Goal: Information Seeking & Learning: Learn about a topic

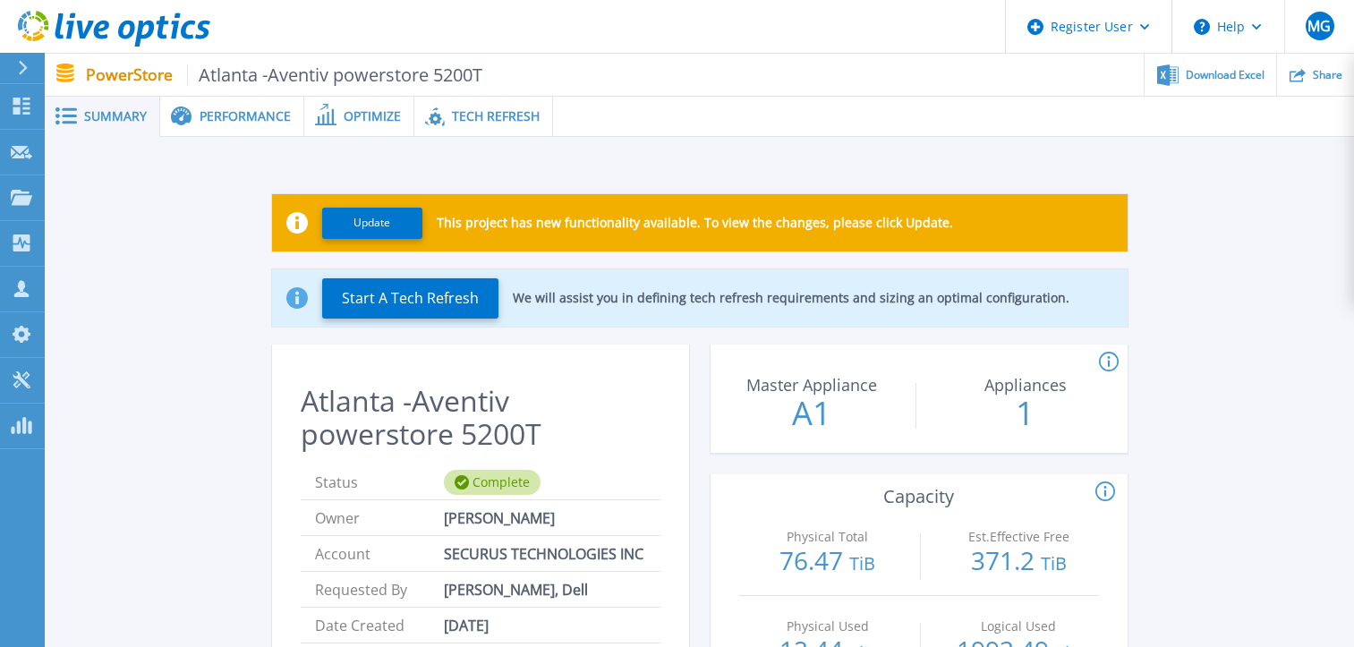
scroll to position [849, 0]
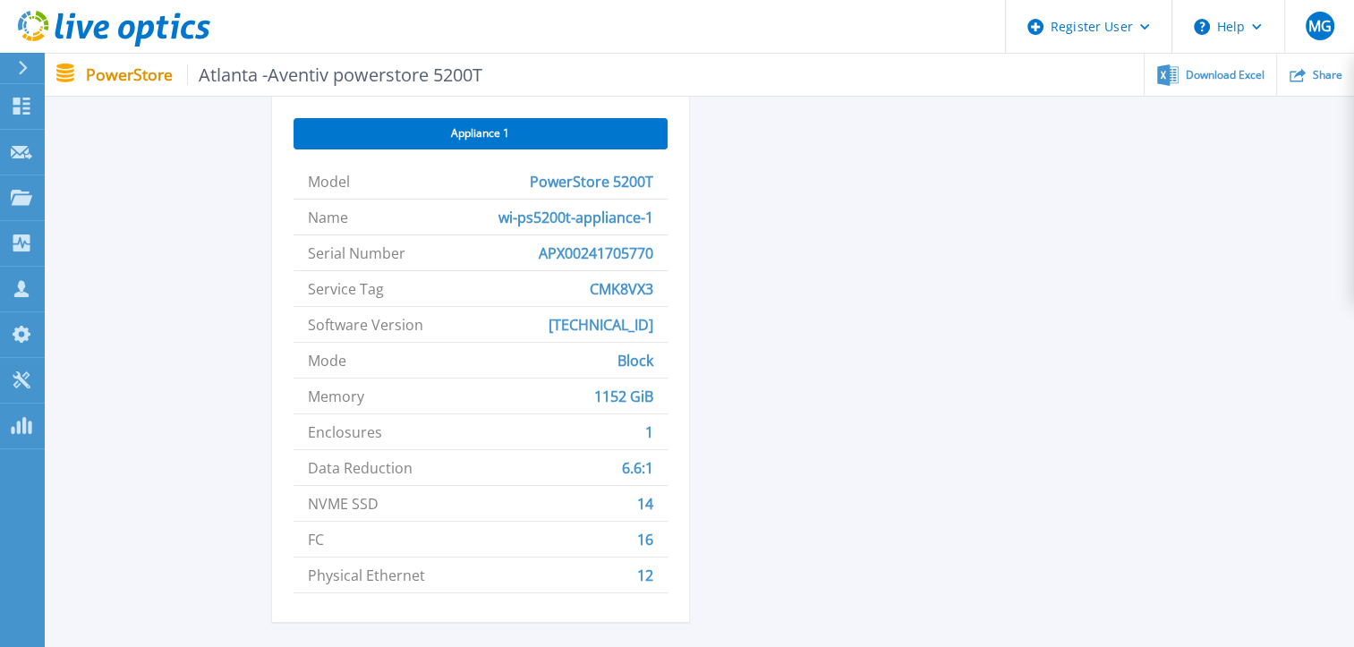
click at [683, 12] on header "Register User Help MG Dell User Mrunal Golla Mrunal.Golla@dell.com Dell My Prof…" at bounding box center [677, 27] width 1354 height 54
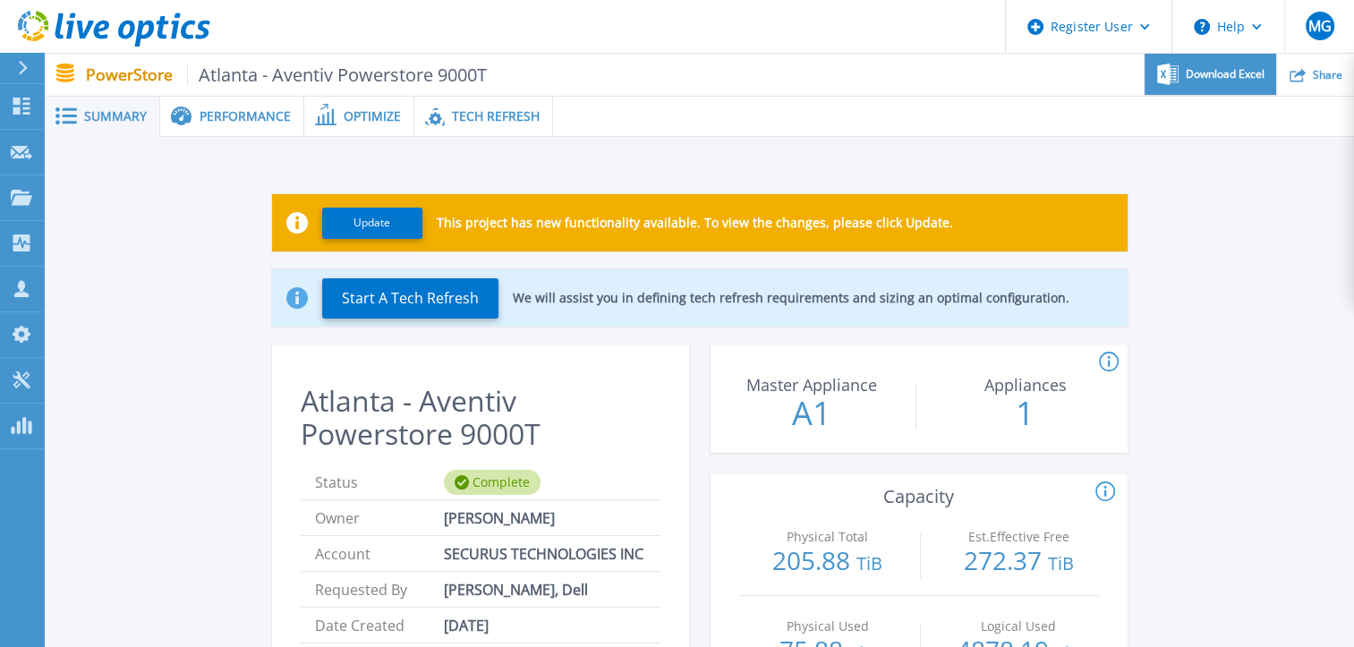
click at [1195, 85] on div "Download Excel" at bounding box center [1211, 75] width 132 height 42
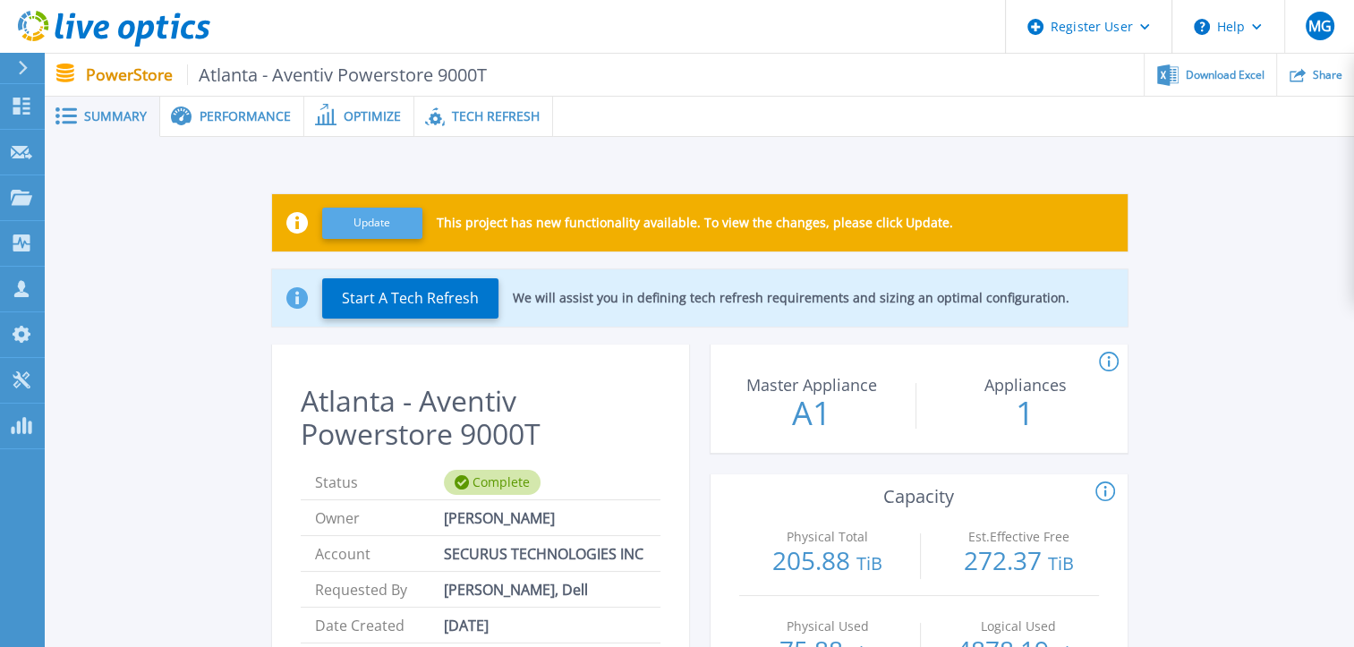
click at [368, 233] on button "Update" at bounding box center [372, 223] width 100 height 31
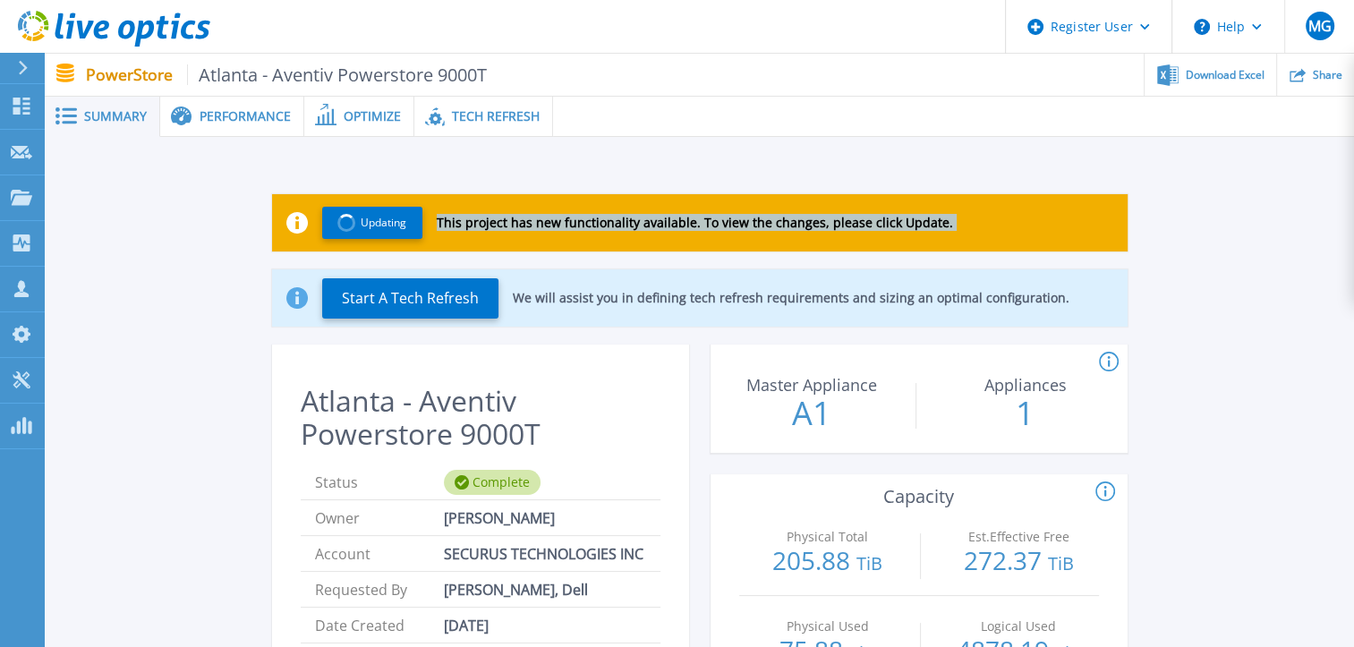
drag, startPoint x: 775, startPoint y: 162, endPoint x: 709, endPoint y: 185, distance: 70.2
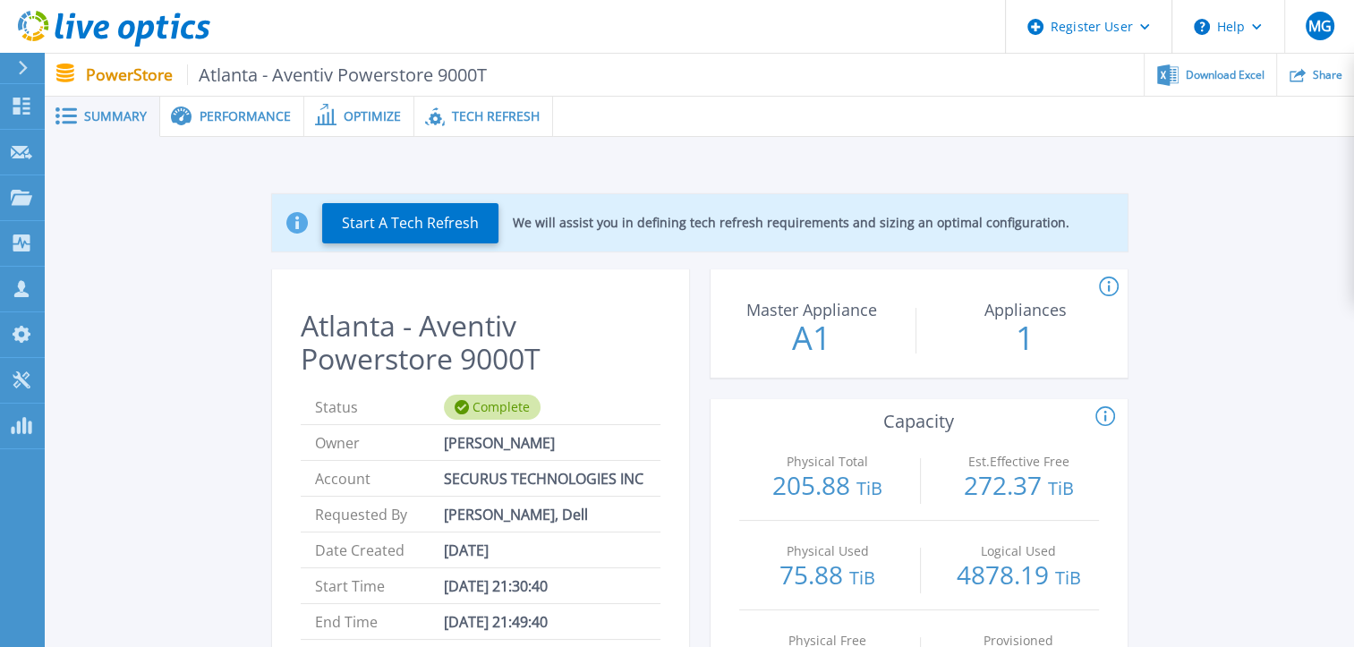
click at [241, 120] on span "Performance" at bounding box center [245, 116] width 91 height 13
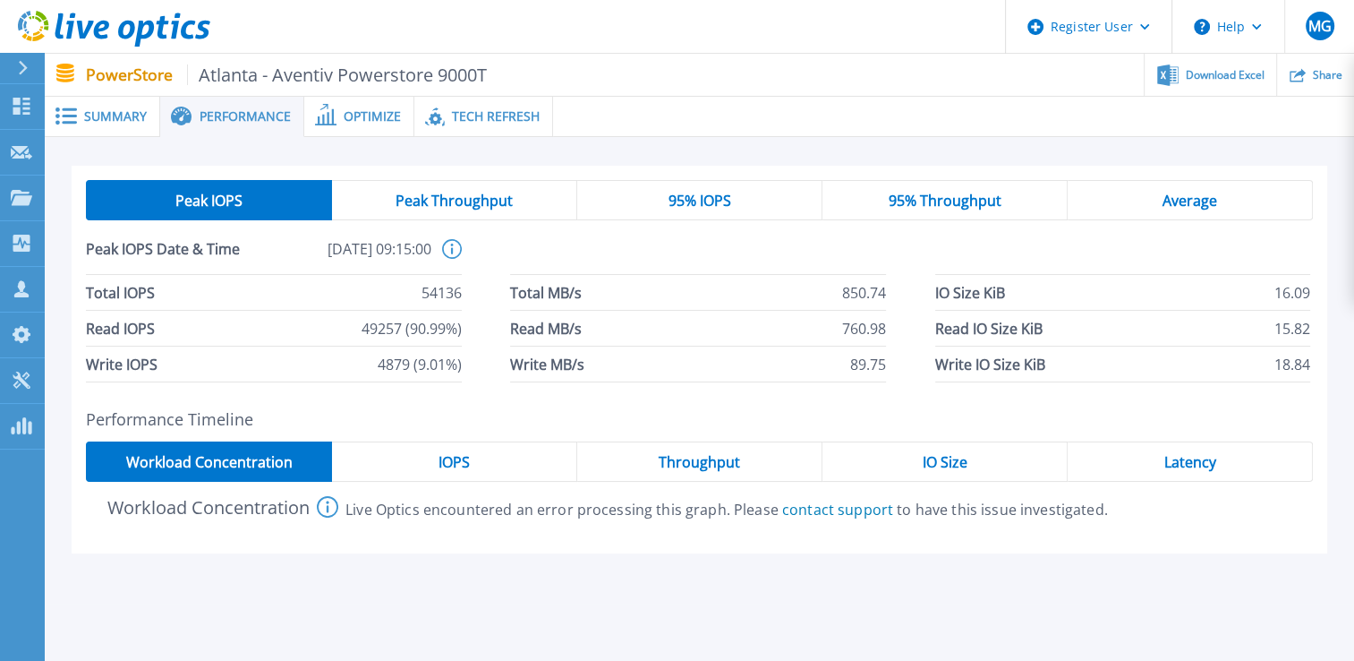
click at [117, 115] on span "Summary" at bounding box center [115, 116] width 63 height 13
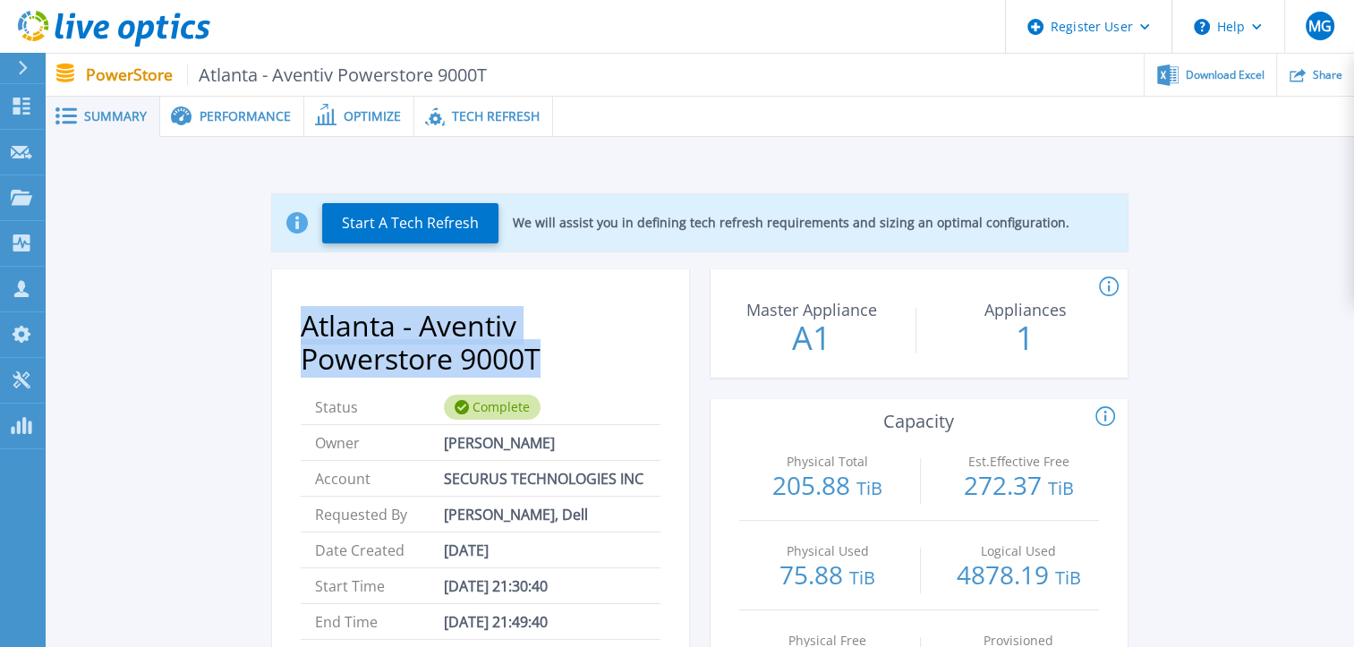
drag, startPoint x: 540, startPoint y: 359, endPoint x: 301, endPoint y: 332, distance: 240.5
click at [301, 332] on h2 "Atlanta - Aventiv Powerstore 9000T" at bounding box center [481, 343] width 360 height 66
copy h2 "Atlanta - Aventiv Powerstore 9000T"
click at [672, 354] on div "Atlanta - Aventiv Powerstore 9000T Status Complete Owner Gopinath Yanamala Acco…" at bounding box center [480, 536] width 417 height 510
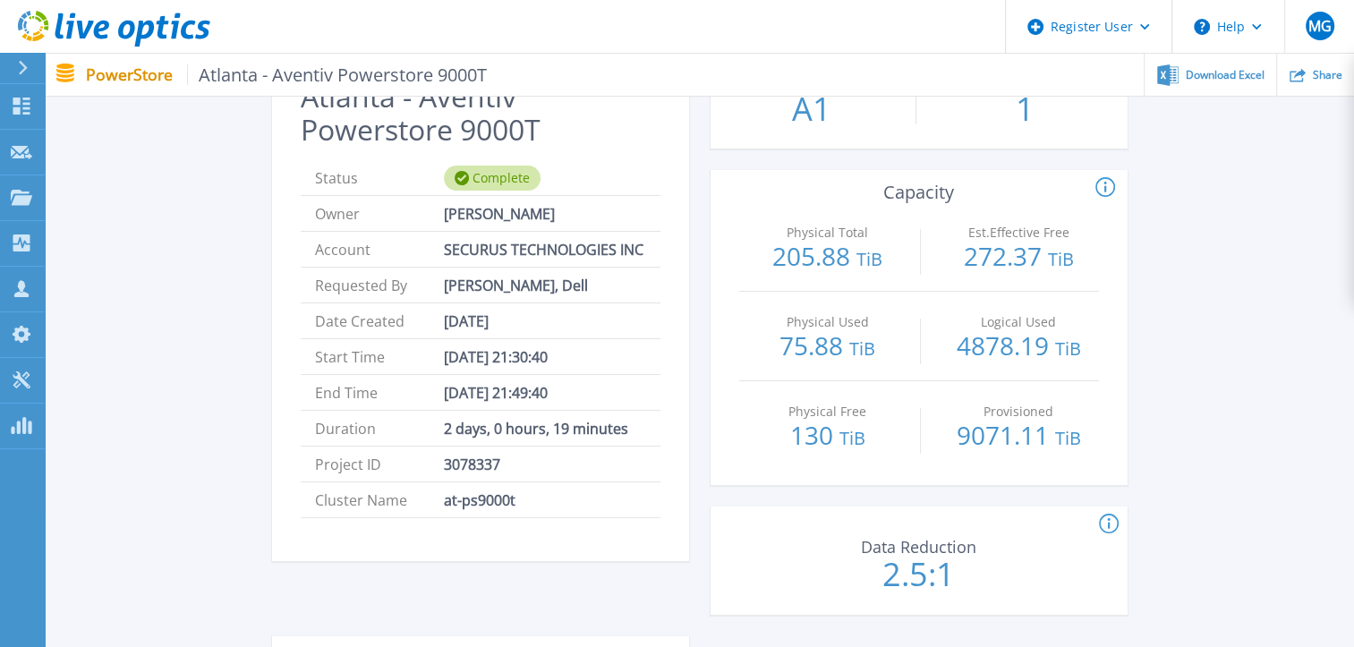
scroll to position [229, 0]
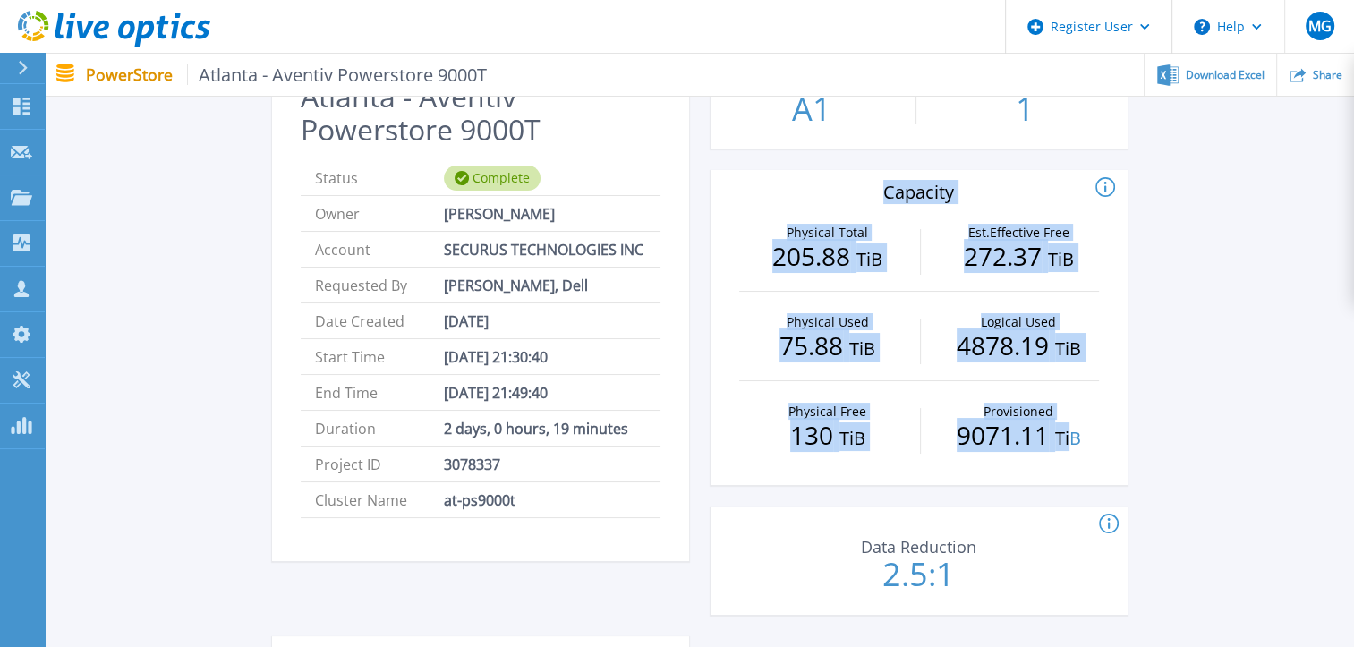
drag, startPoint x: 887, startPoint y: 187, endPoint x: 1067, endPoint y: 424, distance: 297.7
click at [1067, 424] on div "Physical Total : (Often referred to as Raw Total in other Live Optics asset typ…" at bounding box center [919, 327] width 417 height 315
drag, startPoint x: 1067, startPoint y: 424, endPoint x: 1182, endPoint y: 289, distance: 177.2
click at [1182, 289] on div "Start A Tech Refresh We will assist you in defining tech refresh requirements a…" at bounding box center [700, 587] width 1256 height 1302
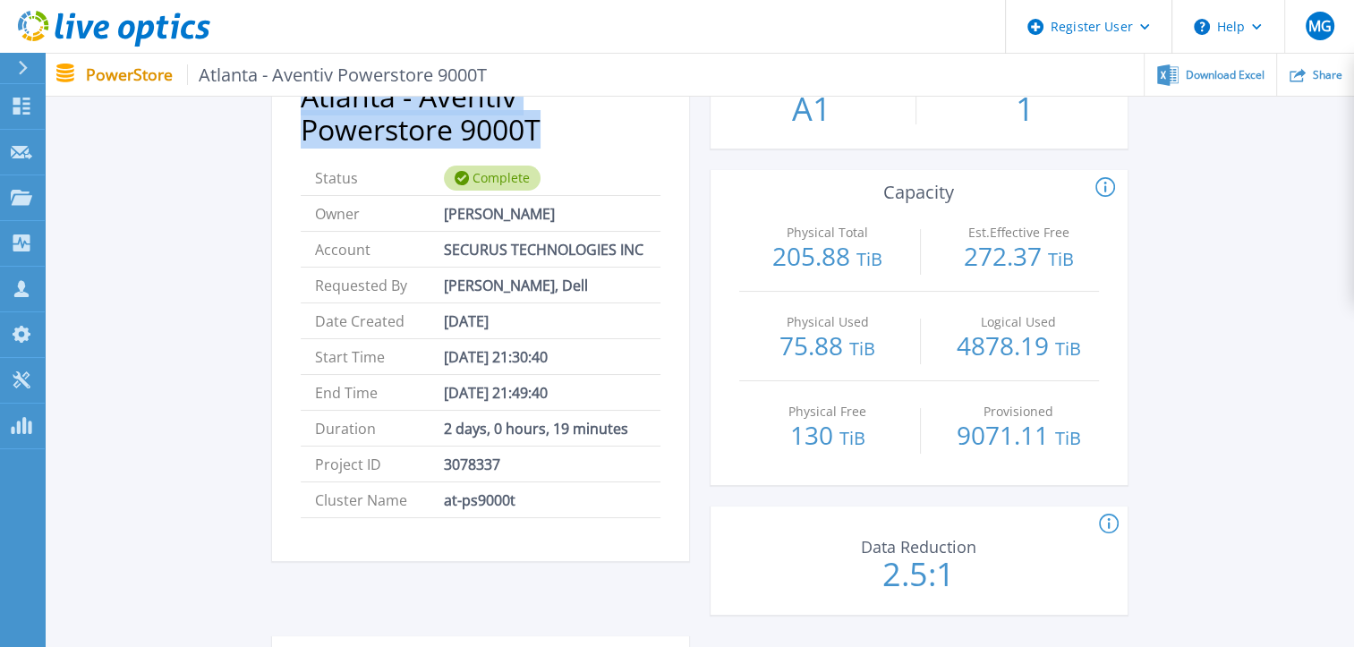
drag, startPoint x: 542, startPoint y: 124, endPoint x: 302, endPoint y: 111, distance: 240.2
click at [302, 111] on h2 "Atlanta - Aventiv Powerstore 9000T" at bounding box center [481, 114] width 360 height 66
copy h2 "Atlanta - Aventiv Powerstore 9000T"
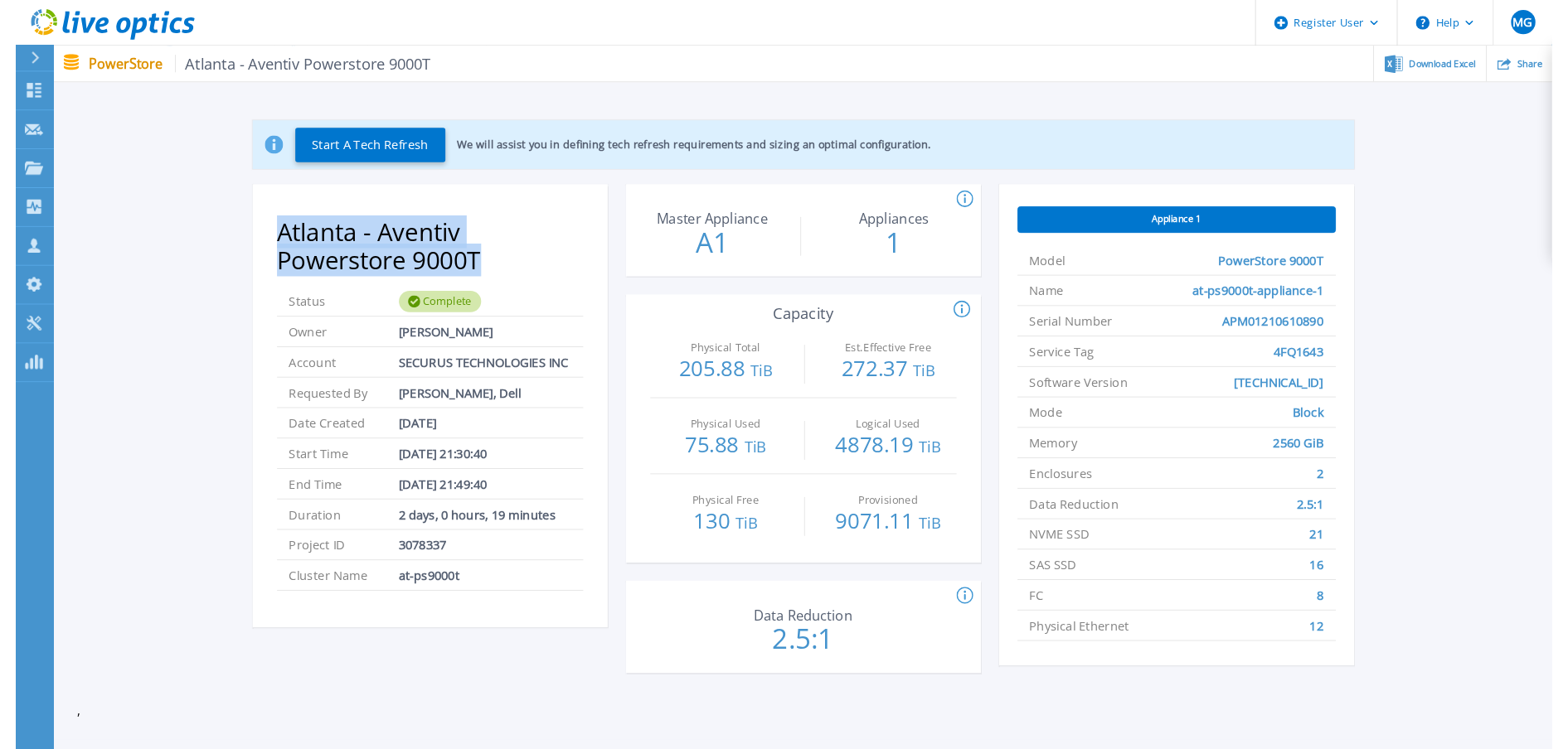
scroll to position [50, 0]
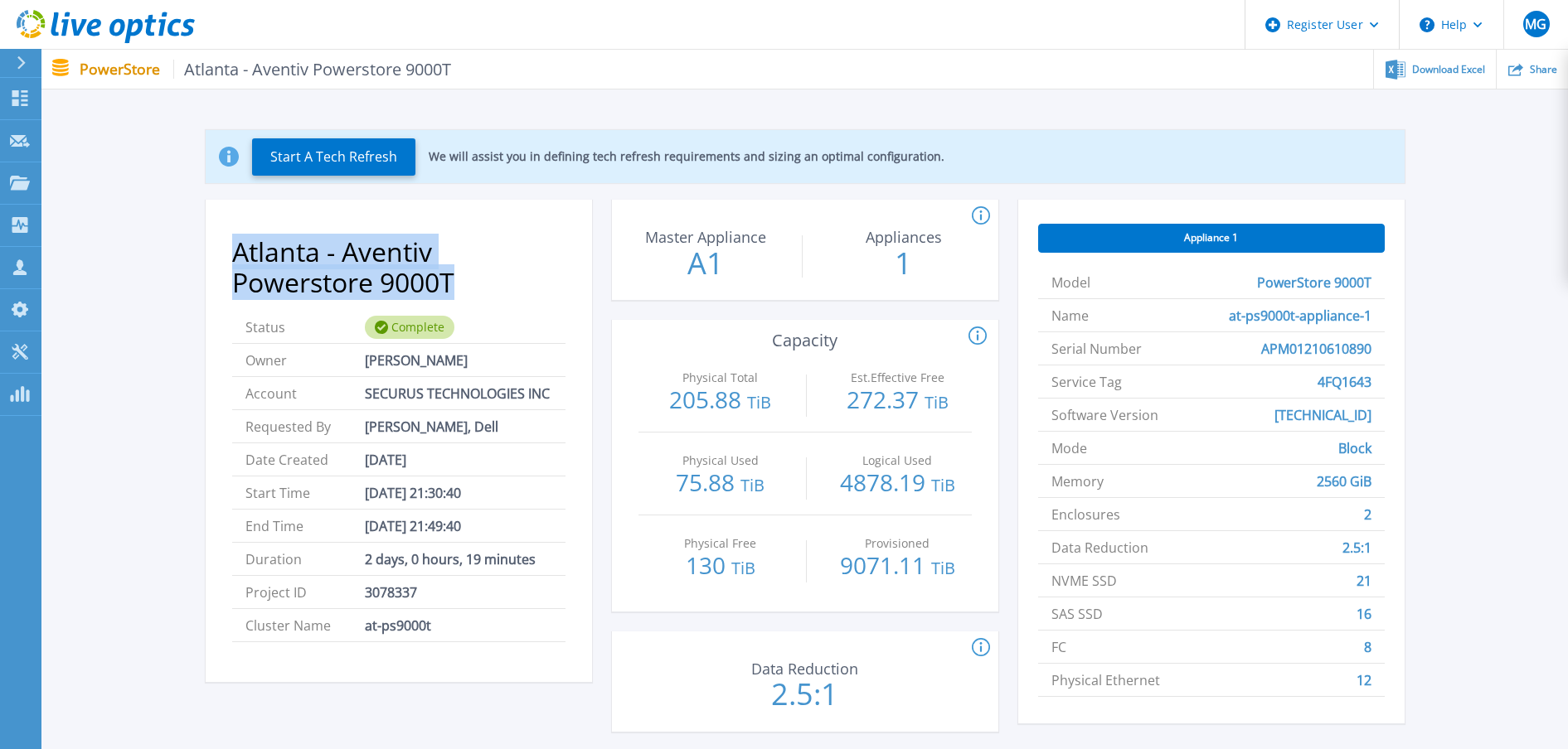
click at [1030, 89] on nav "PowerStore Atlanta - Aventiv Powerstore 9000T Download Excel Share" at bounding box center [805, 69] width 1526 height 40
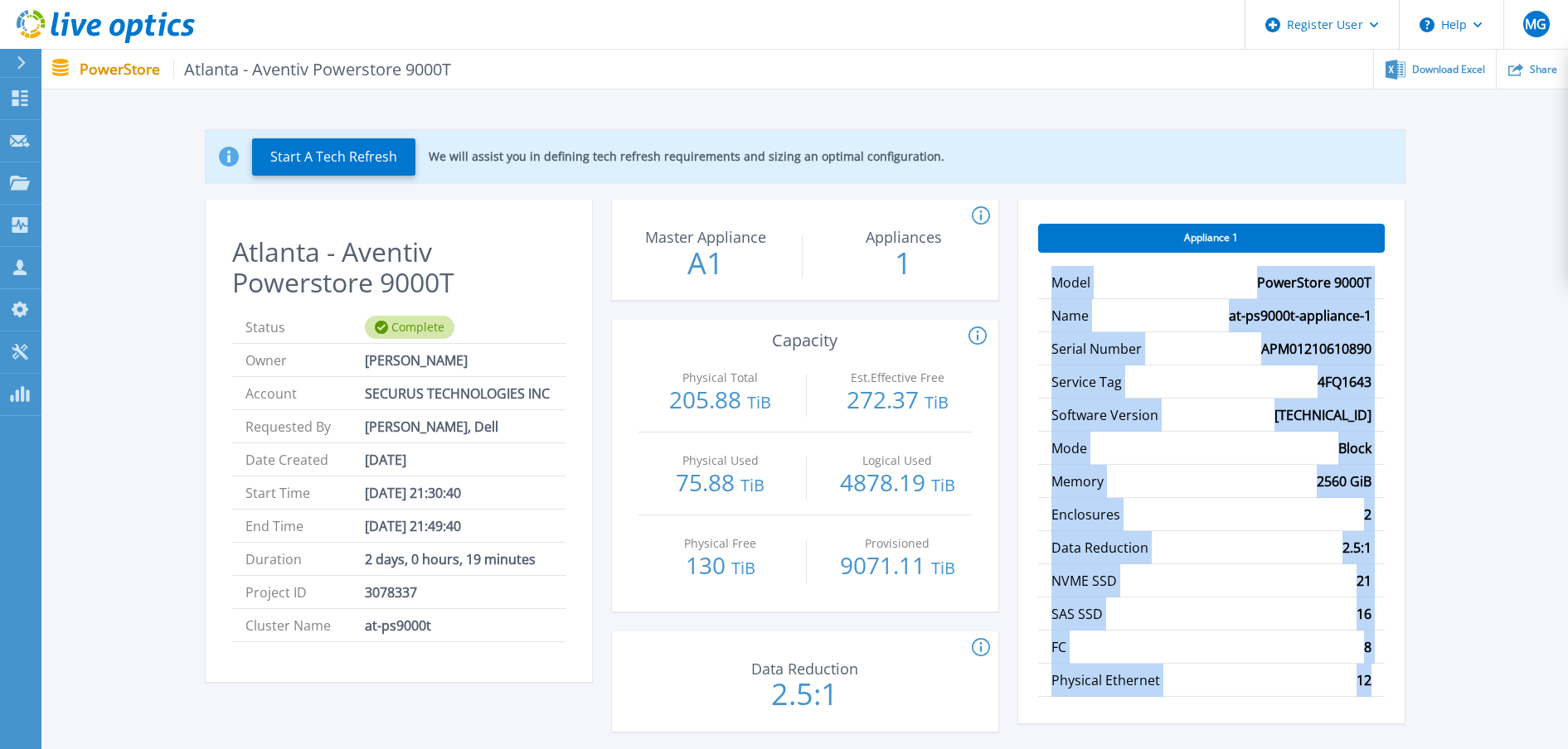
drag, startPoint x: 1053, startPoint y: 286, endPoint x: 1427, endPoint y: 670, distance: 536.0
click at [1254, 598] on div "Start A Tech Refresh We will assist you in defining tech refresh requirements a…" at bounding box center [805, 434] width 1476 height 661
copy ul "Model PowerStore 9000T Name at-ps9000t-appliance-1 Serial Number APM01210610890…"
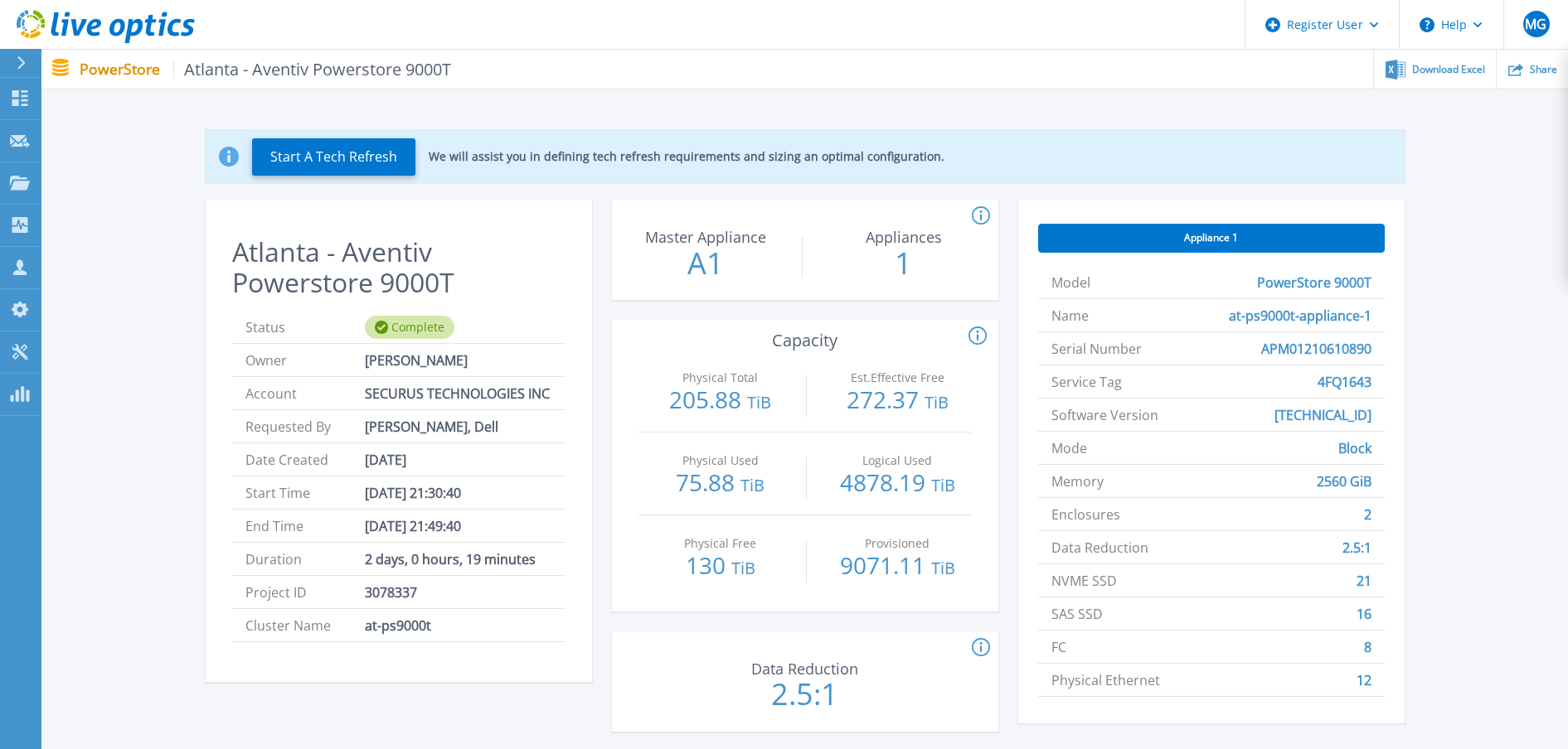
click at [859, 159] on p "We will assist you in defining tech refresh requirements and sizing an optimal …" at bounding box center [686, 156] width 516 height 13
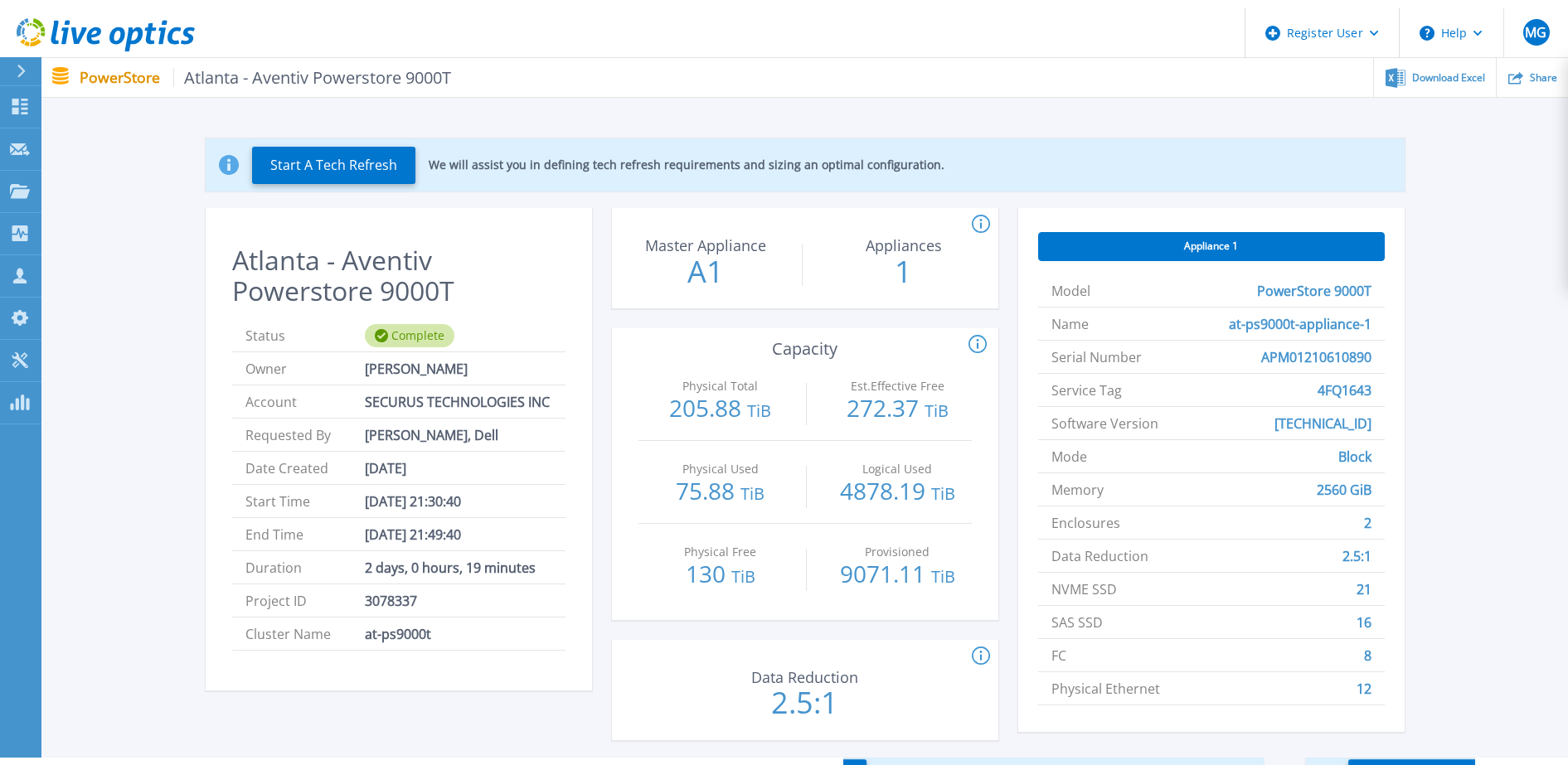
scroll to position [0, 0]
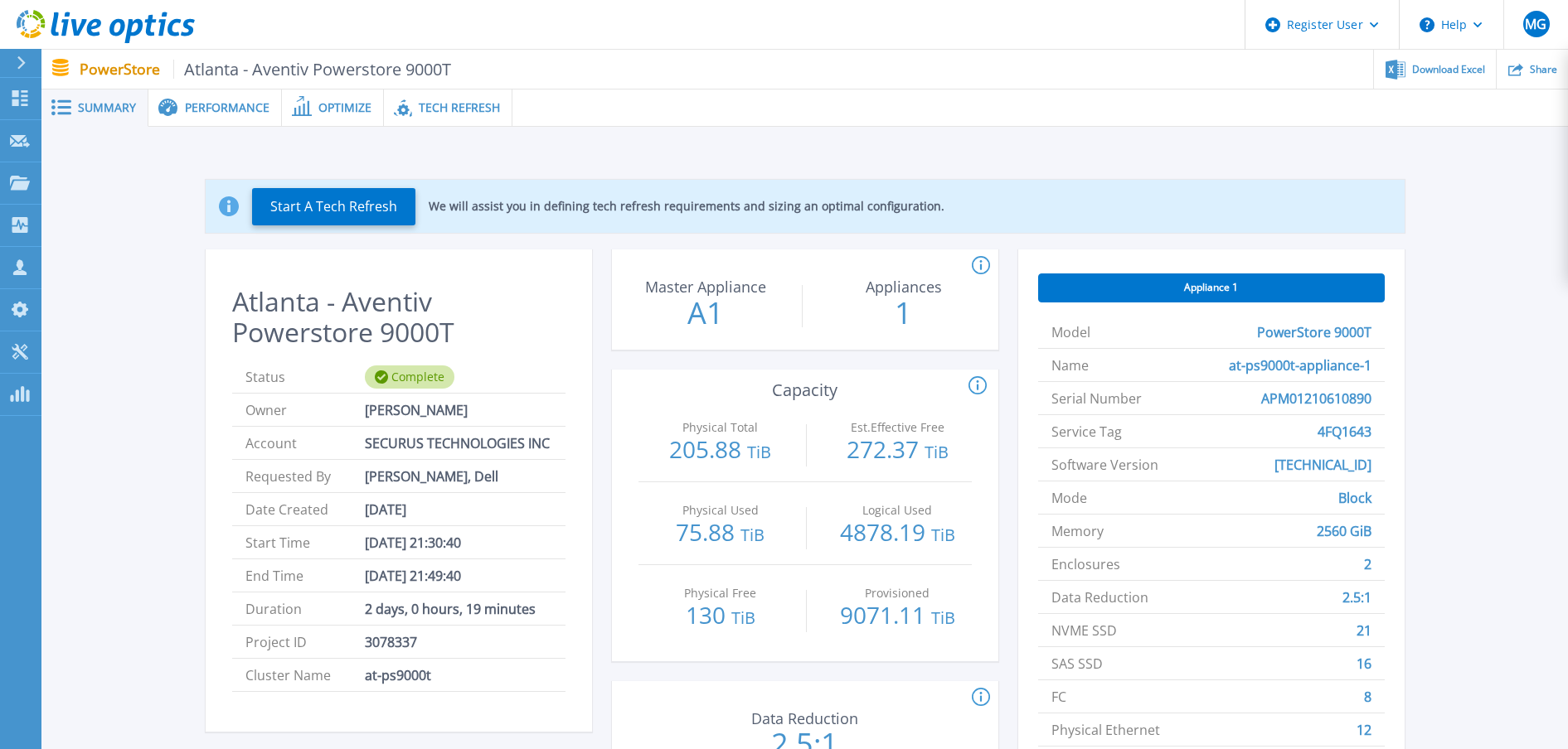
click at [236, 121] on div "Performance" at bounding box center [215, 108] width 133 height 37
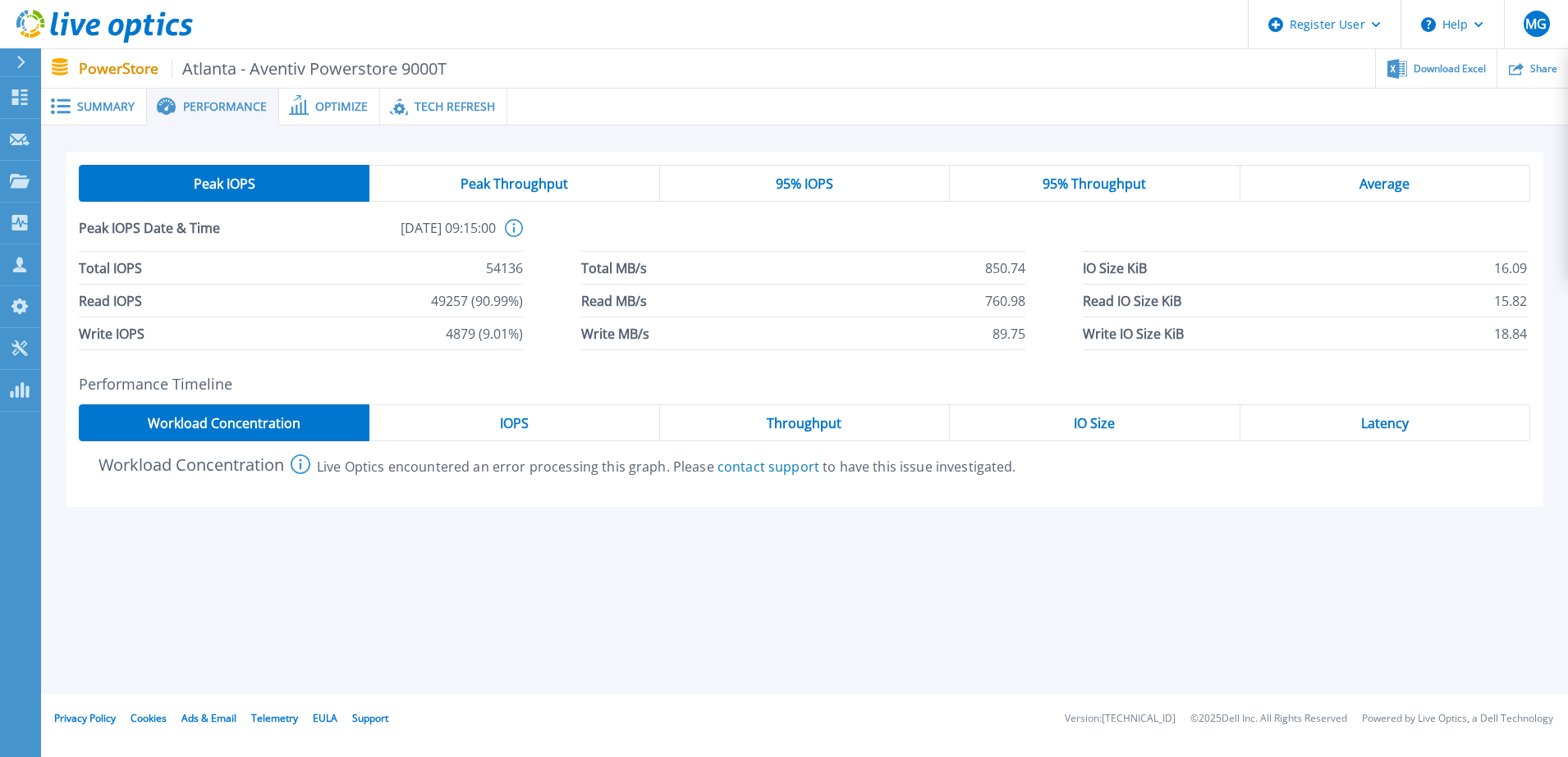
click at [812, 183] on span "95% IOPS" at bounding box center [804, 183] width 58 height 13
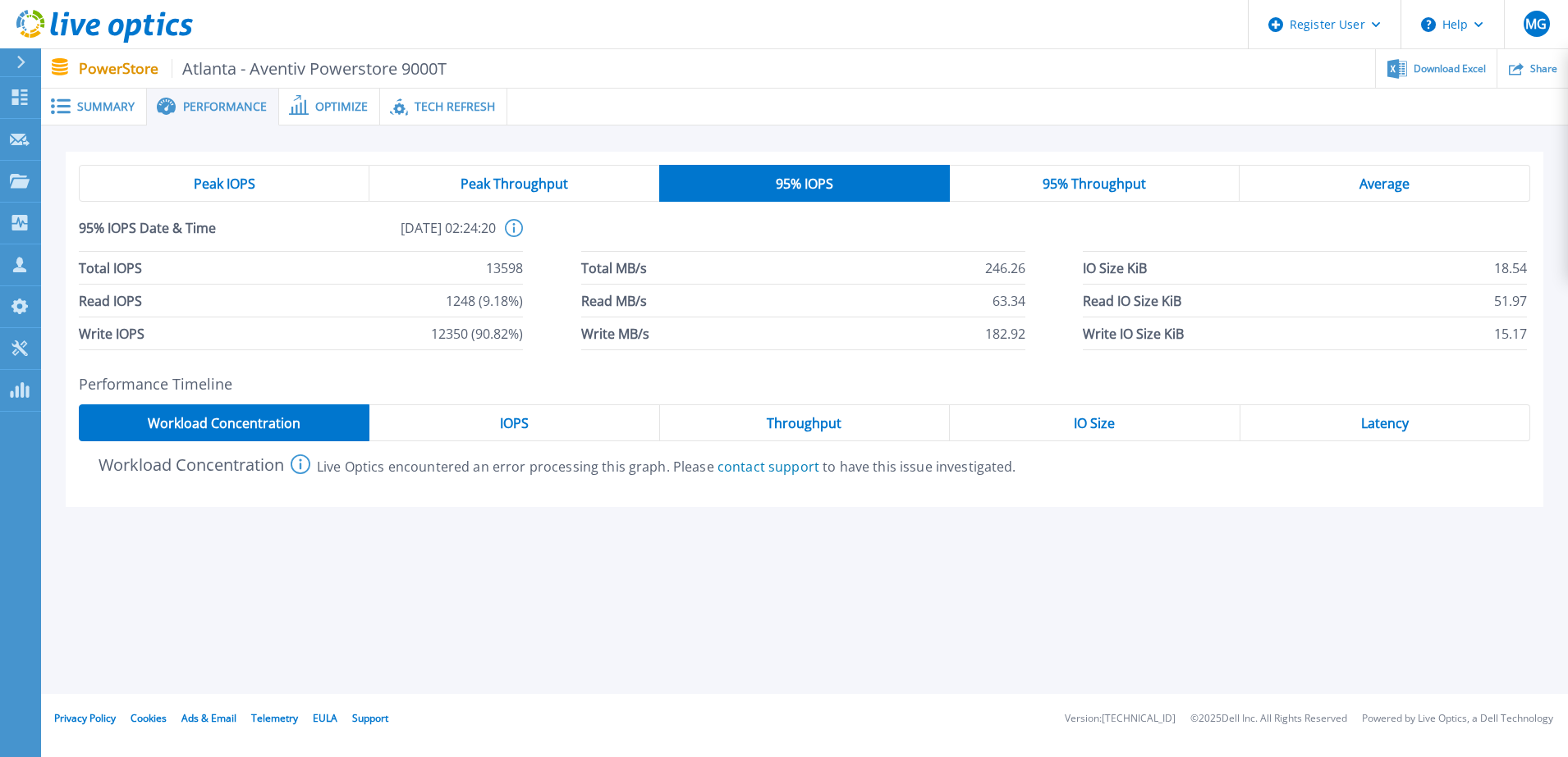
click at [515, 423] on span "IOPS" at bounding box center [513, 423] width 28 height 13
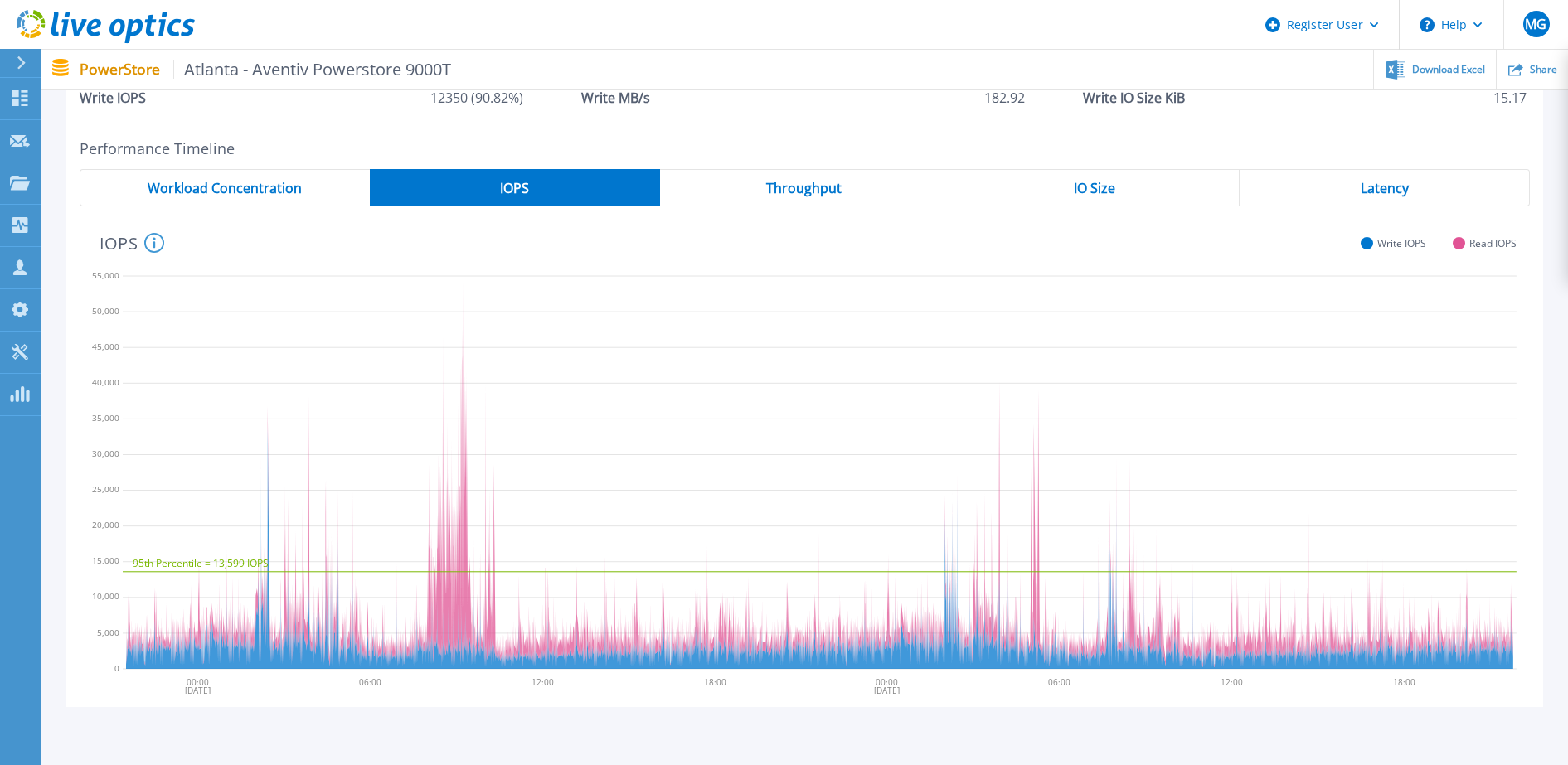
scroll to position [241, 0]
click at [824, 183] on span "Throughput" at bounding box center [803, 187] width 75 height 13
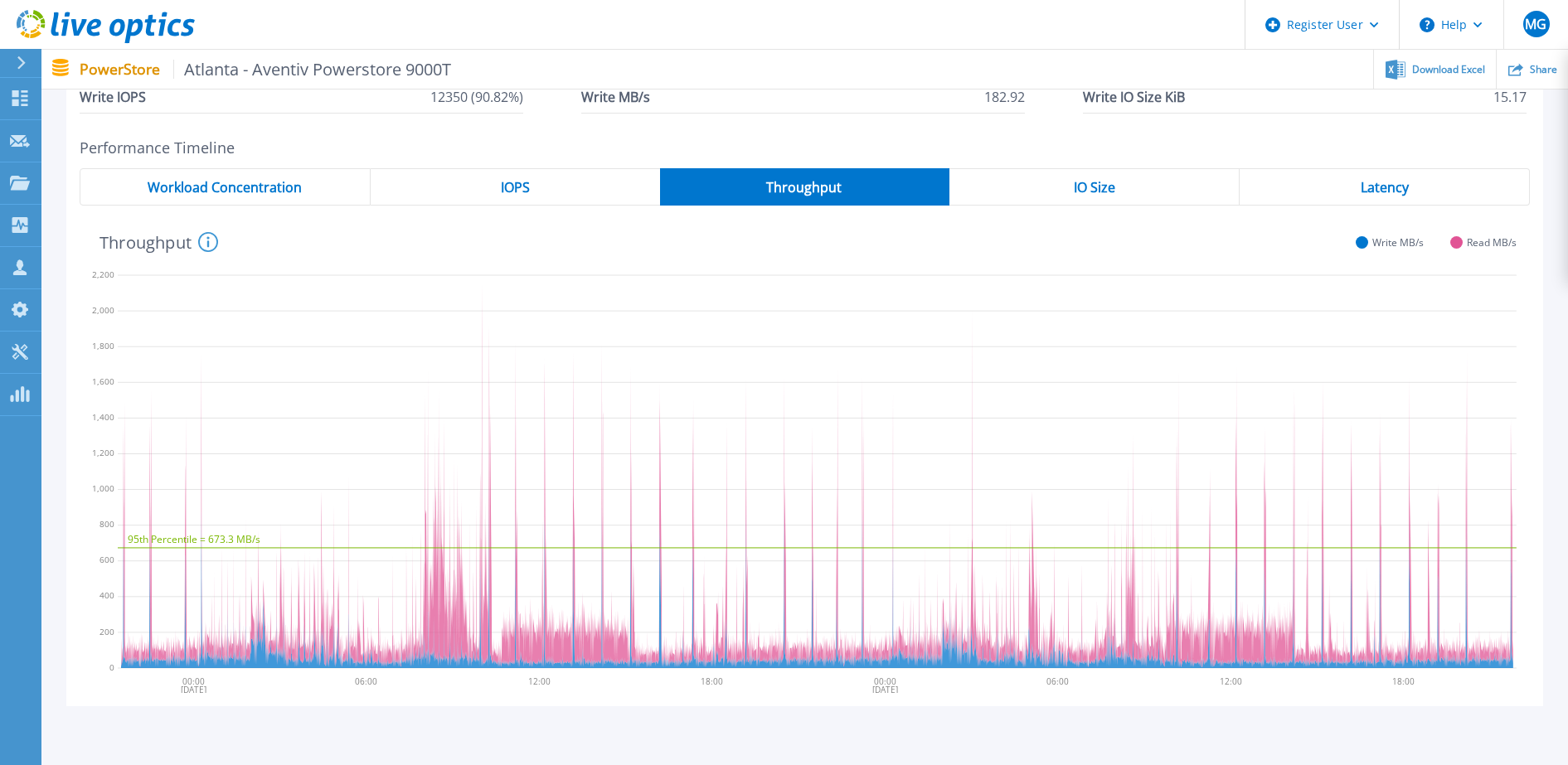
click at [1111, 174] on div "IO Size" at bounding box center [1094, 187] width 290 height 37
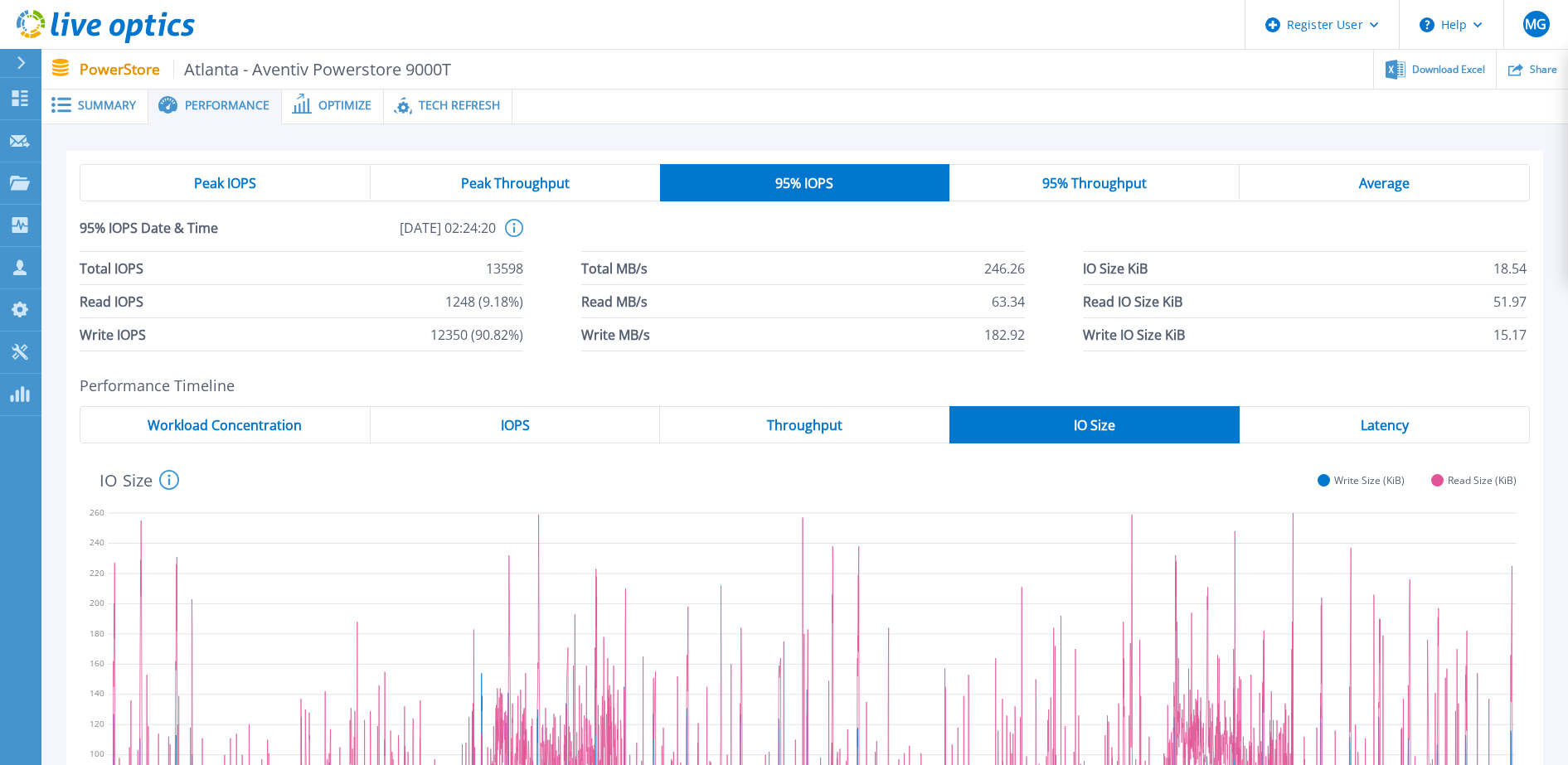
scroll to position [0, 0]
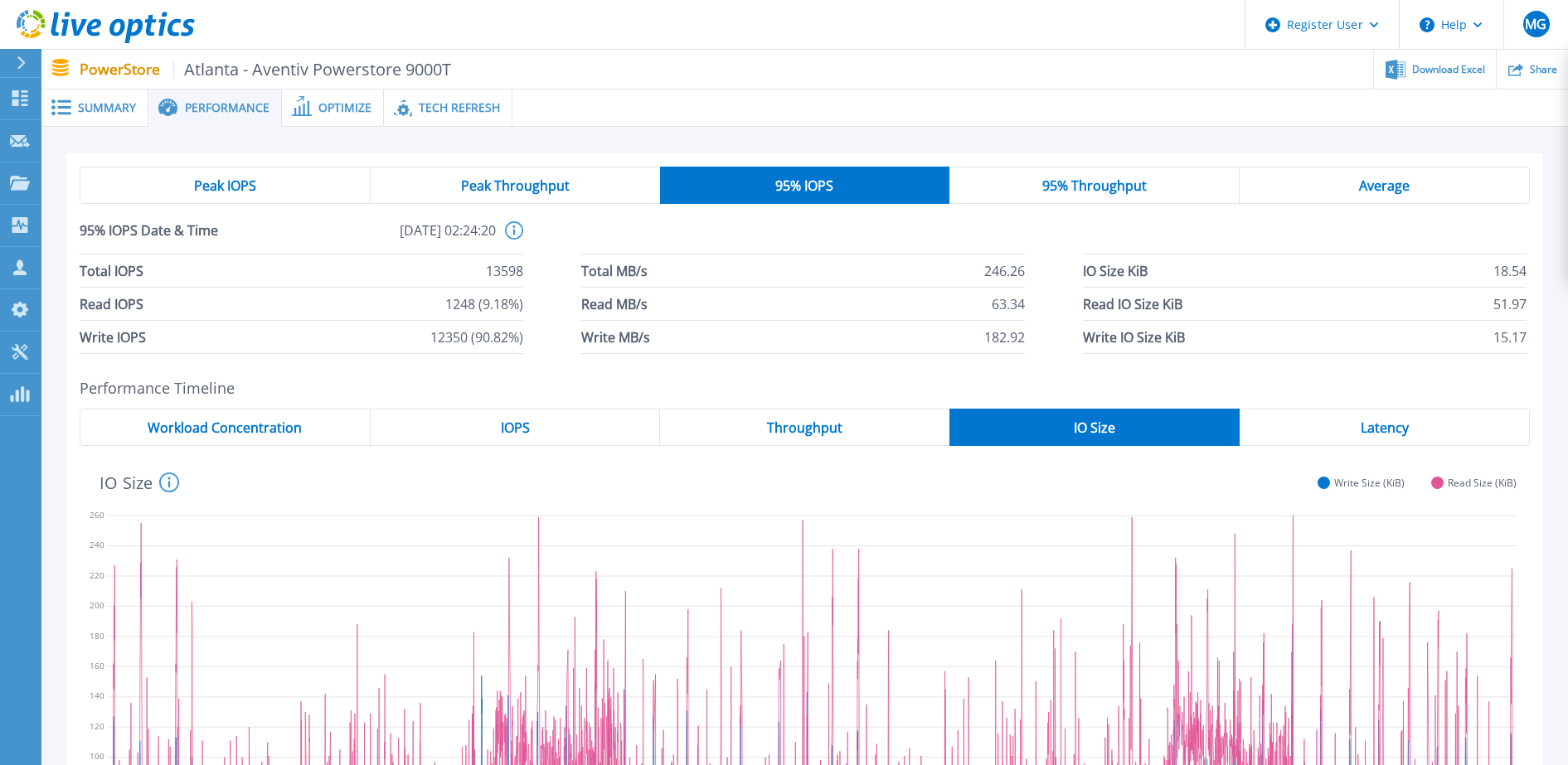
click at [332, 185] on div "Peak IOPS" at bounding box center [225, 185] width 291 height 37
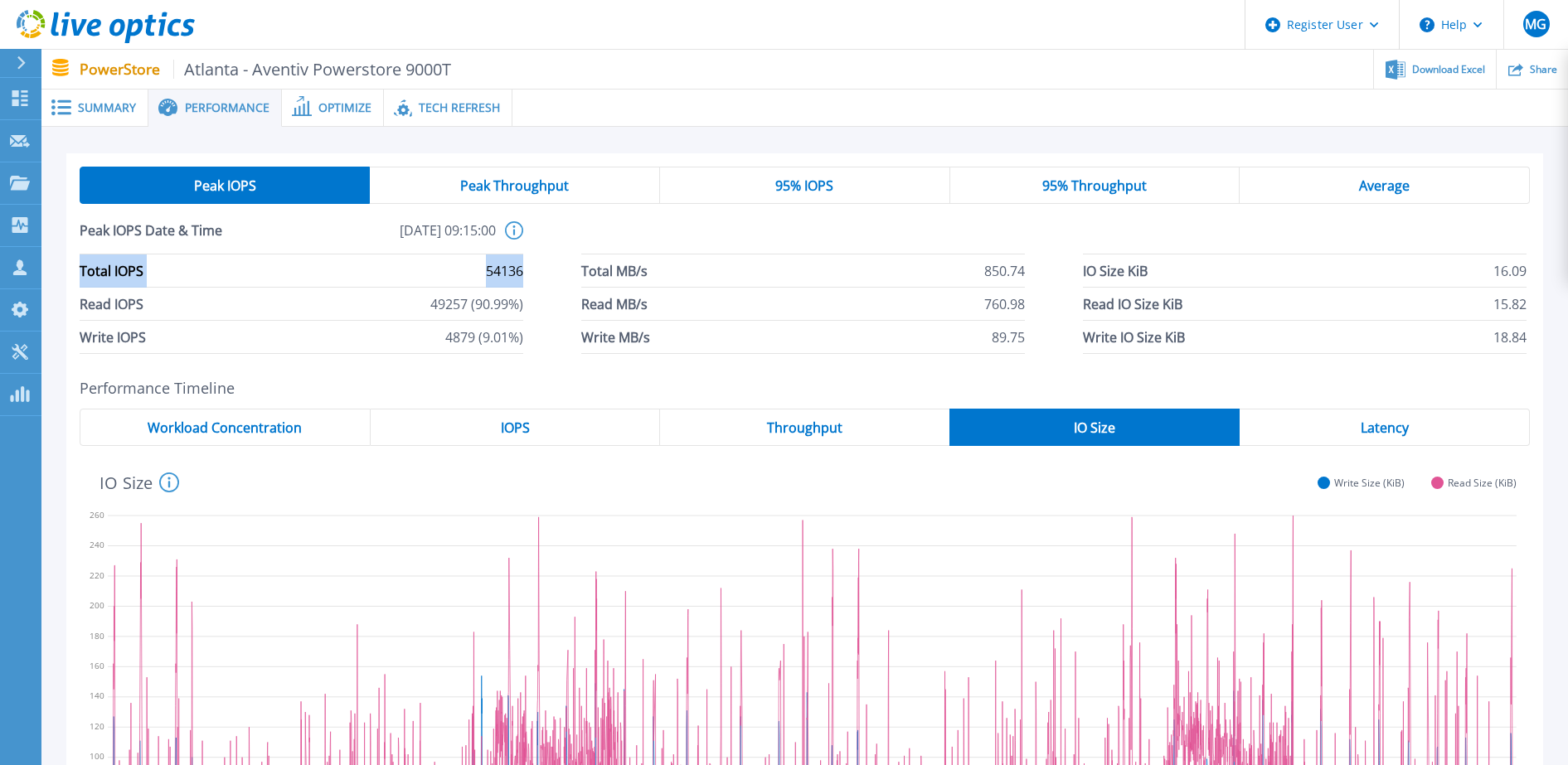
drag, startPoint x: 533, startPoint y: 268, endPoint x: 77, endPoint y: 272, distance: 456.0
click at [77, 272] on div "Peak IOPS Peak Throughput 95% IOPS 95% Throughput Average Peak IOPS Date & Time…" at bounding box center [805, 260] width 1476 height 214
copy li "Total IOPS 54136"
click at [525, 179] on span "Peak Throughput" at bounding box center [514, 185] width 108 height 13
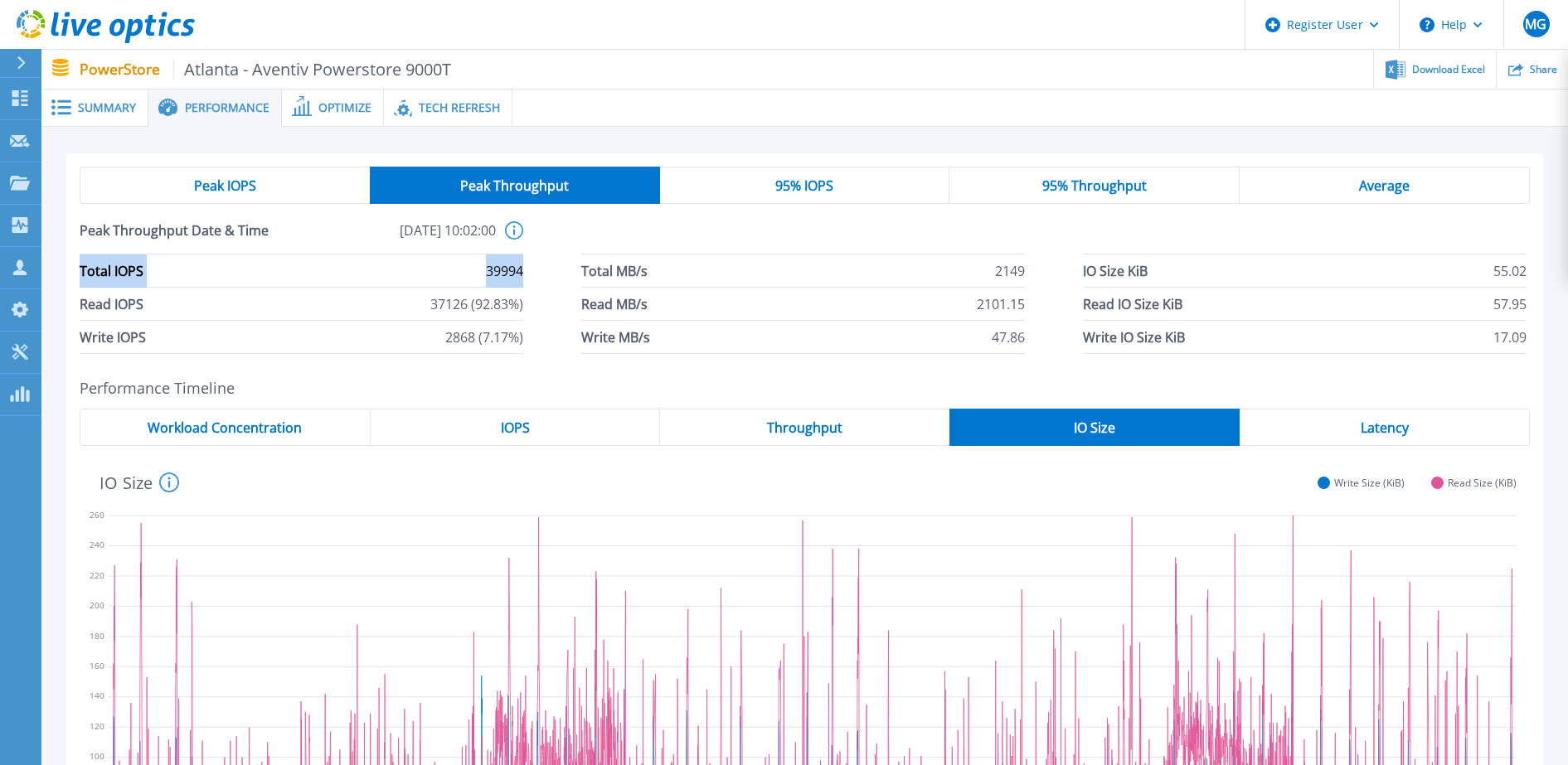
drag, startPoint x: 524, startPoint y: 268, endPoint x: 78, endPoint y: 273, distance: 446.0
click at [78, 273] on div "Peak IOPS Peak Throughput 95% IOPS 95% Throughput Average Peak Throughput Date …" at bounding box center [805, 260] width 1476 height 214
click at [906, 270] on li "Total MB/s 2149" at bounding box center [803, 271] width 444 height 33
click at [1100, 182] on span "95% Throughput" at bounding box center [1094, 185] width 105 height 13
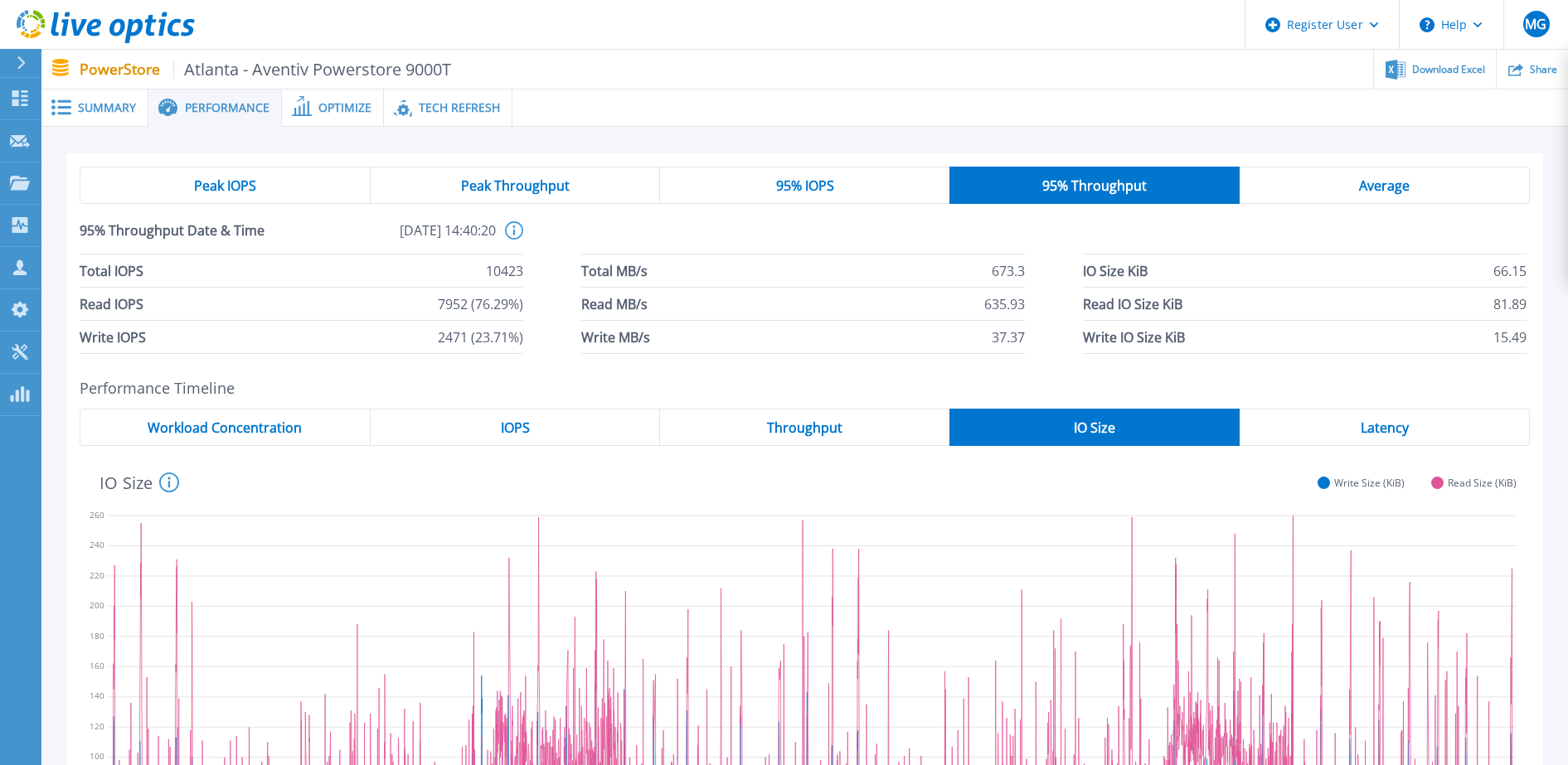
click at [1254, 182] on div "Average" at bounding box center [1384, 185] width 290 height 37
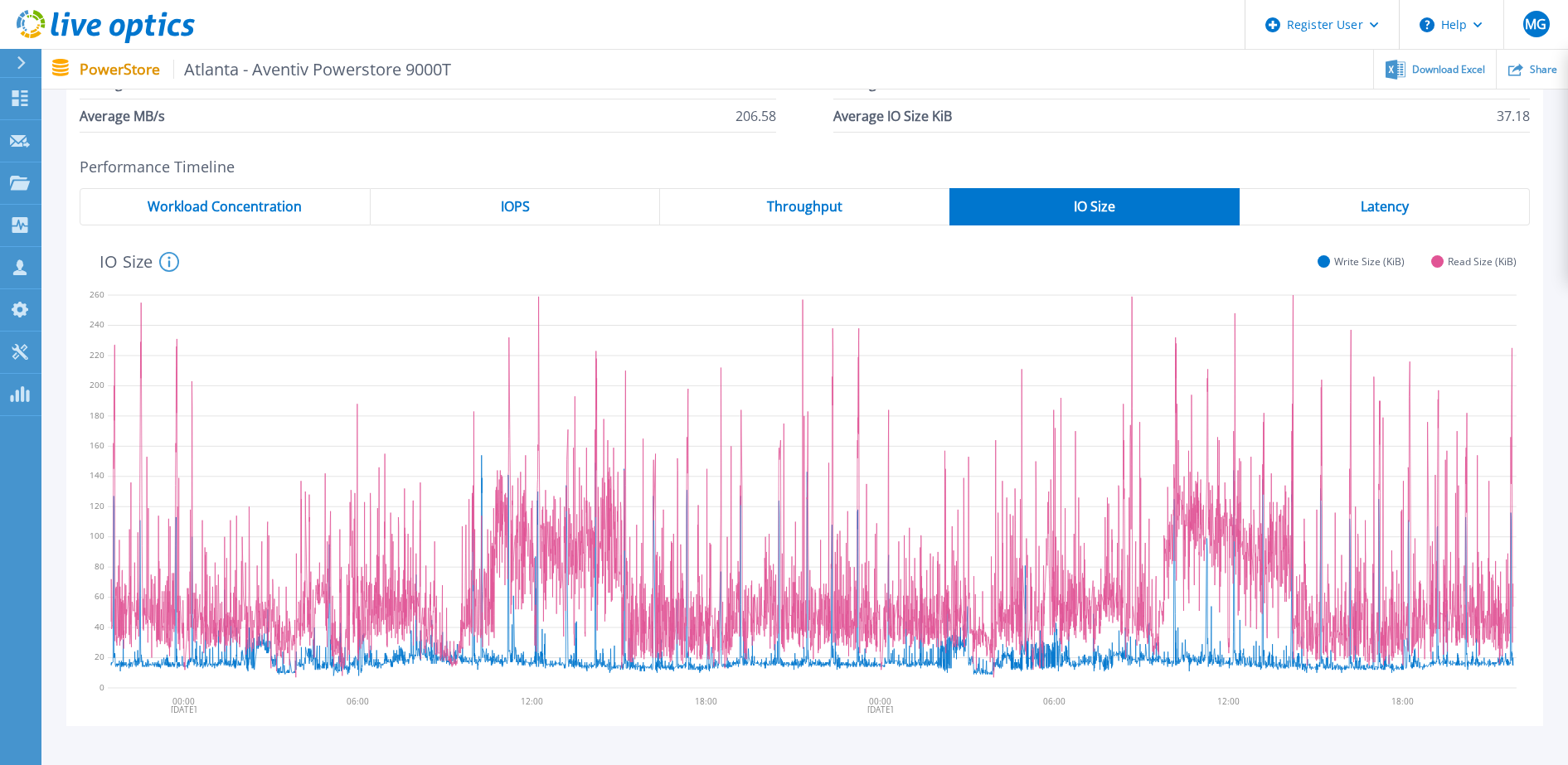
scroll to position [131, 0]
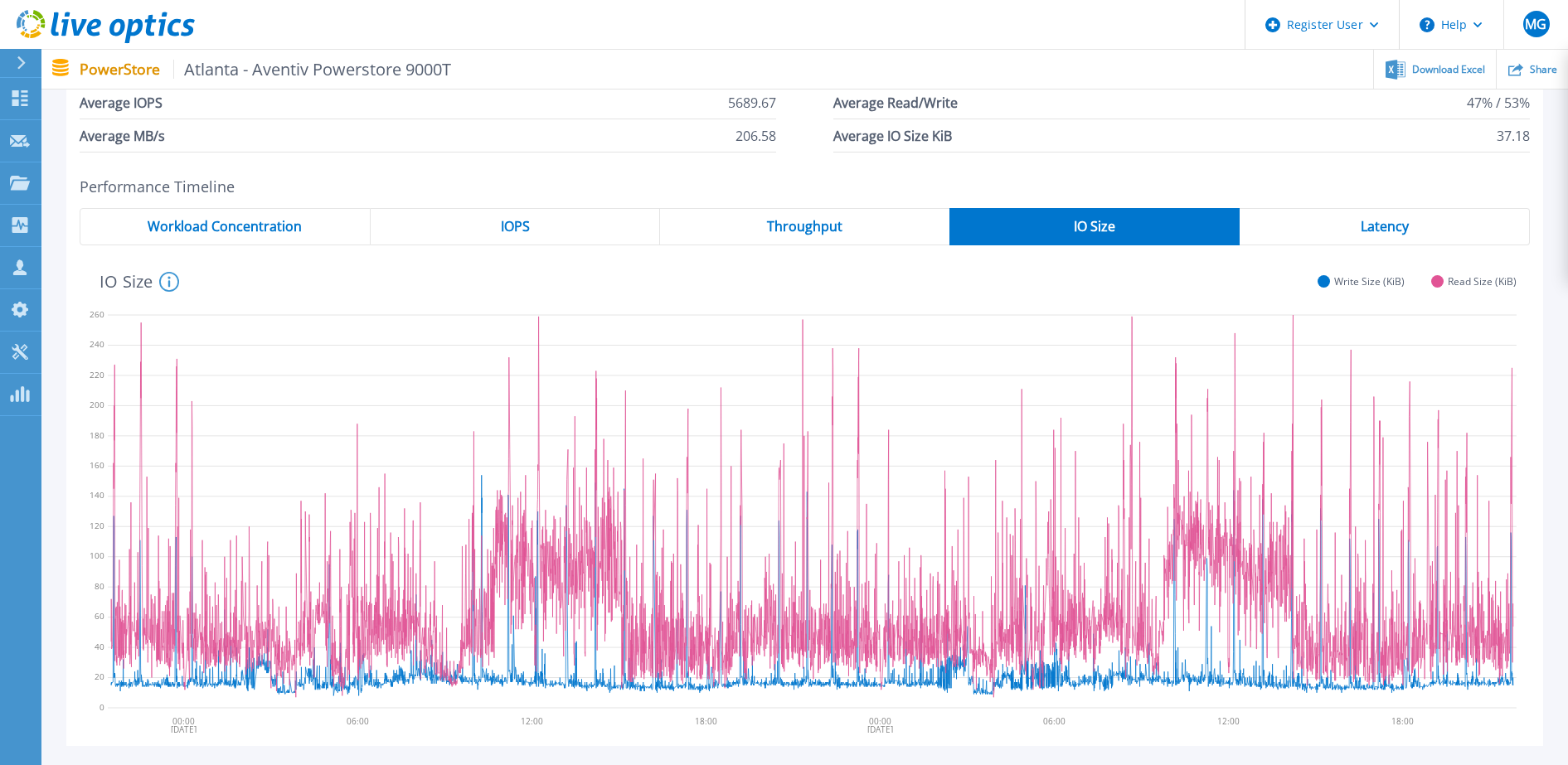
click at [1254, 233] on span "Latency" at bounding box center [1385, 226] width 48 height 13
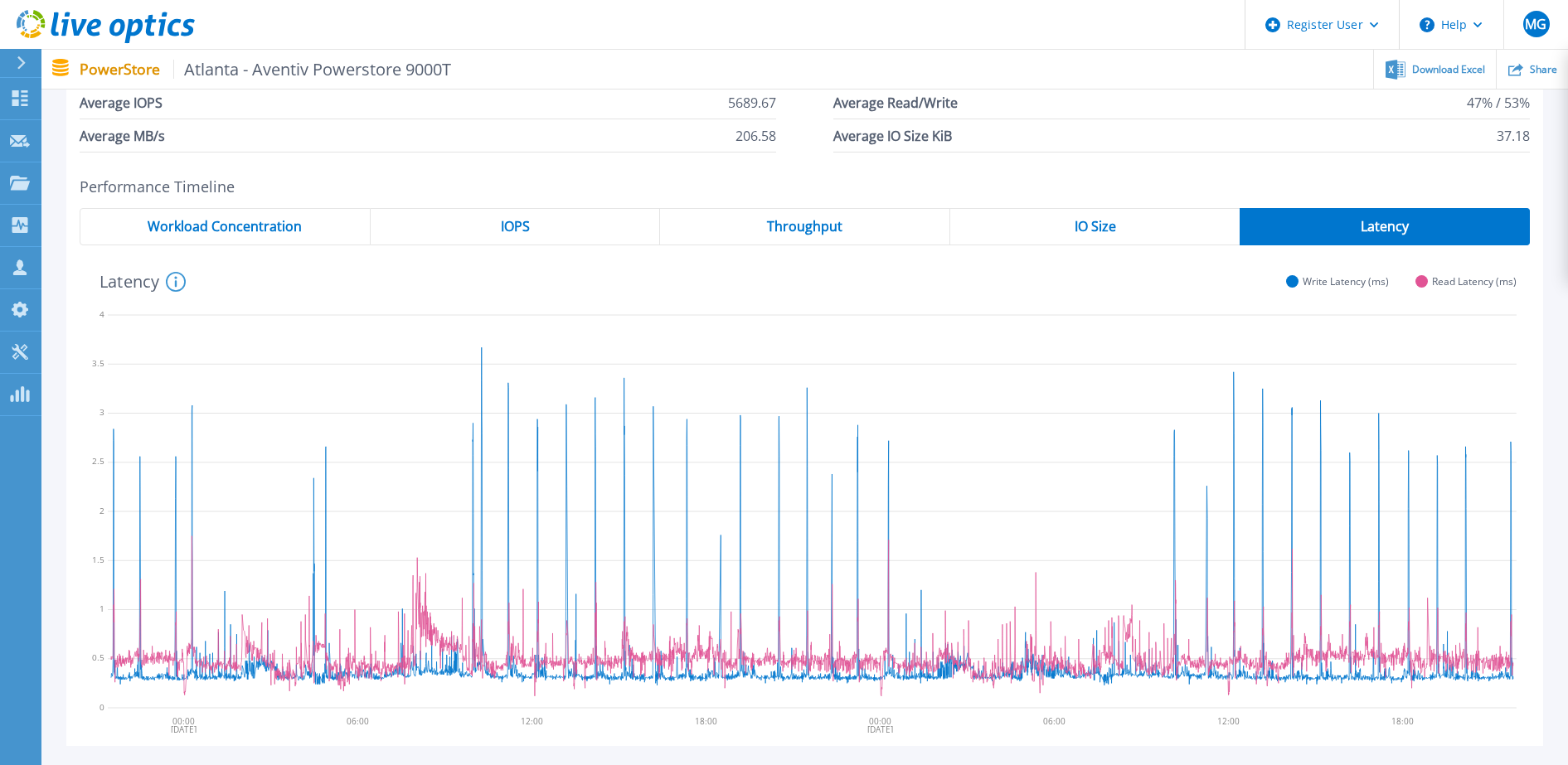
click at [1151, 227] on div "IO Size" at bounding box center [1095, 227] width 289 height 37
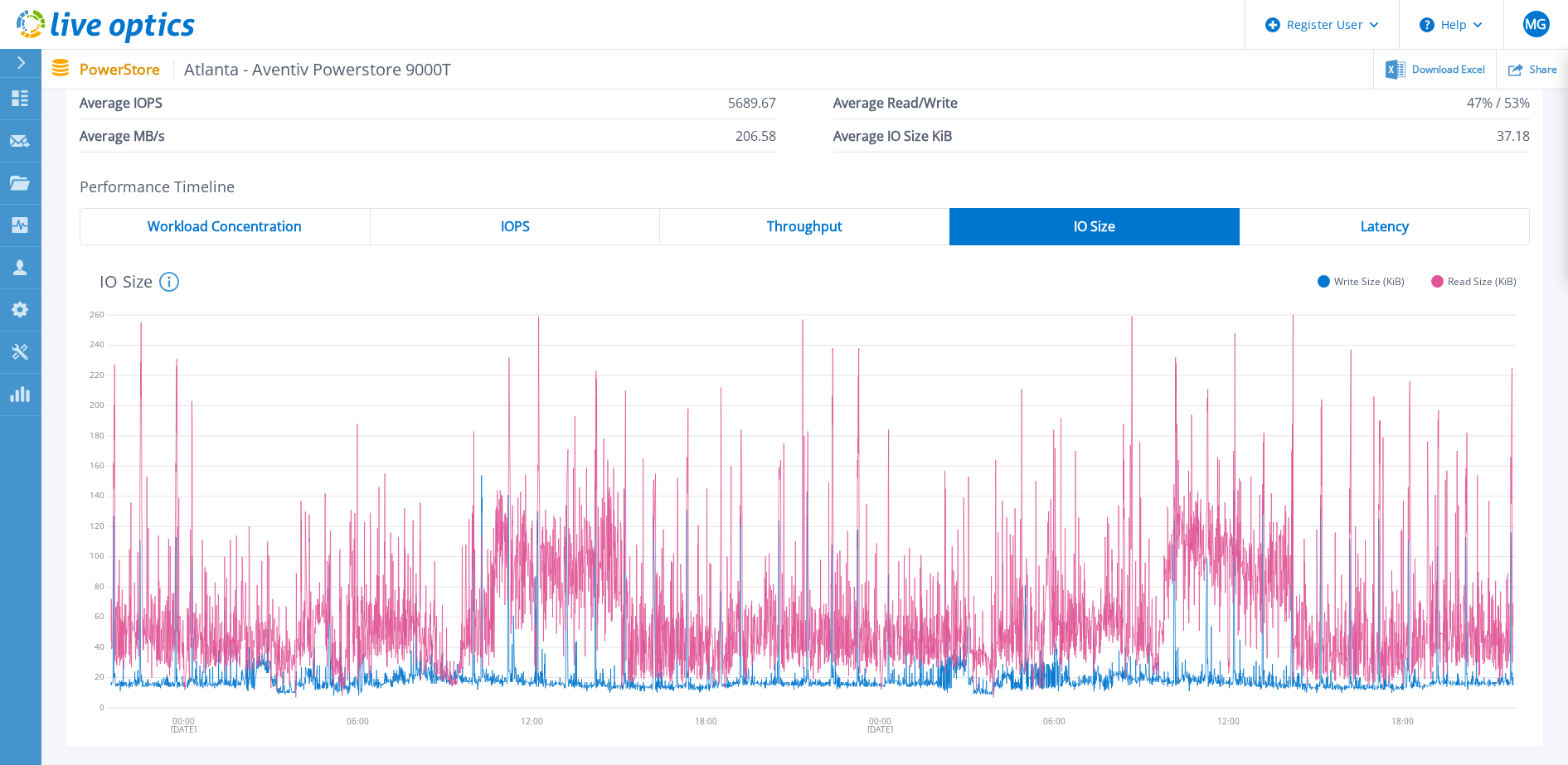
click at [861, 231] on div "Throughput" at bounding box center [805, 227] width 289 height 37
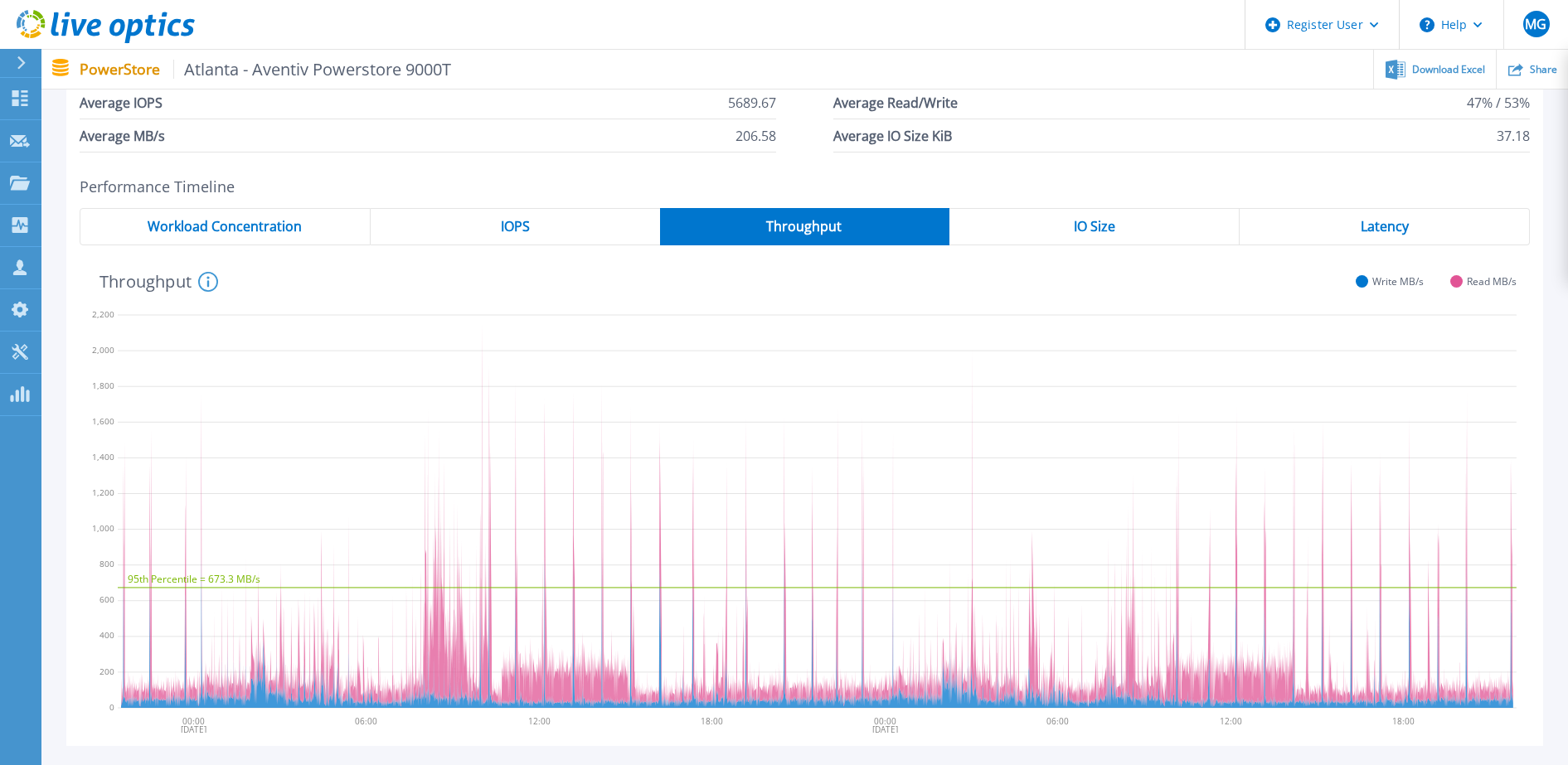
click at [533, 225] on div "IOPS" at bounding box center [515, 227] width 289 height 37
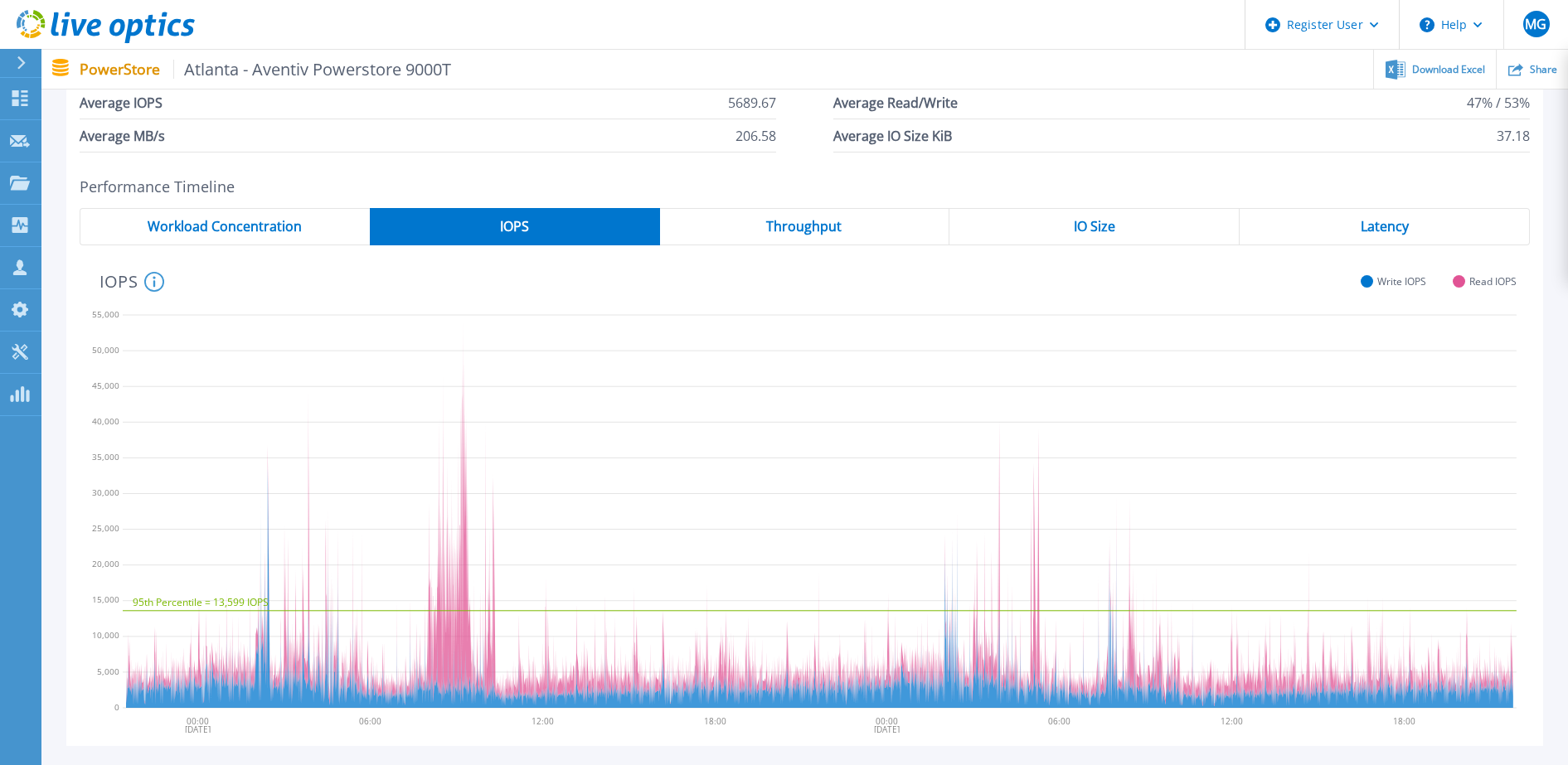
click at [348, 226] on div "Workload Concentration" at bounding box center [224, 227] width 290 height 37
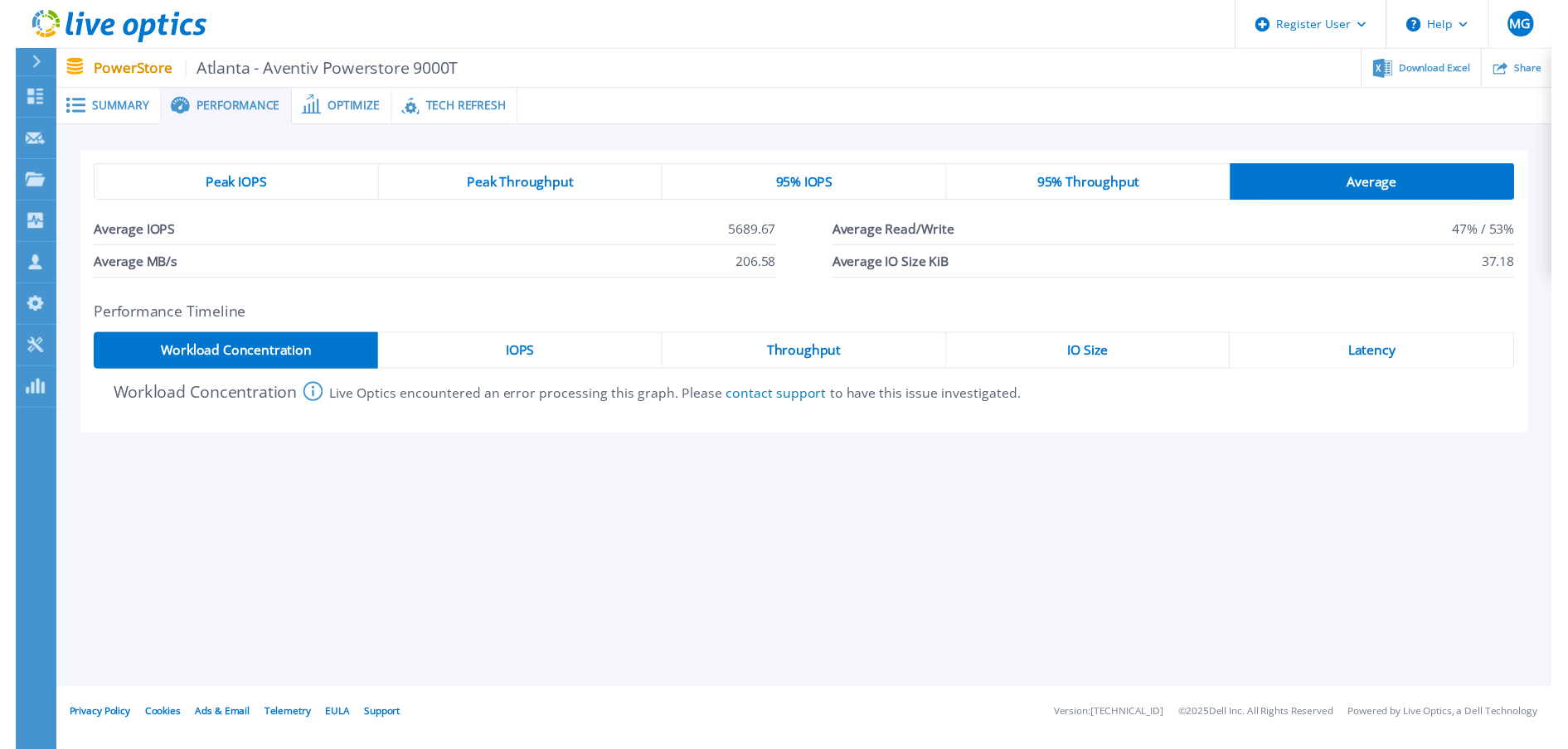
scroll to position [0, 0]
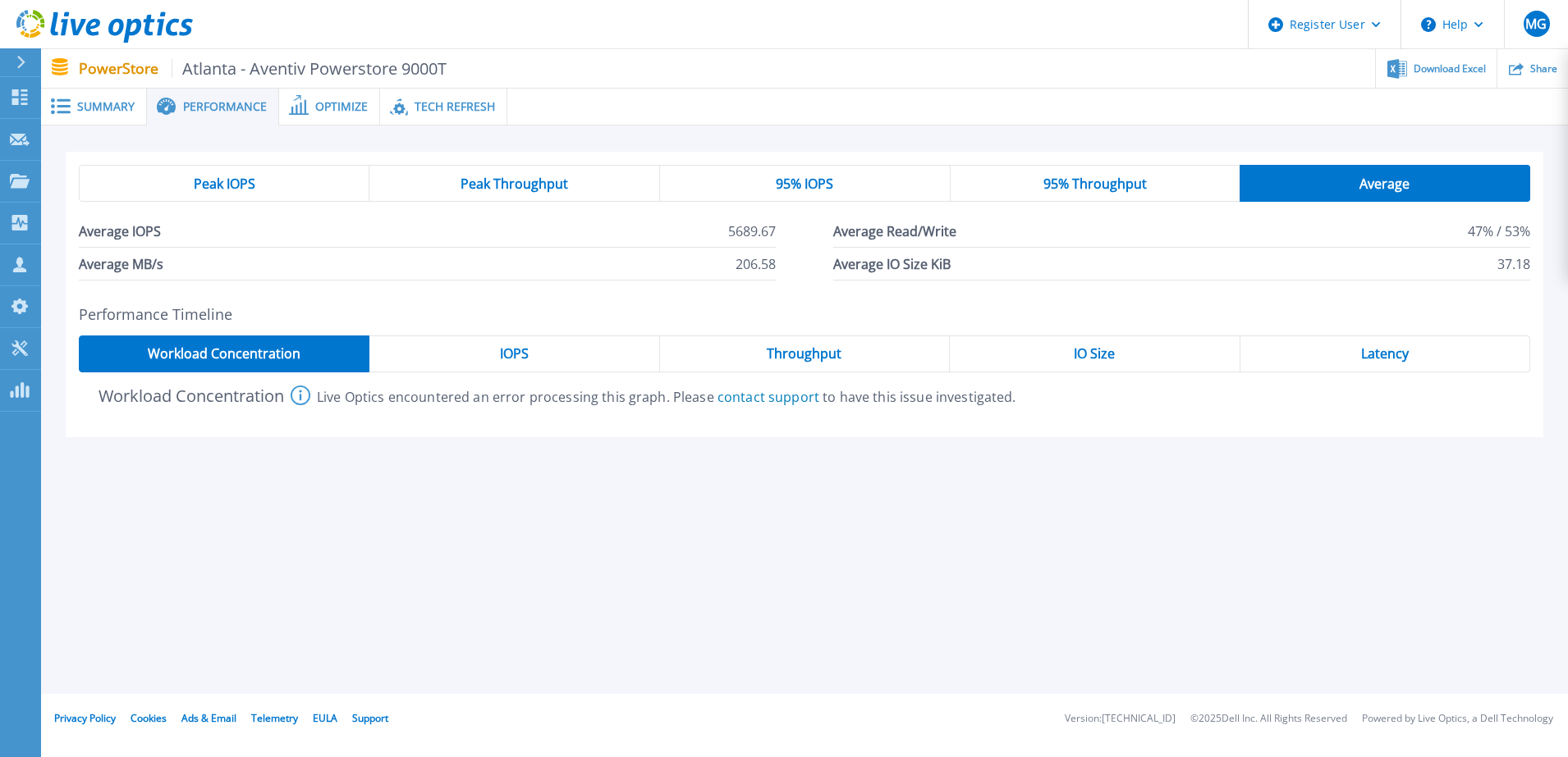
click at [105, 104] on span "Summary" at bounding box center [105, 106] width 58 height 12
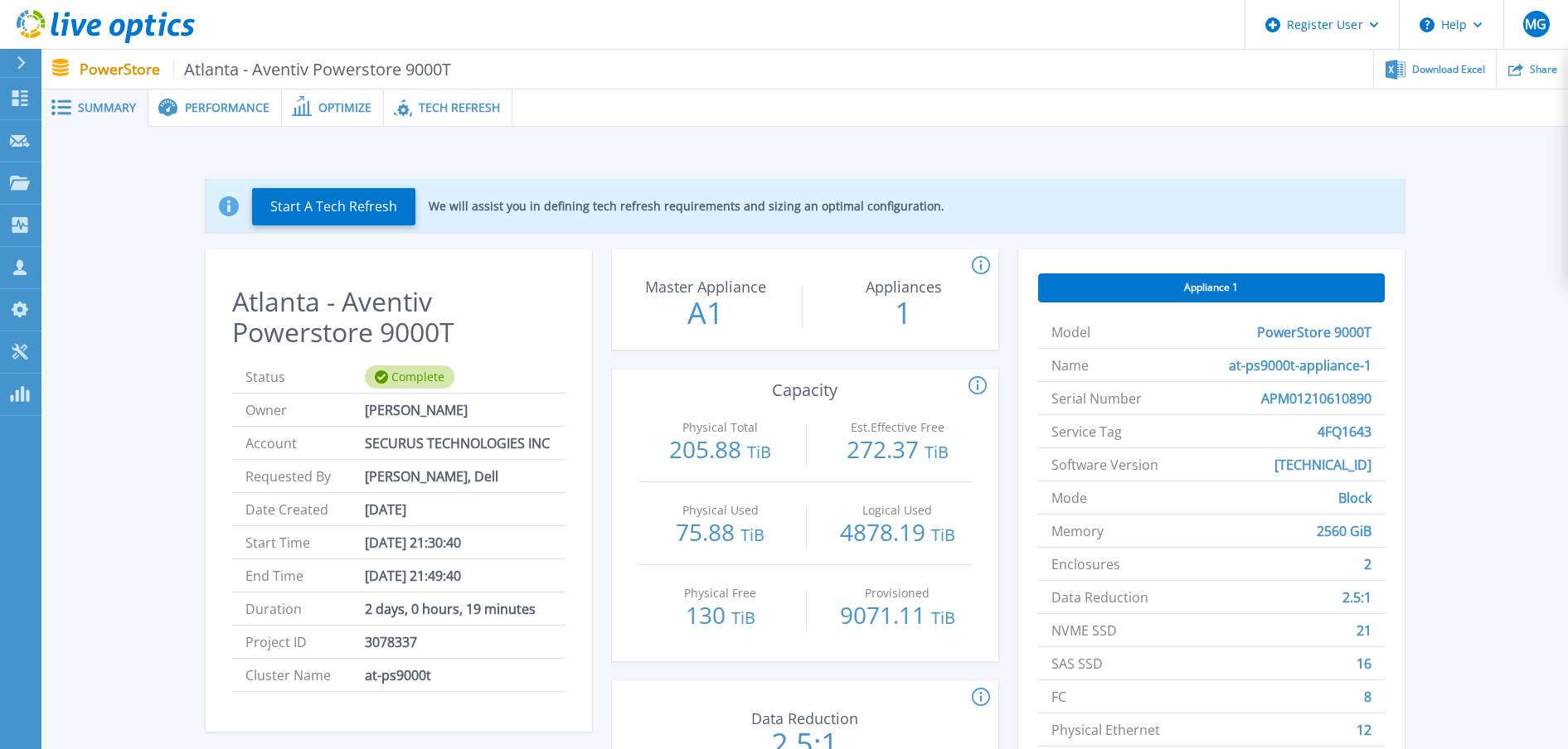
click at [206, 114] on span "Performance" at bounding box center [227, 107] width 84 height 12
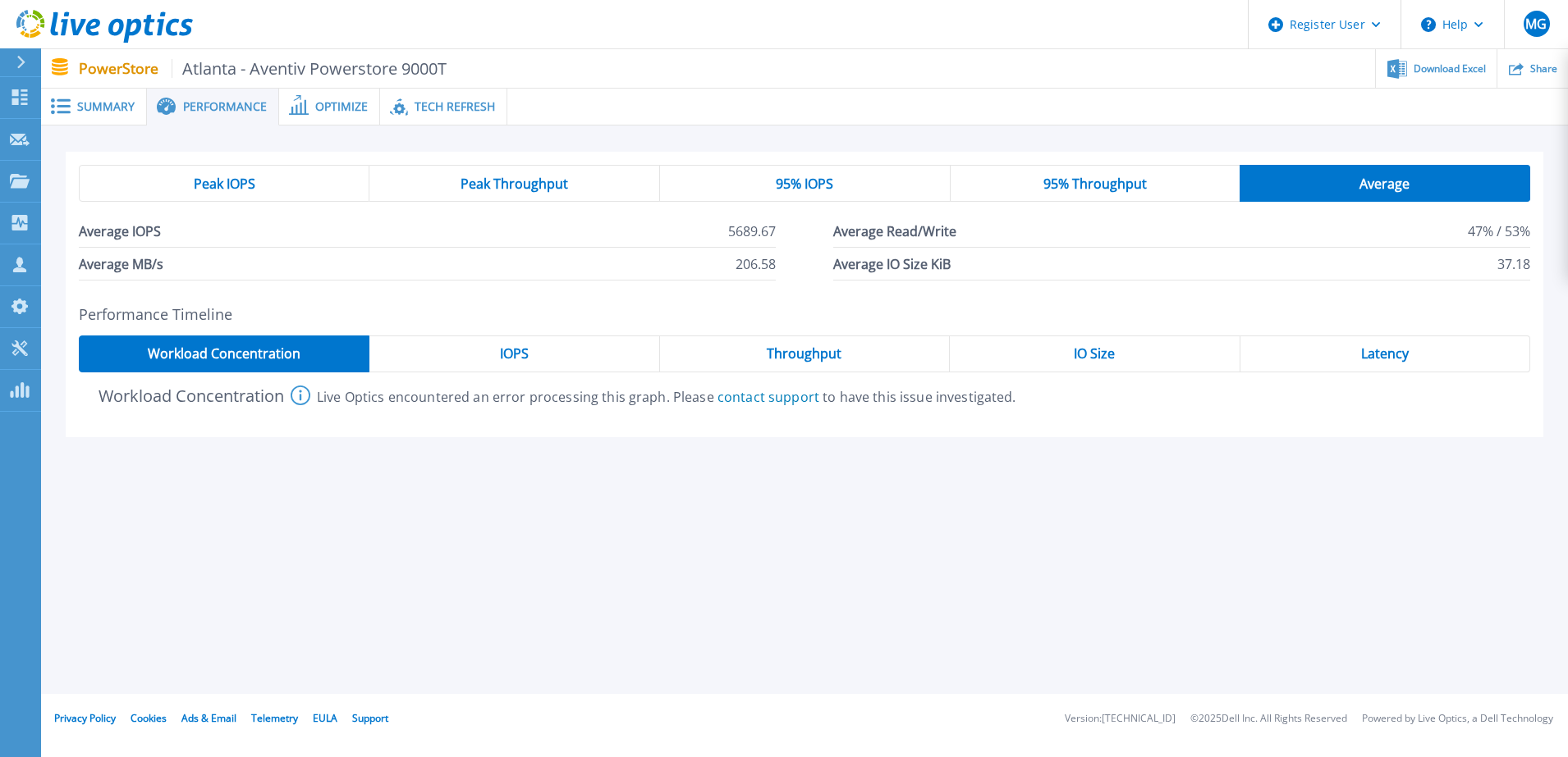
click at [505, 191] on span "Peak Throughput" at bounding box center [513, 183] width 107 height 13
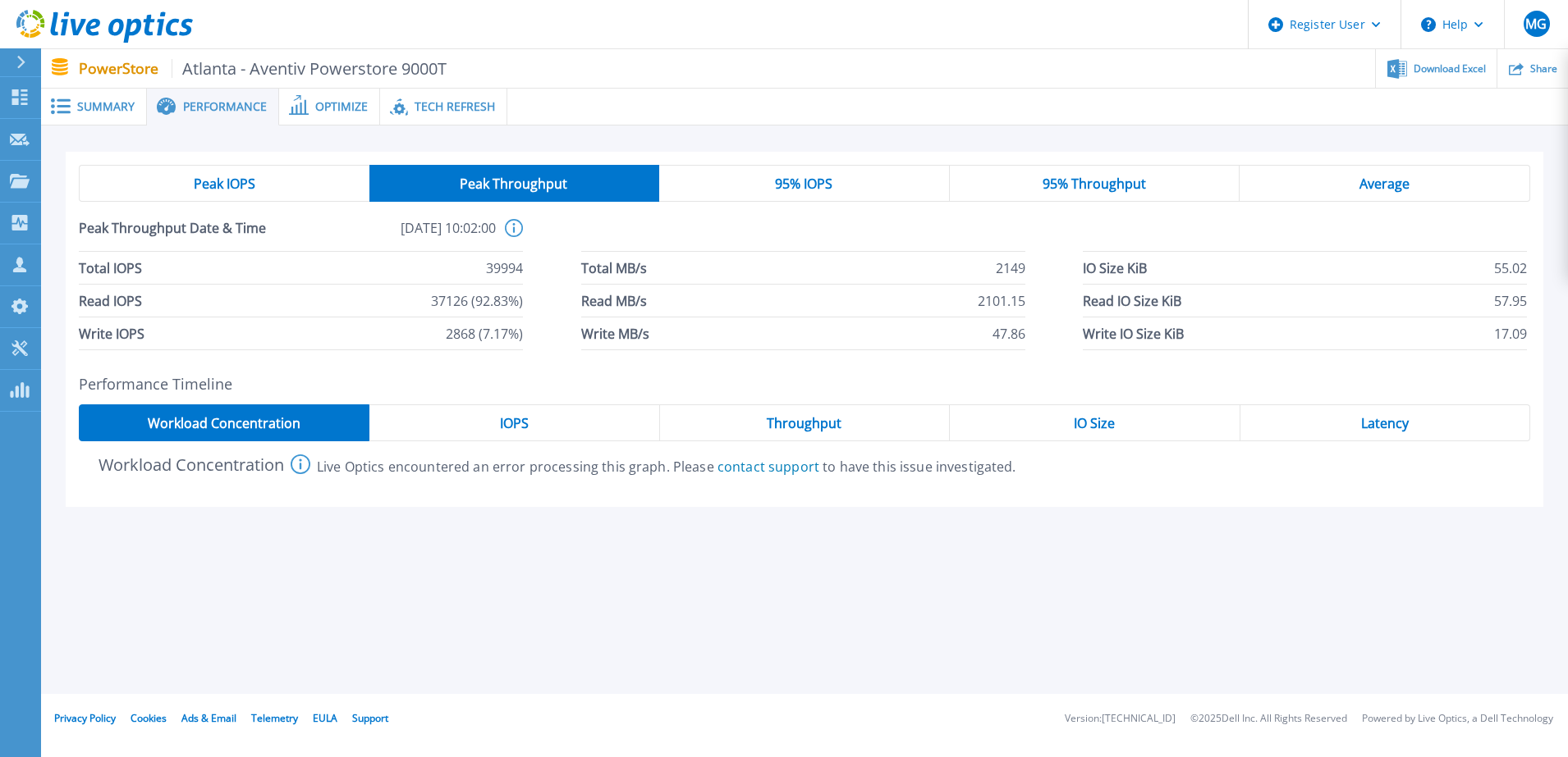
click at [313, 118] on div "Optimize" at bounding box center [329, 107] width 101 height 37
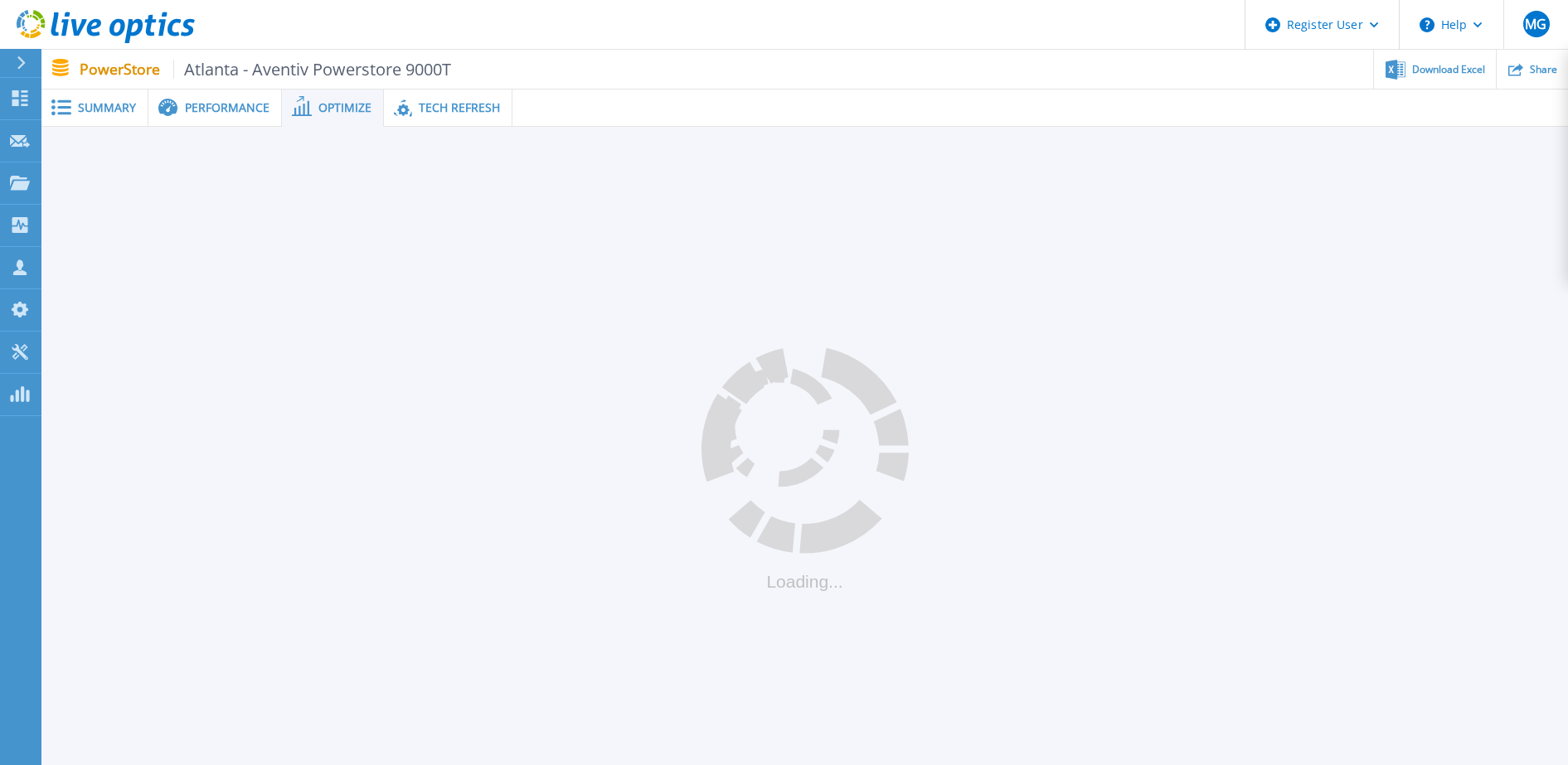
click at [431, 107] on span "Tech Refresh" at bounding box center [459, 107] width 82 height 12
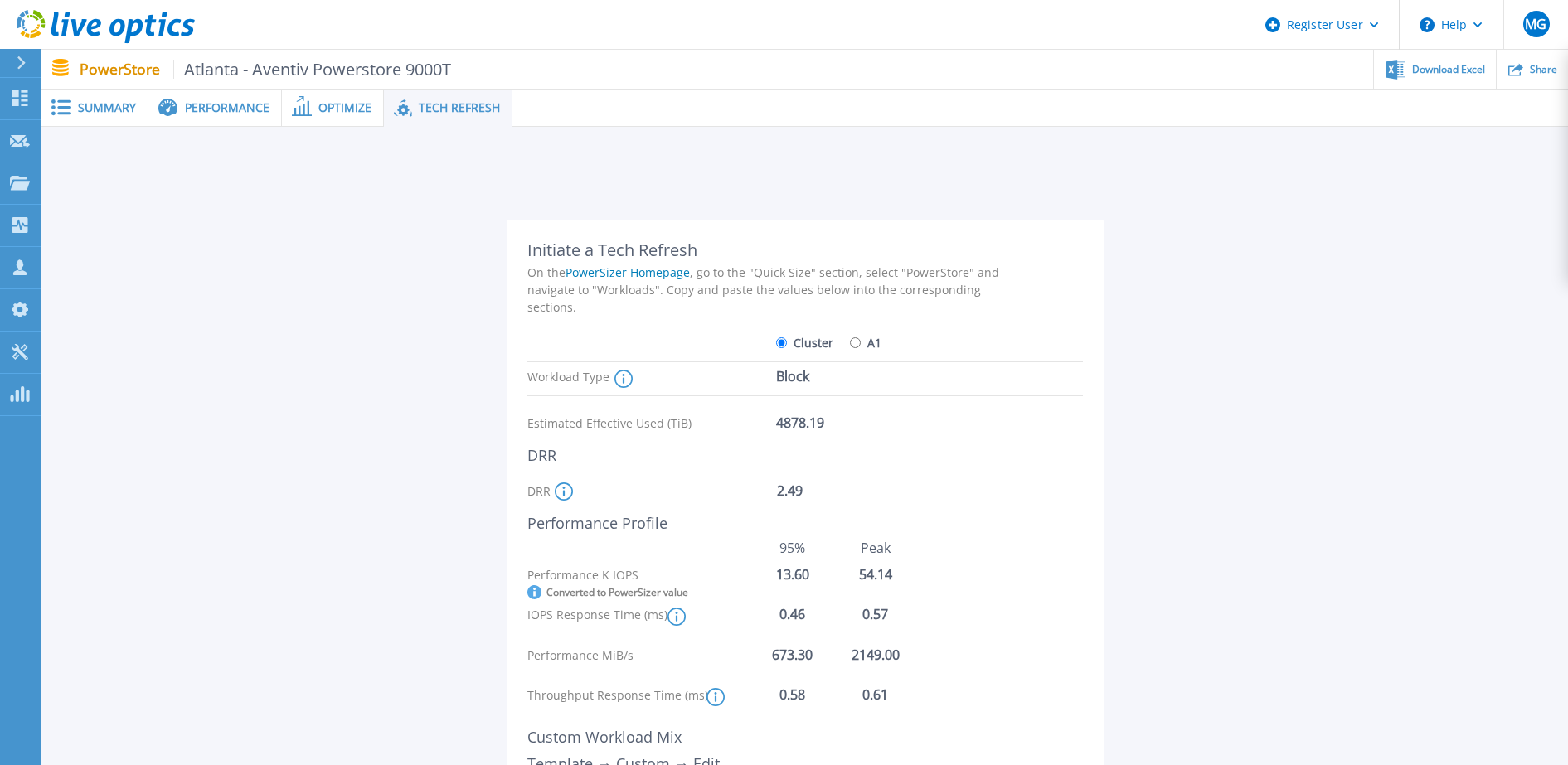
click at [323, 120] on div "Optimize" at bounding box center [332, 108] width 102 height 37
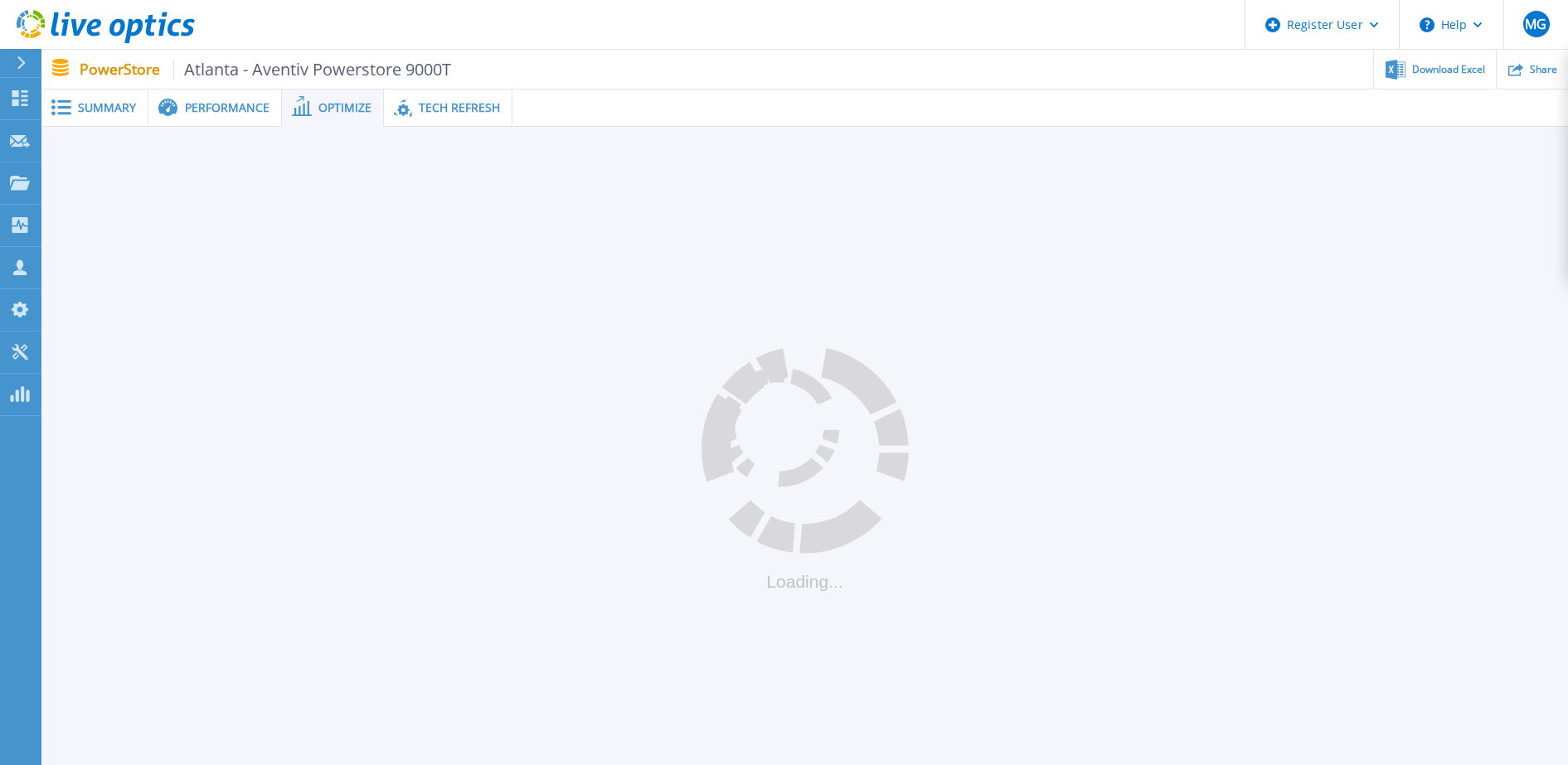
click at [212, 114] on span "Performance" at bounding box center [227, 107] width 84 height 12
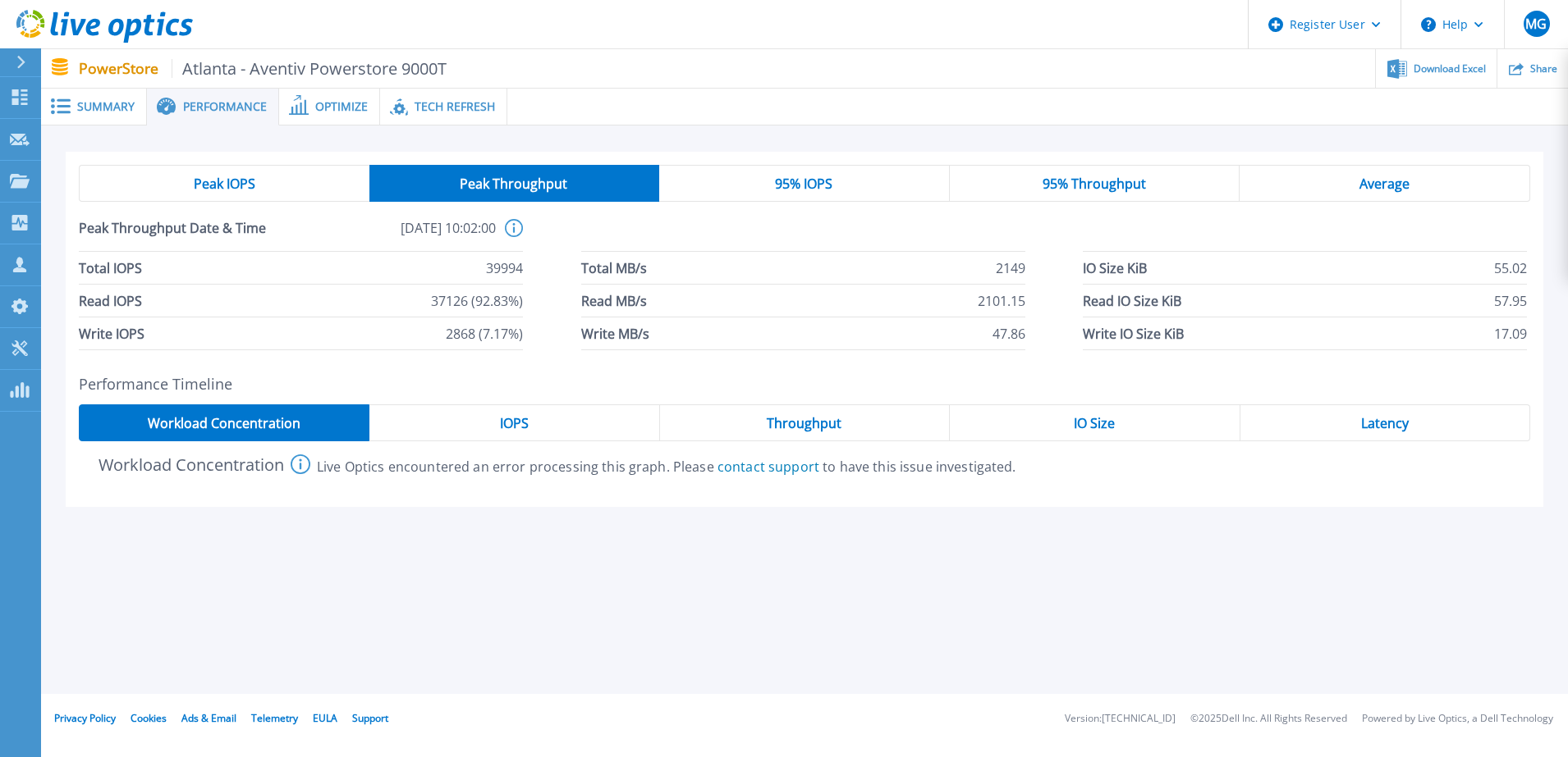
click at [98, 110] on span "Summary" at bounding box center [105, 106] width 58 height 12
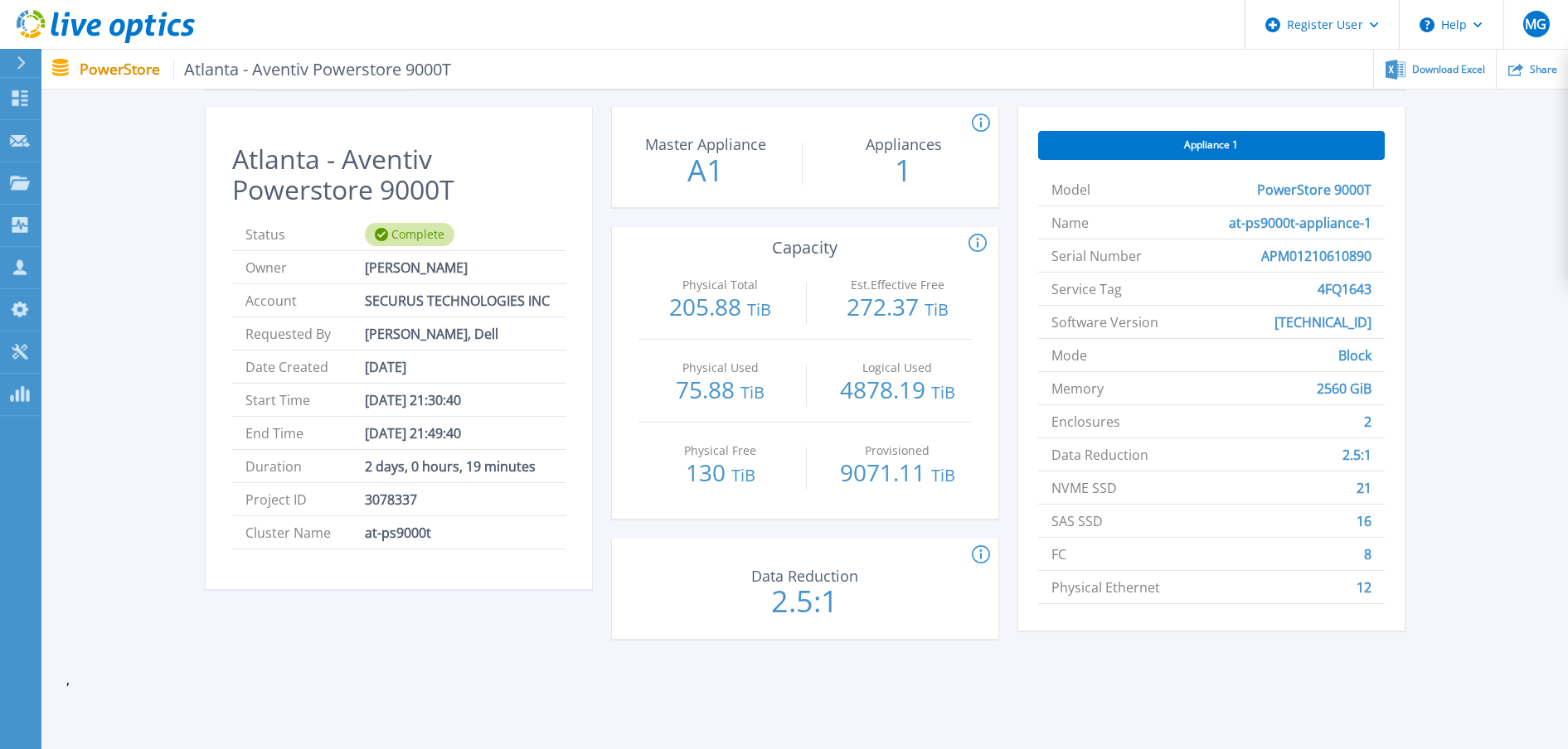
scroll to position [139, 0]
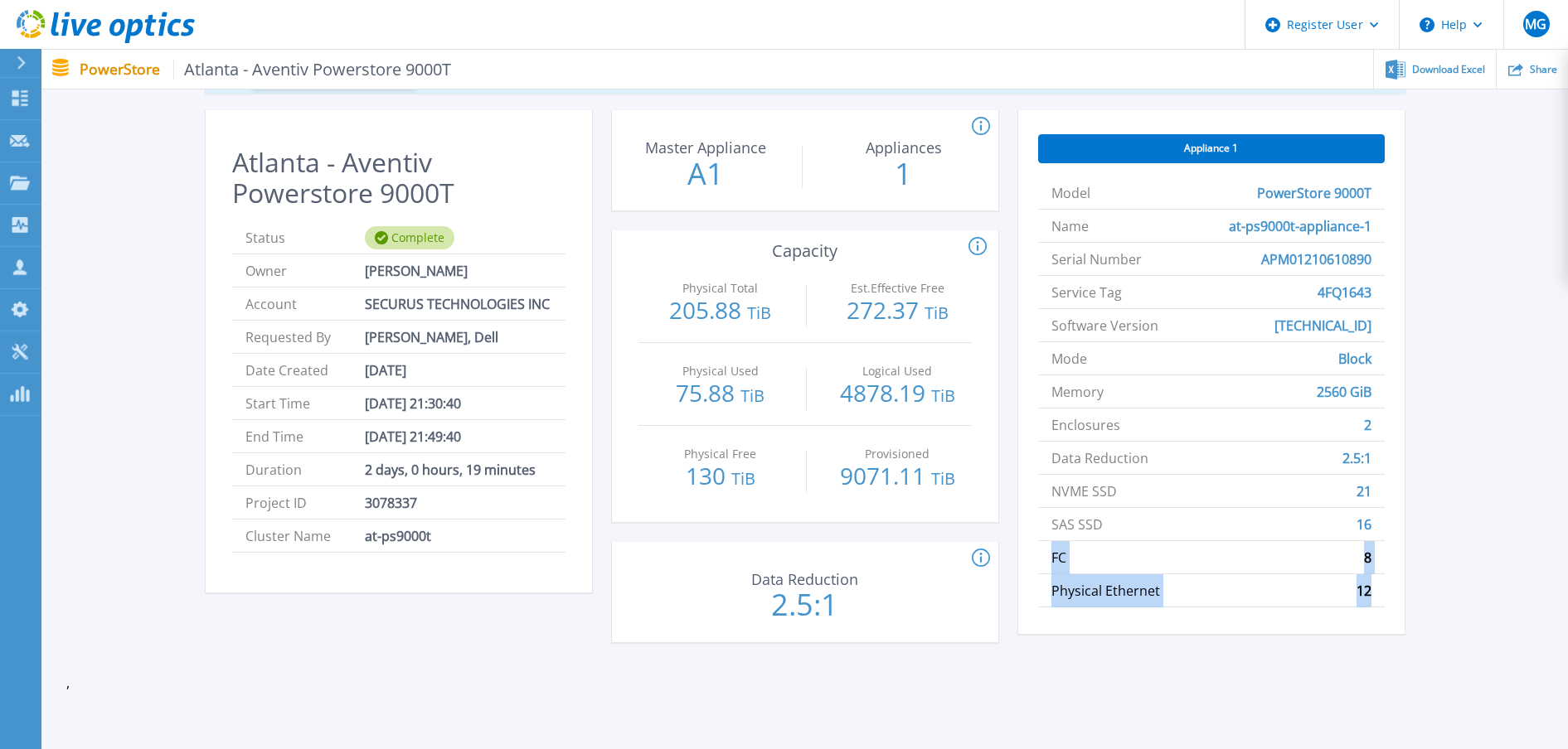
drag, startPoint x: 1380, startPoint y: 593, endPoint x: 1026, endPoint y: 563, distance: 355.3
click at [1026, 563] on div "Appliance 1 Model PowerStore 9000T Name at-ps9000t-appliance-1 Serial Number AP…" at bounding box center [1210, 372] width 386 height 524
copy ul "FC 8 Physical Ethernet 12"
click at [1254, 503] on div "Start A Tech Refresh We will assist you in defining tech refresh requirements a…" at bounding box center [805, 344] width 1476 height 661
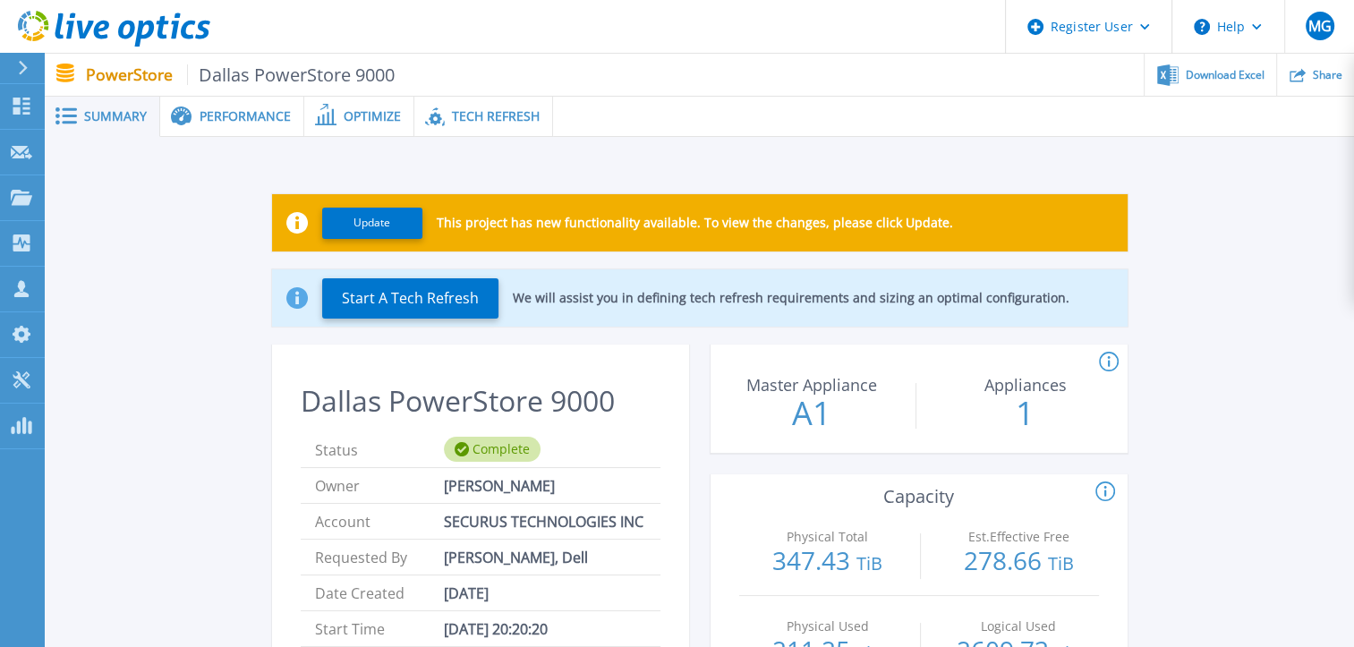
click at [237, 113] on span "Performance" at bounding box center [245, 116] width 91 height 13
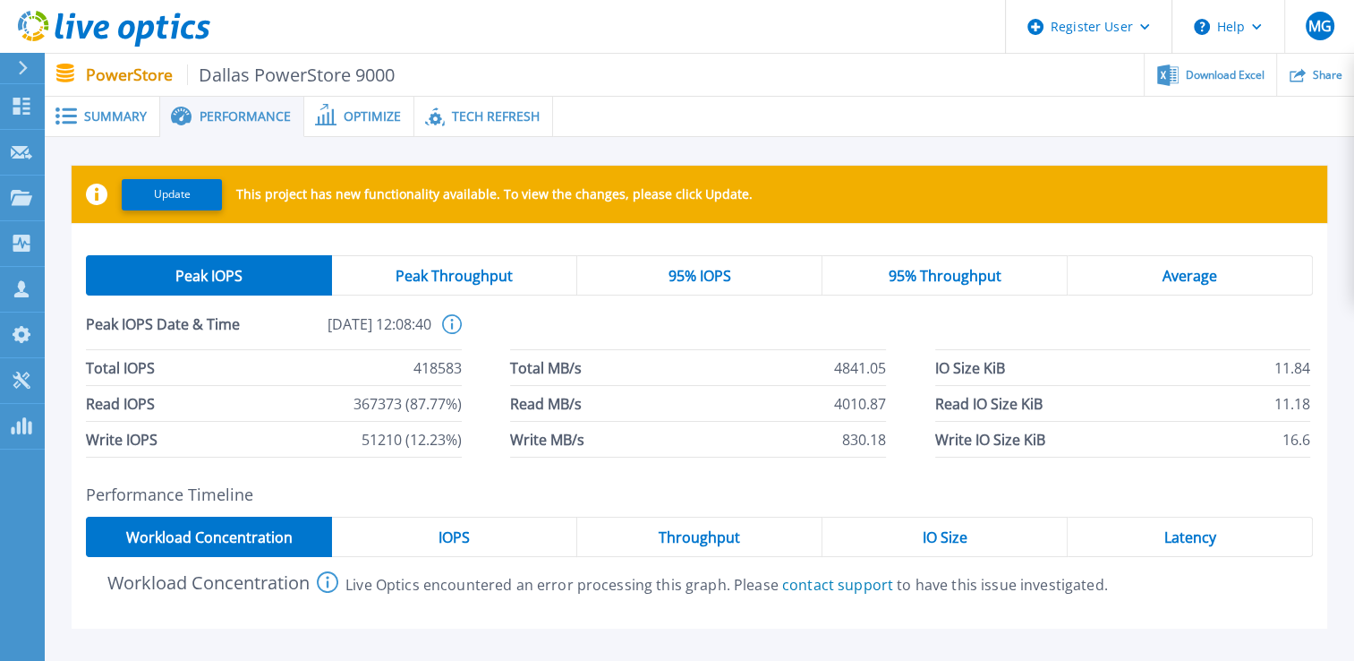
click at [354, 121] on span "Optimize" at bounding box center [372, 116] width 57 height 13
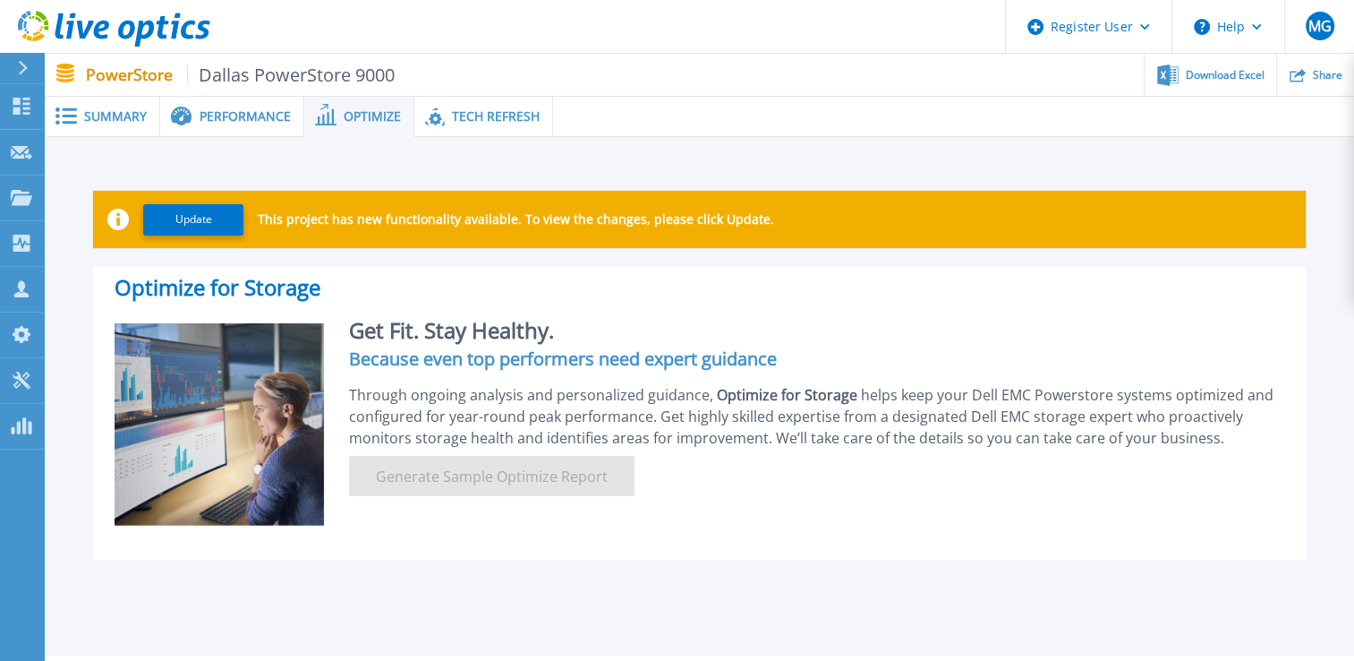
click at [458, 113] on span "Tech Refresh" at bounding box center [496, 116] width 88 height 13
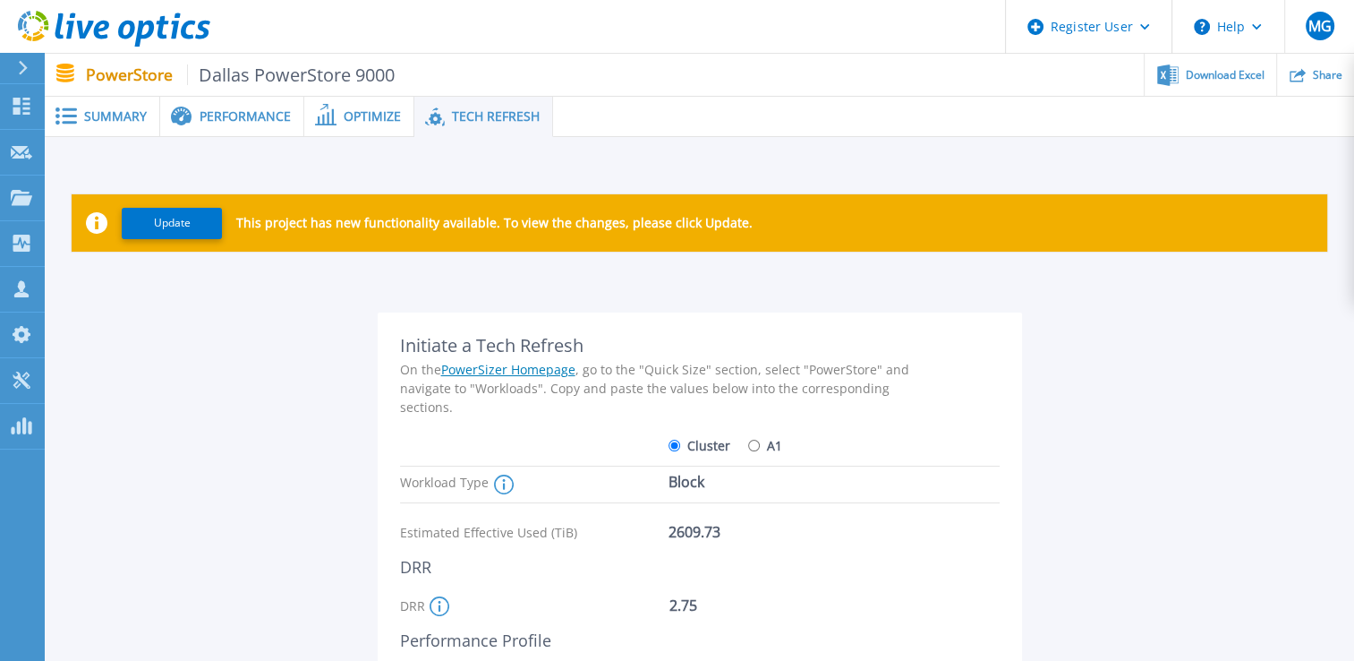
click at [137, 112] on span "Summary" at bounding box center [115, 116] width 63 height 13
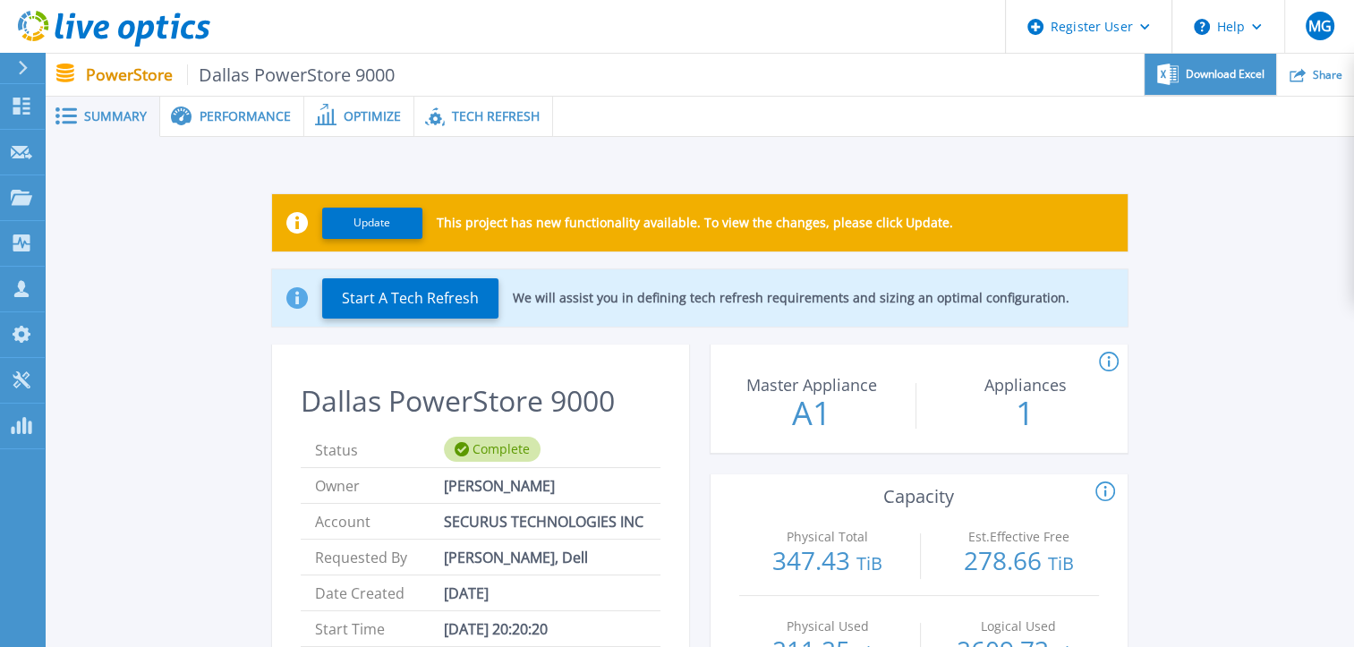
click at [1191, 77] on span "Download Excel" at bounding box center [1225, 74] width 79 height 11
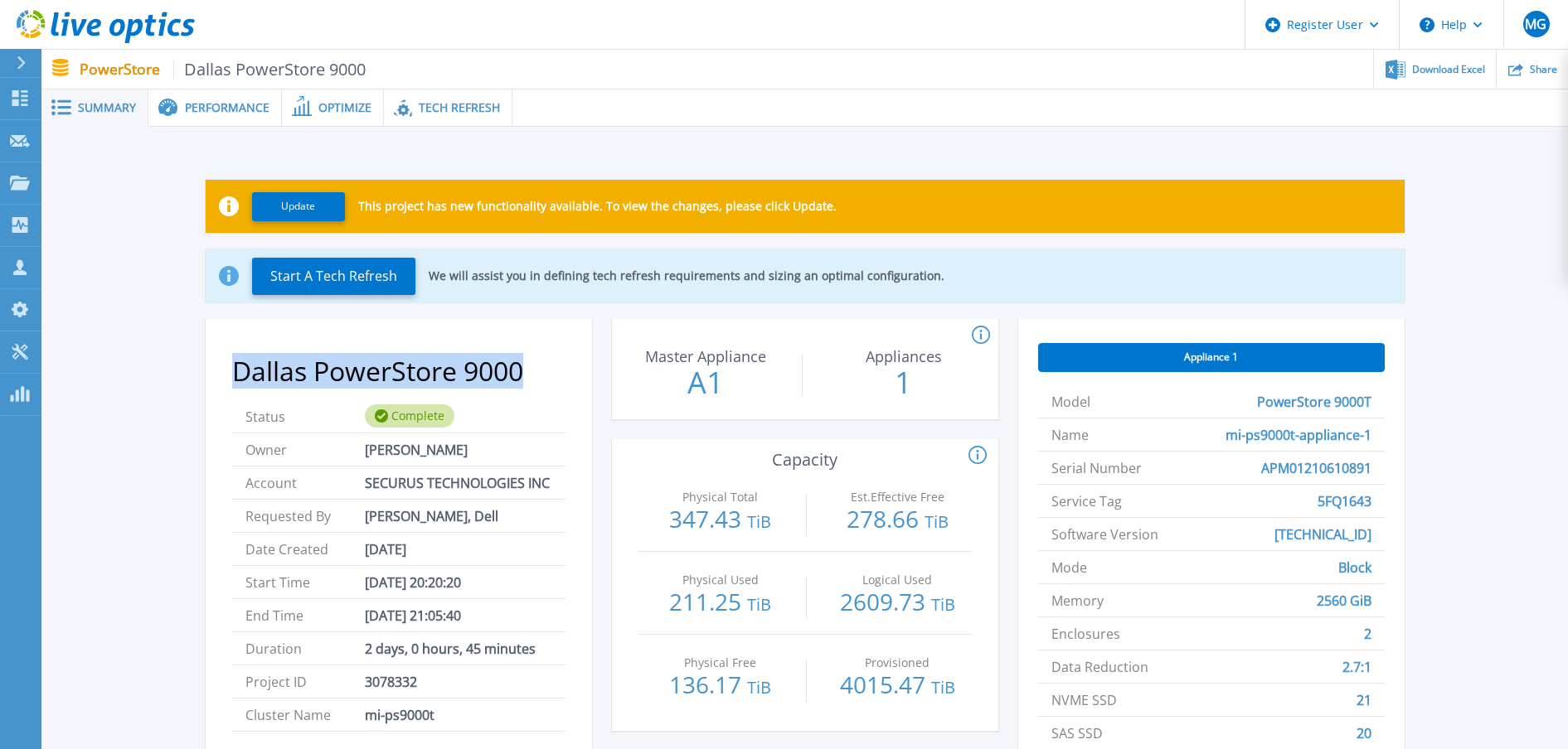
drag, startPoint x: 533, startPoint y: 368, endPoint x: 233, endPoint y: 368, distance: 300.0
click at [233, 368] on h2 "Dallas PowerStore 9000" at bounding box center [399, 371] width 333 height 31
copy h2 "Dallas PowerStore 9000"
click at [229, 109] on span "Performance" at bounding box center [227, 107] width 84 height 12
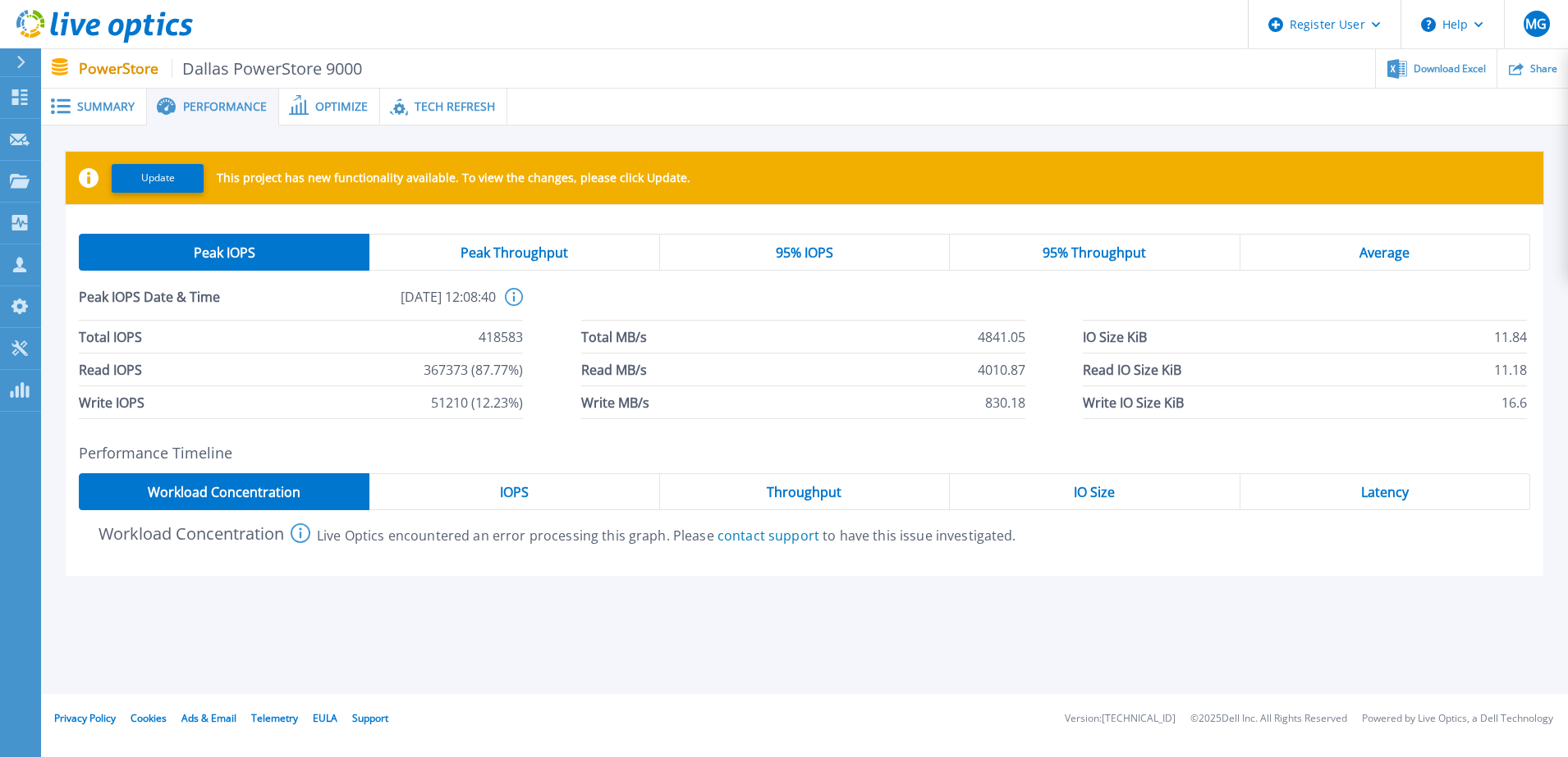
click at [761, 255] on div "95% IOPS" at bounding box center [805, 252] width 290 height 37
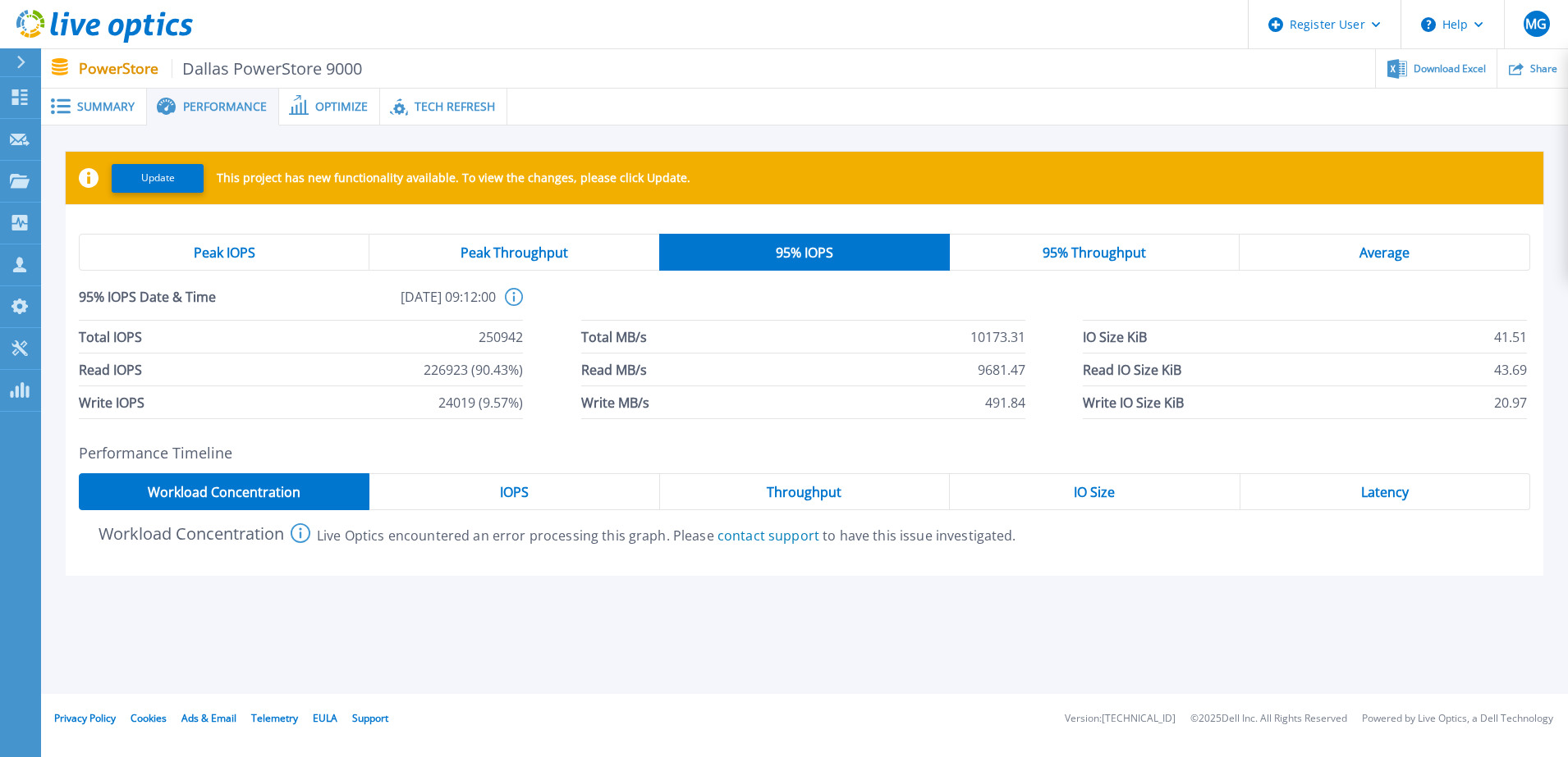
click at [602, 495] on div "IOPS" at bounding box center [514, 492] width 290 height 37
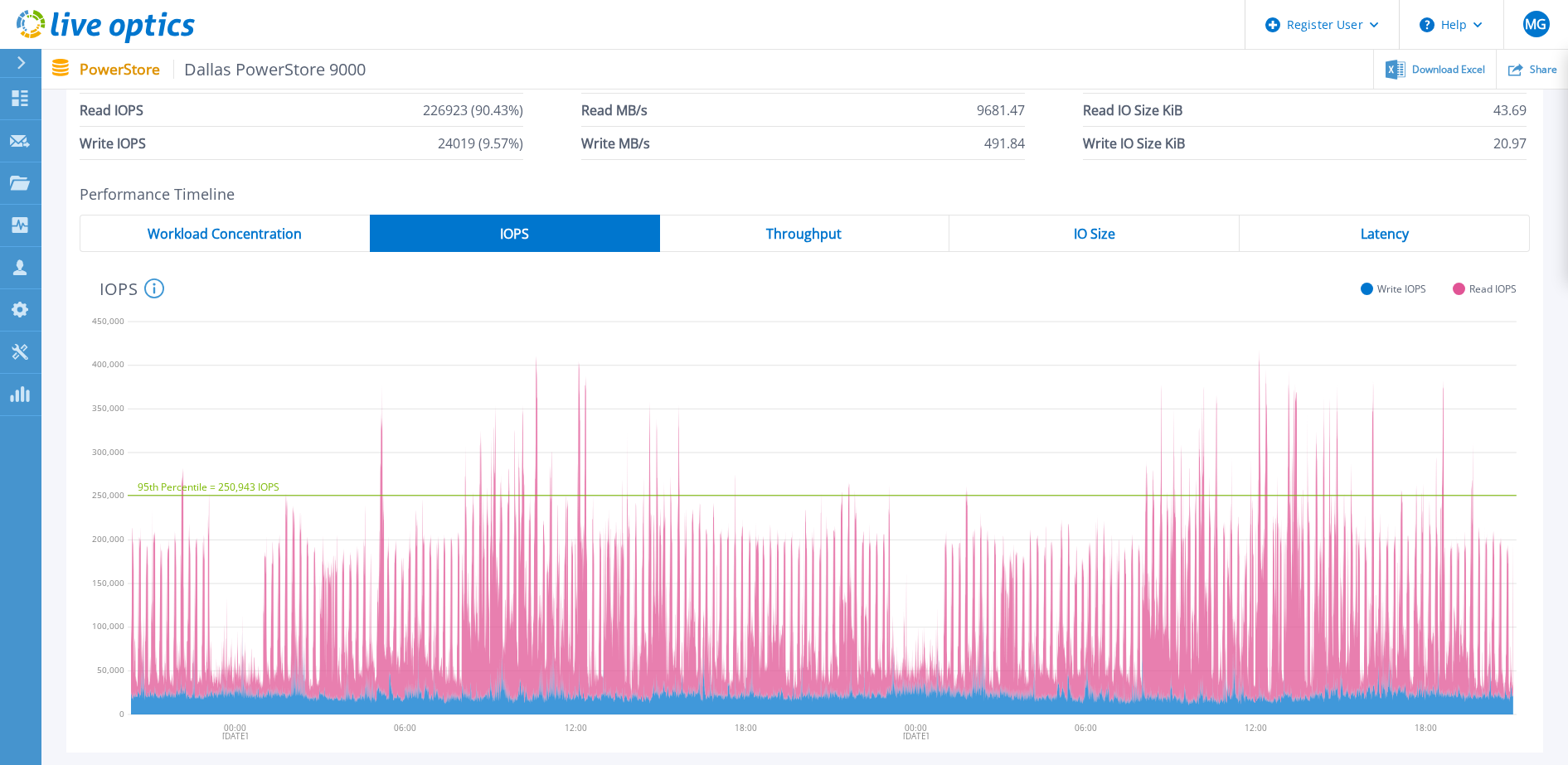
scroll to position [261, 0]
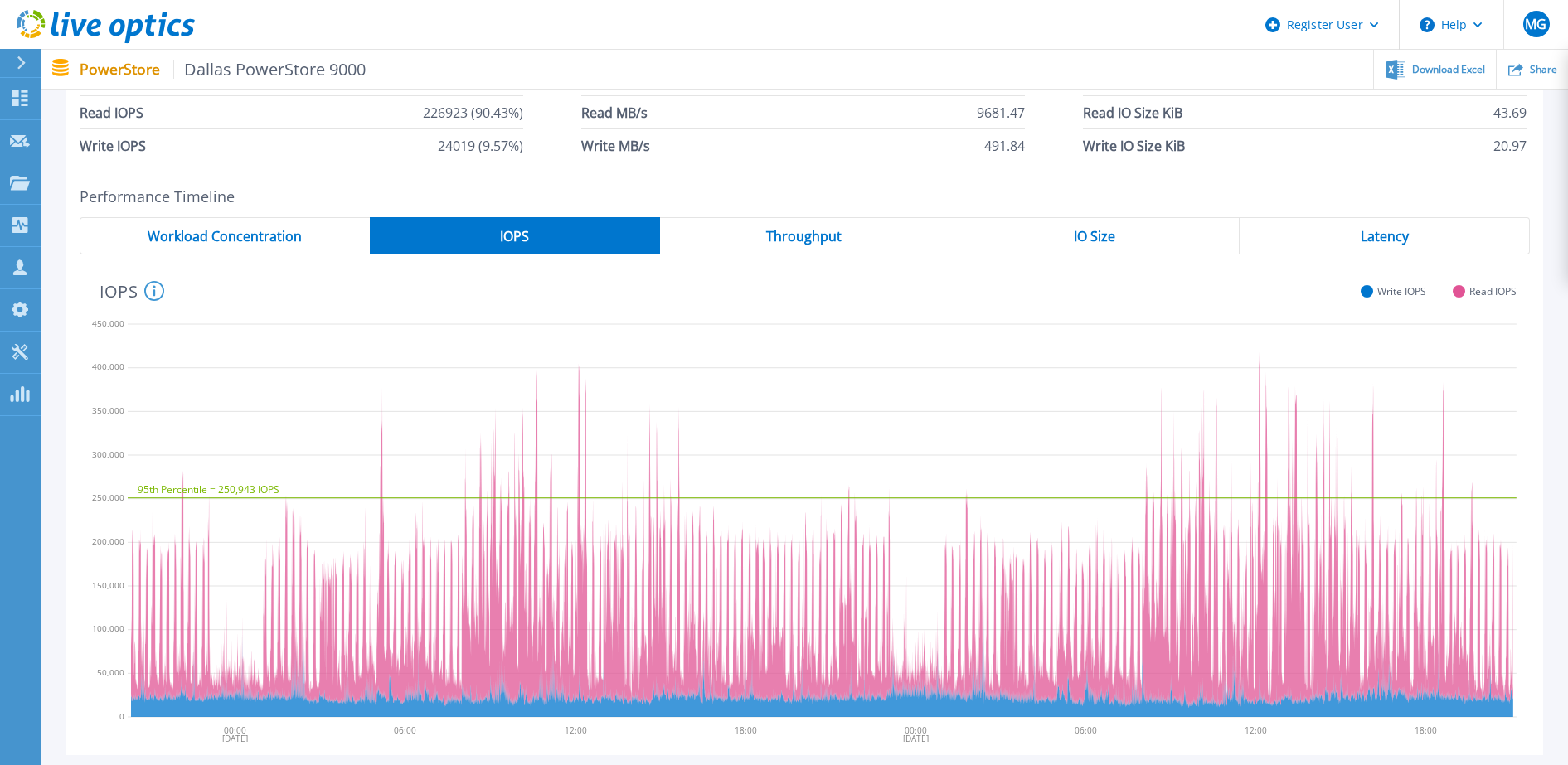
click at [819, 235] on span "Throughput" at bounding box center [803, 236] width 75 height 13
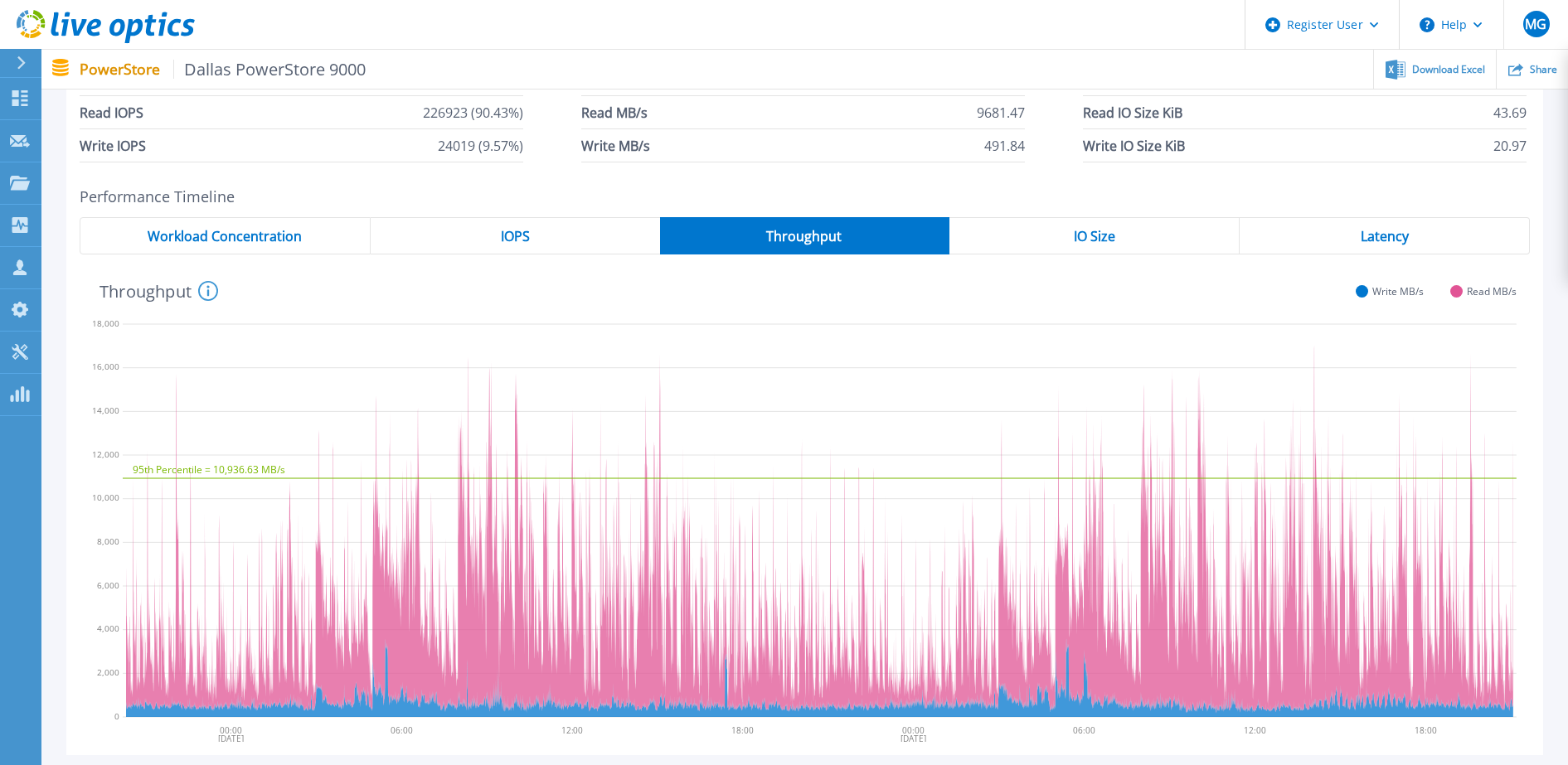
click at [1098, 236] on span "IO Size" at bounding box center [1094, 236] width 42 height 13
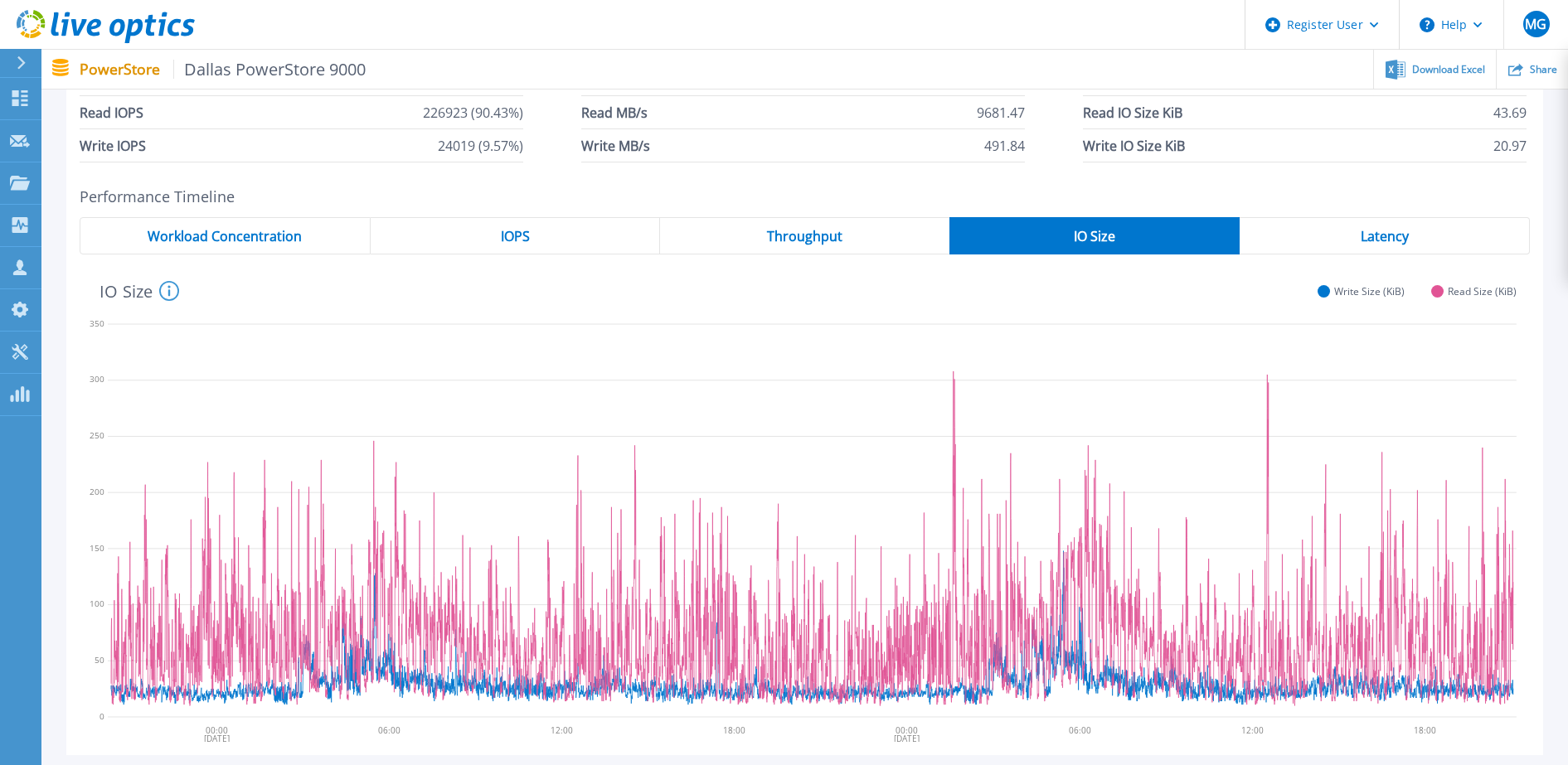
click at [1397, 241] on span "Latency" at bounding box center [1385, 236] width 48 height 13
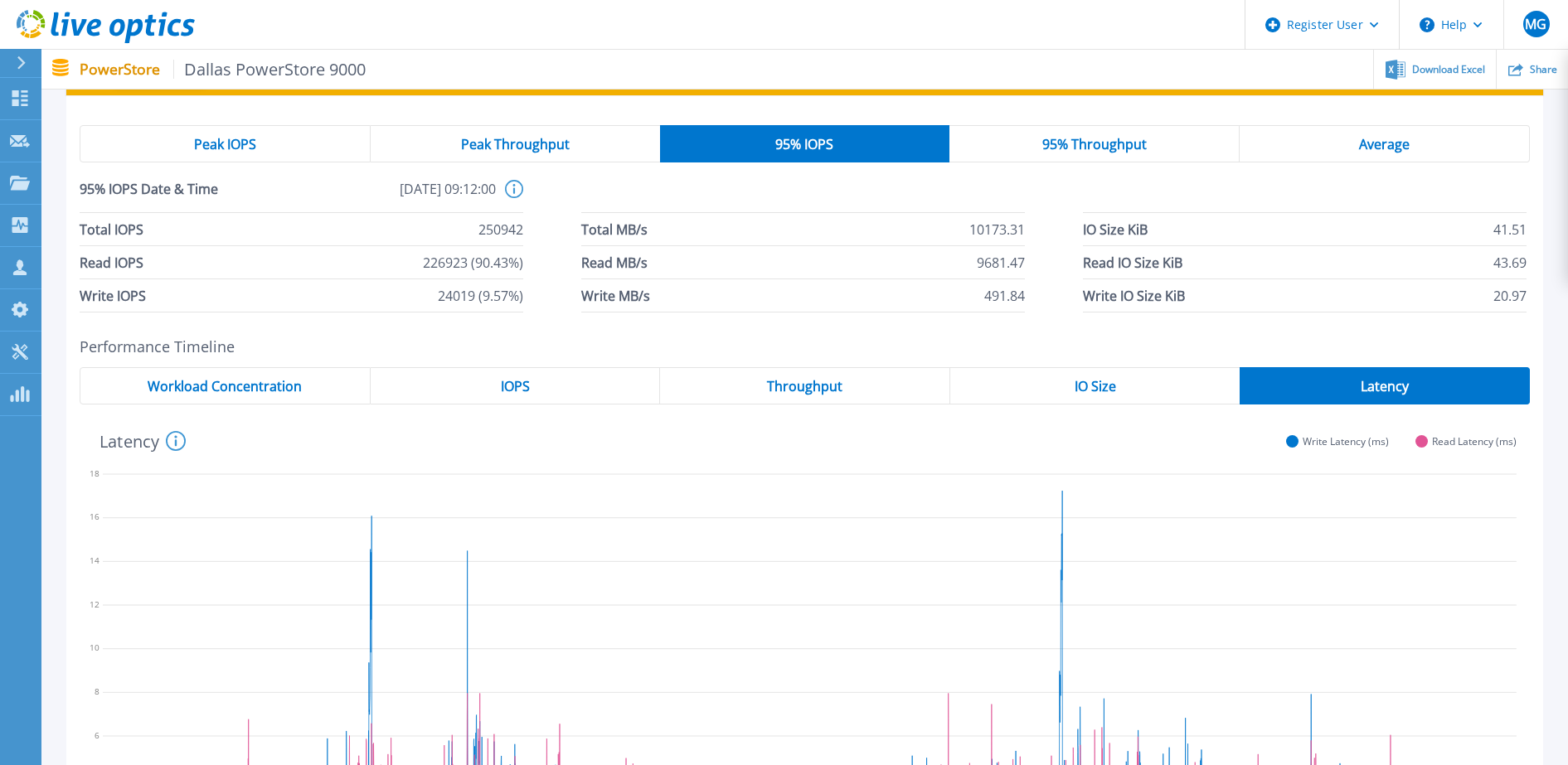
scroll to position [0, 0]
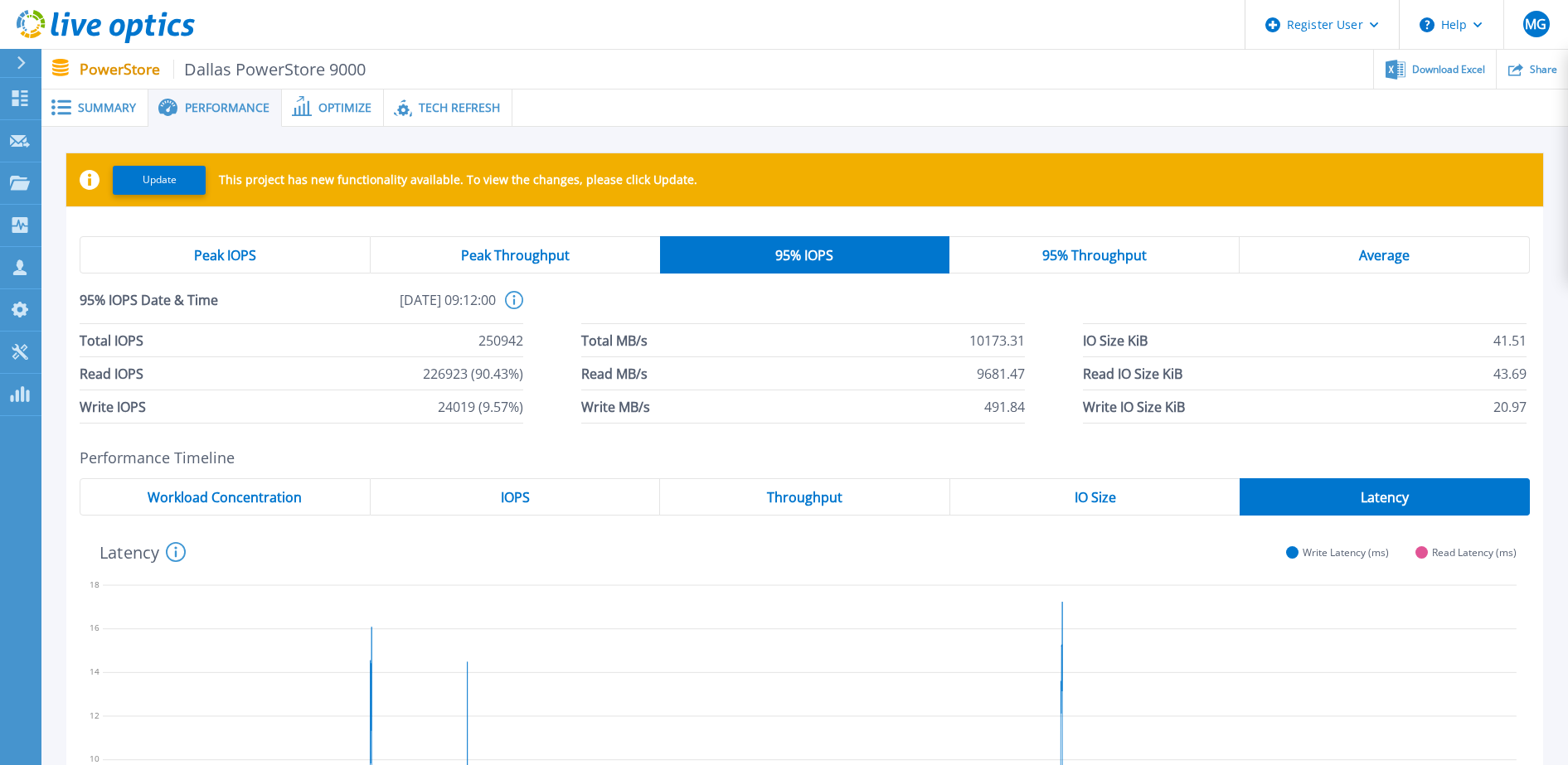
click at [267, 259] on div "Peak IOPS" at bounding box center [225, 255] width 291 height 37
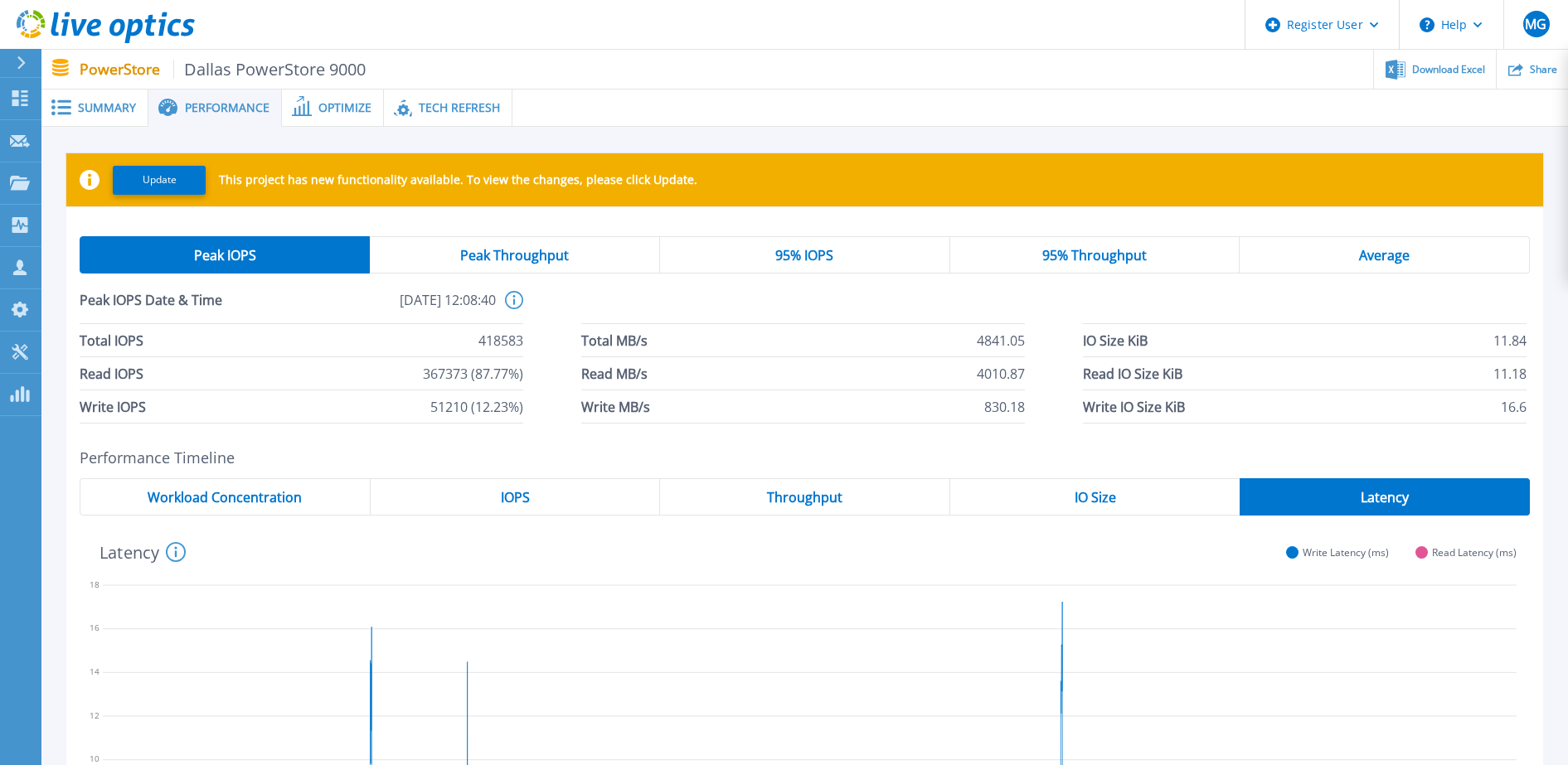
click at [533, 242] on div "Peak Throughput" at bounding box center [514, 255] width 290 height 37
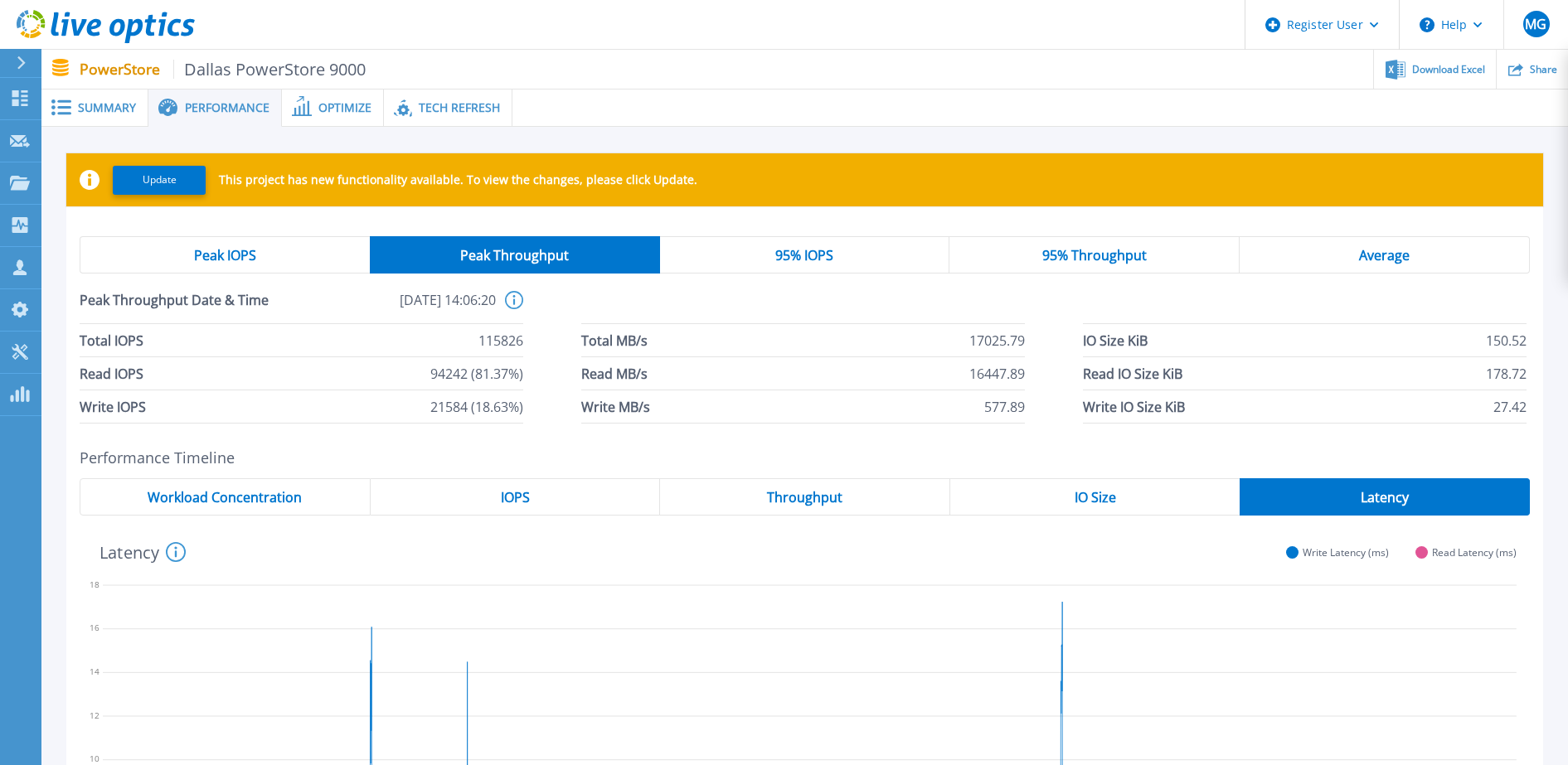
click at [1114, 254] on span "95% Throughput" at bounding box center [1094, 256] width 105 height 13
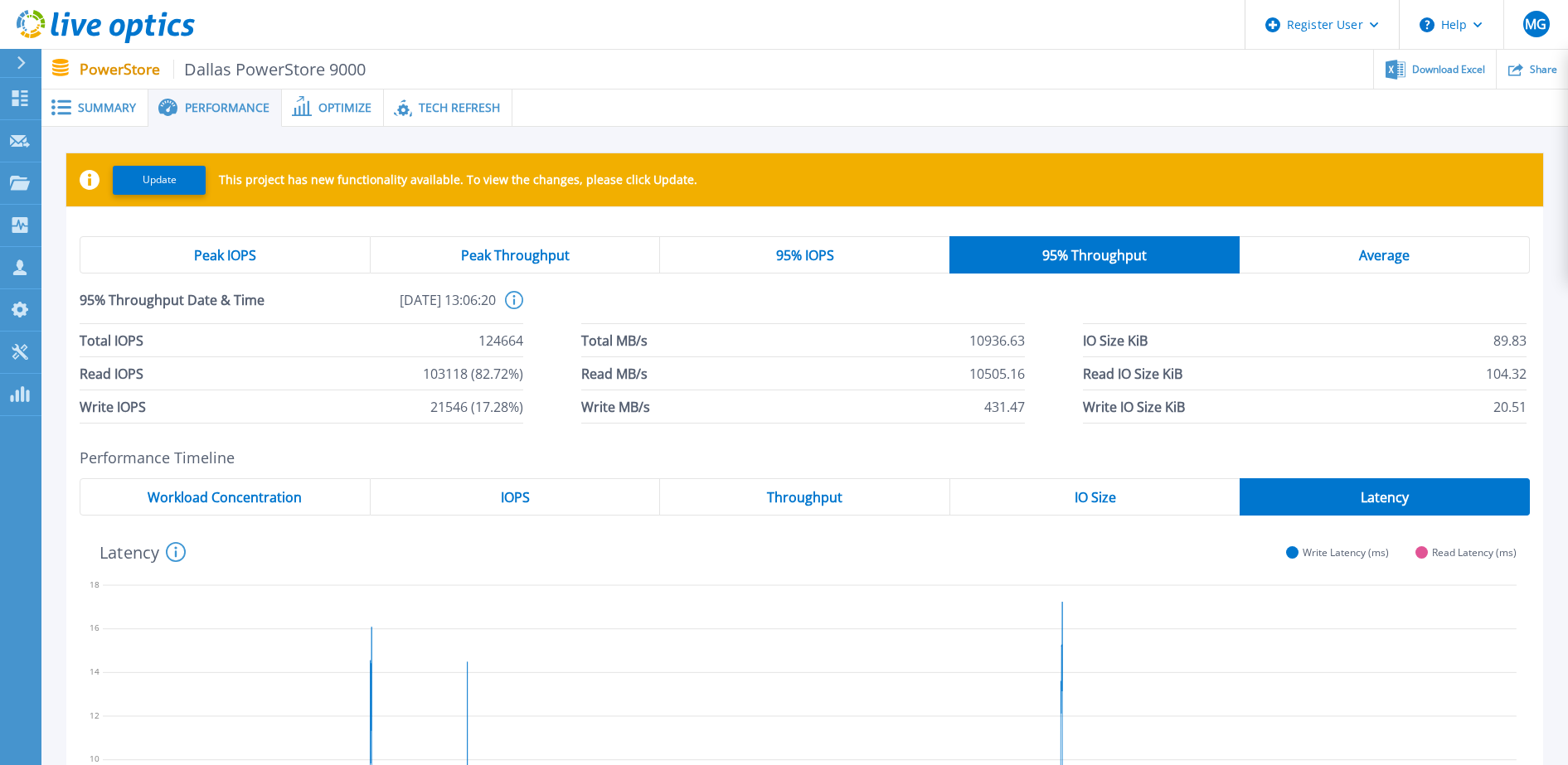
click at [567, 261] on span "Peak Throughput" at bounding box center [515, 256] width 108 height 13
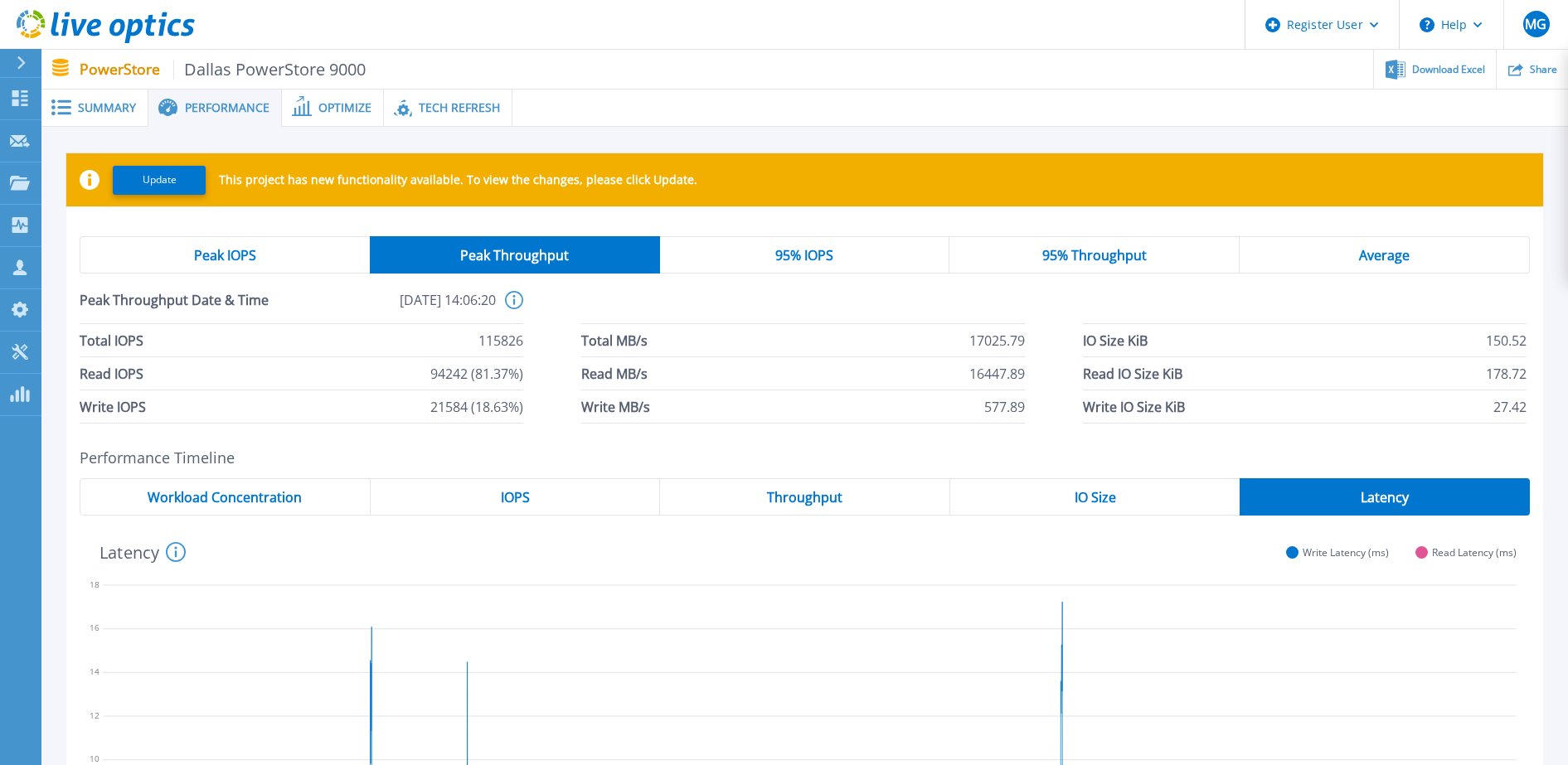
click at [815, 495] on span "Throughput" at bounding box center [804, 497] width 75 height 13
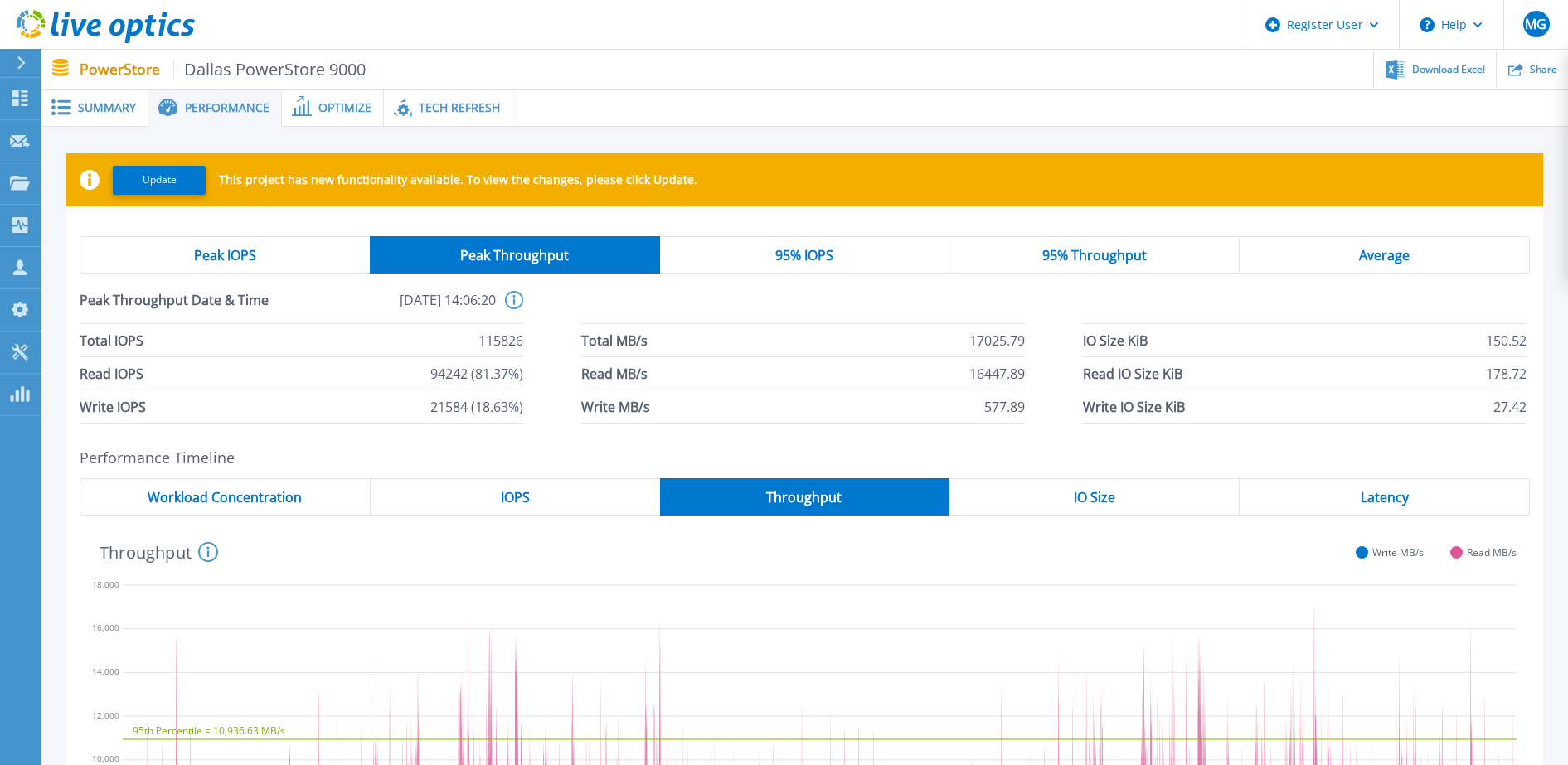
click at [1048, 262] on span "95% Throughput" at bounding box center [1094, 256] width 105 height 13
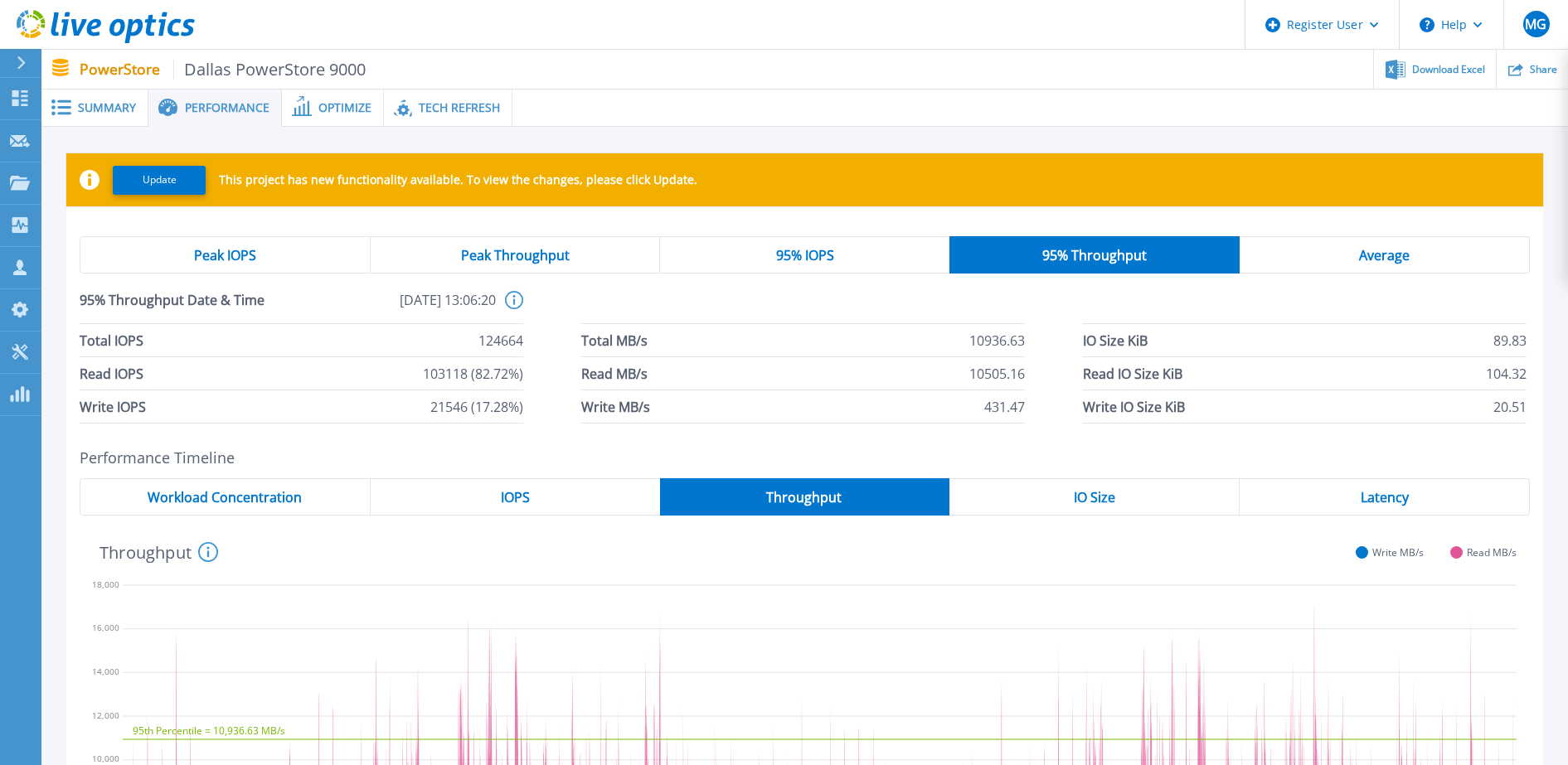
click at [554, 262] on span "Peak Throughput" at bounding box center [515, 256] width 108 height 13
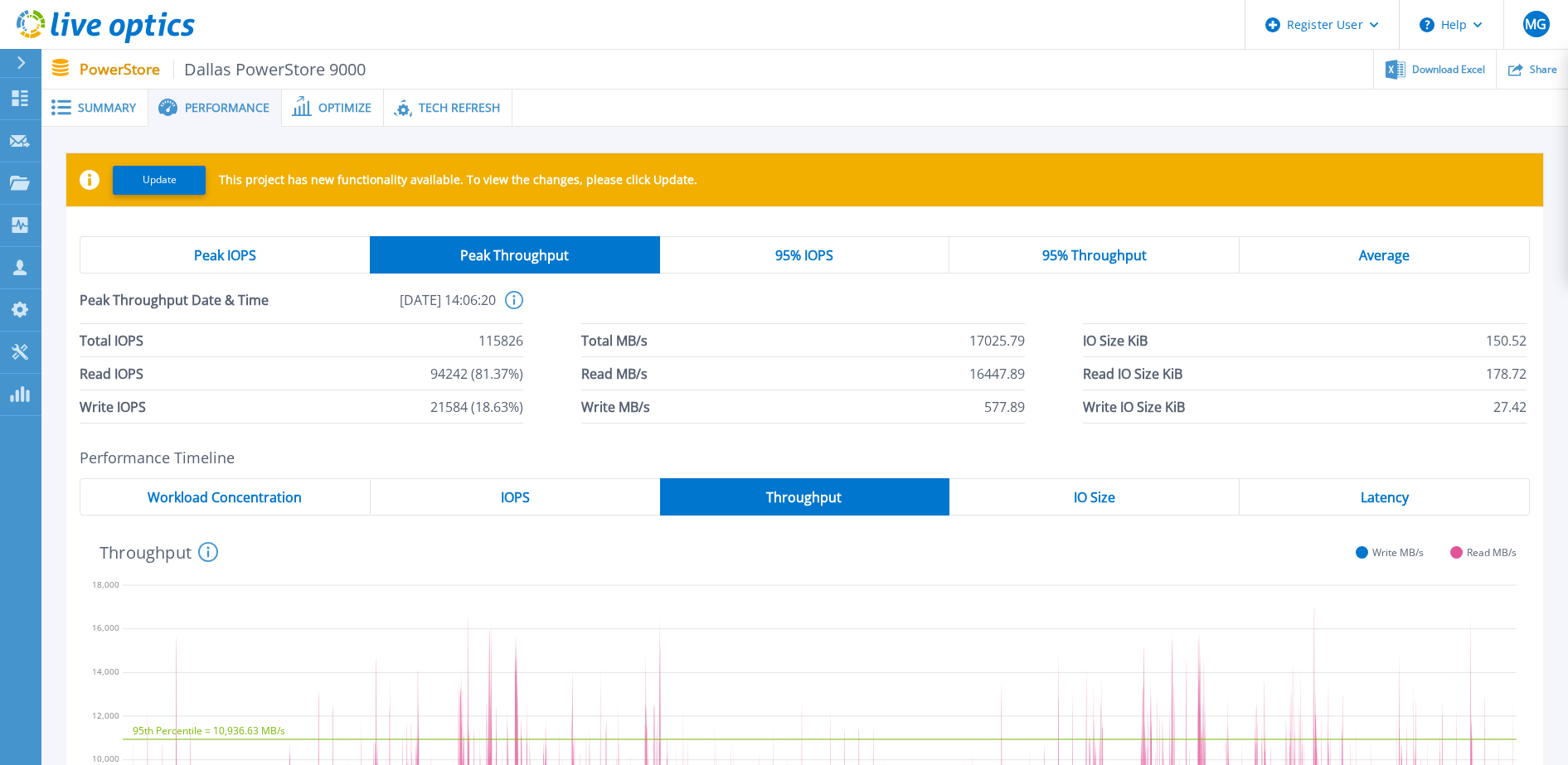
click at [240, 251] on span "Peak IOPS" at bounding box center [224, 256] width 62 height 13
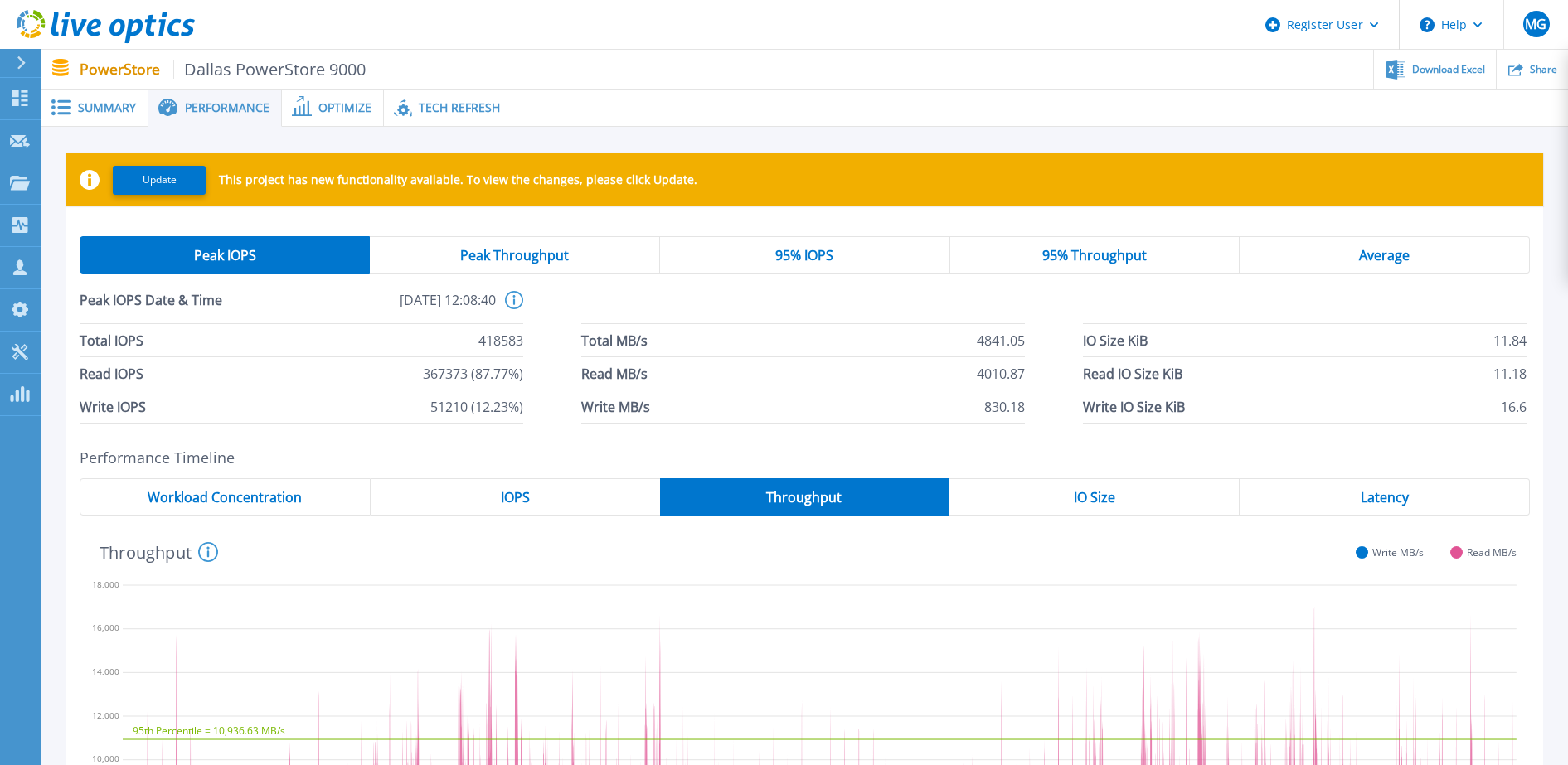
click at [844, 257] on div "95% IOPS" at bounding box center [805, 255] width 290 height 37
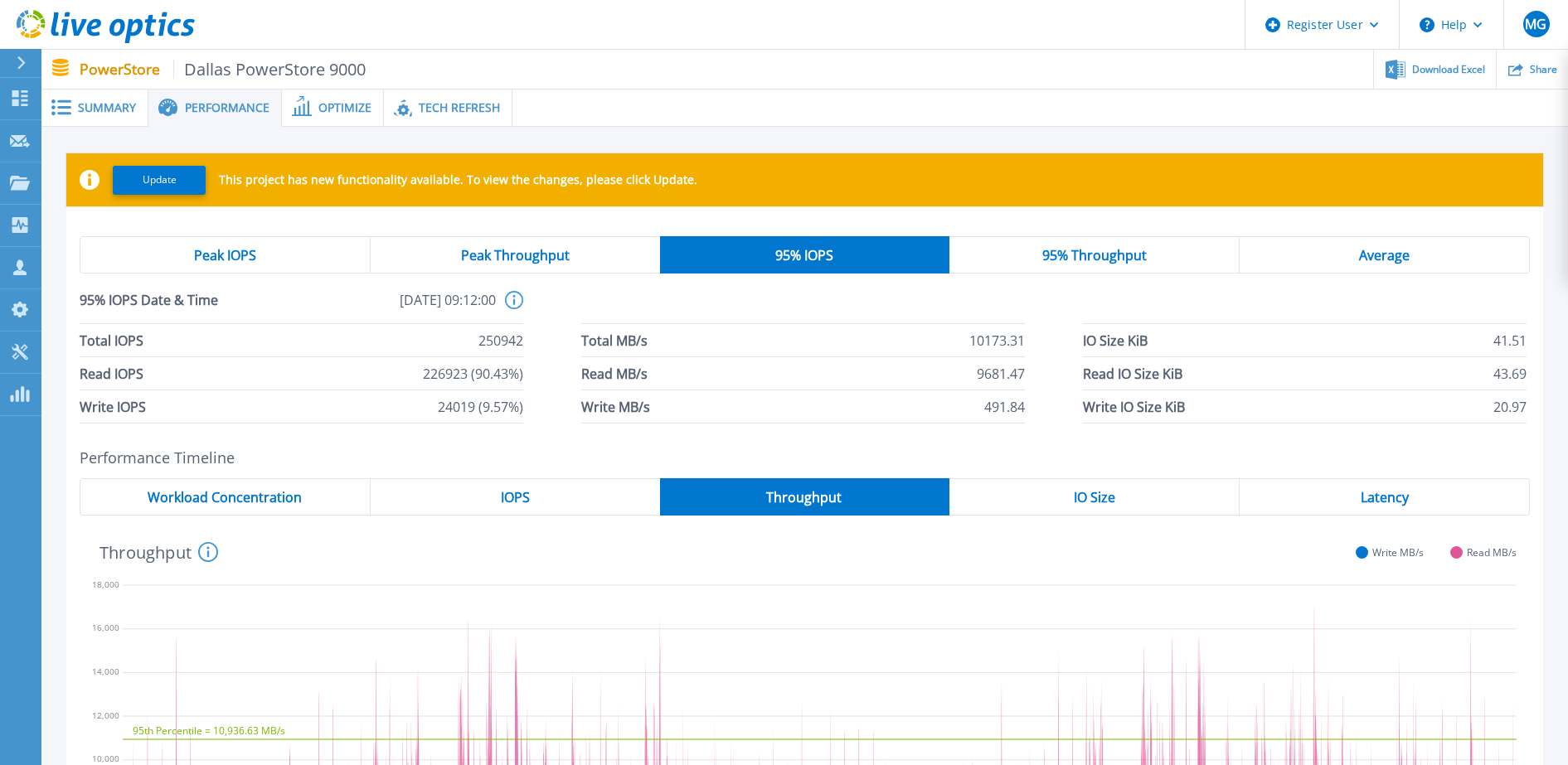
click at [539, 255] on span "Peak Throughput" at bounding box center [515, 256] width 108 height 13
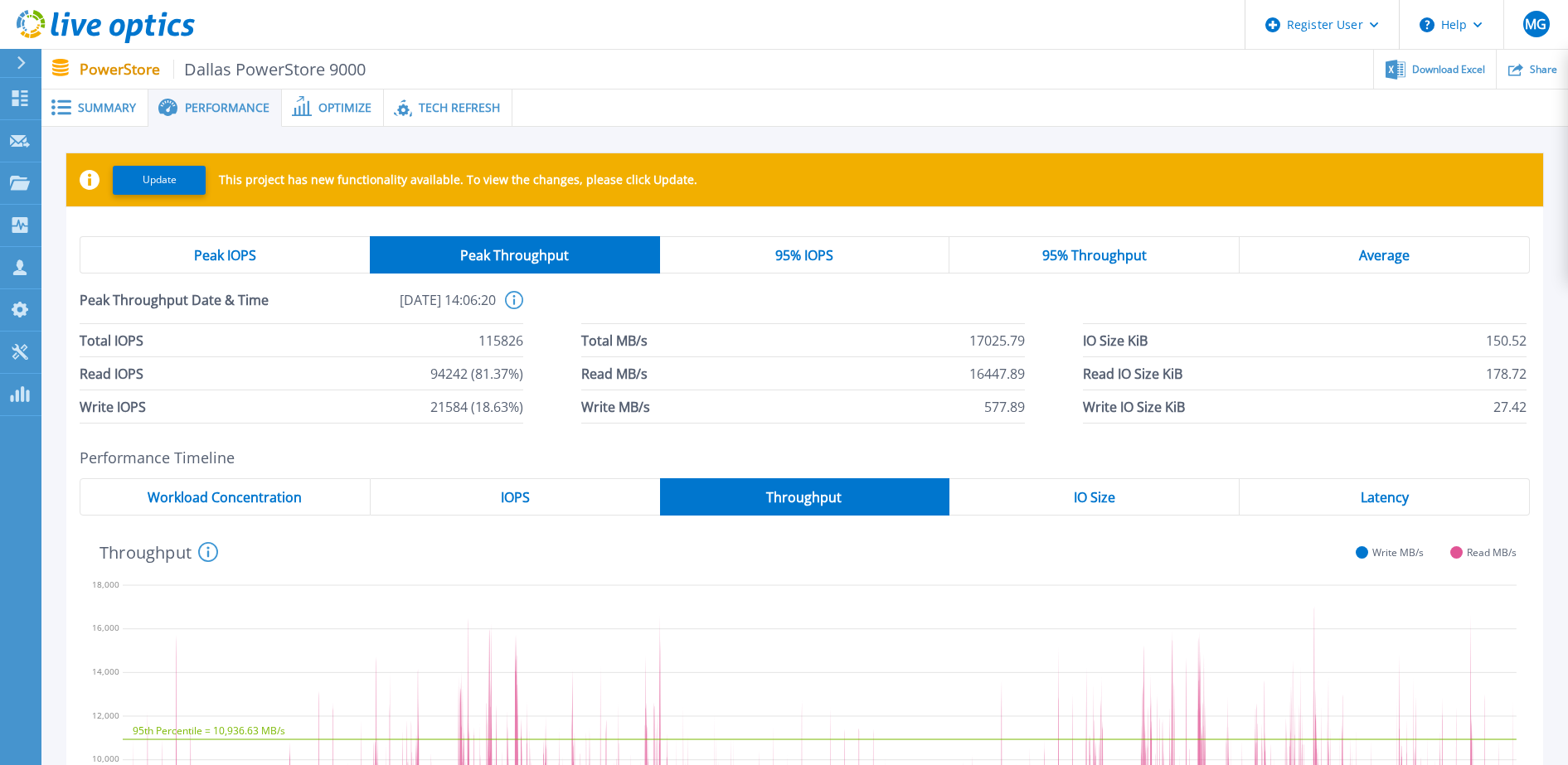
click at [1062, 256] on span "95% Throughput" at bounding box center [1094, 256] width 105 height 13
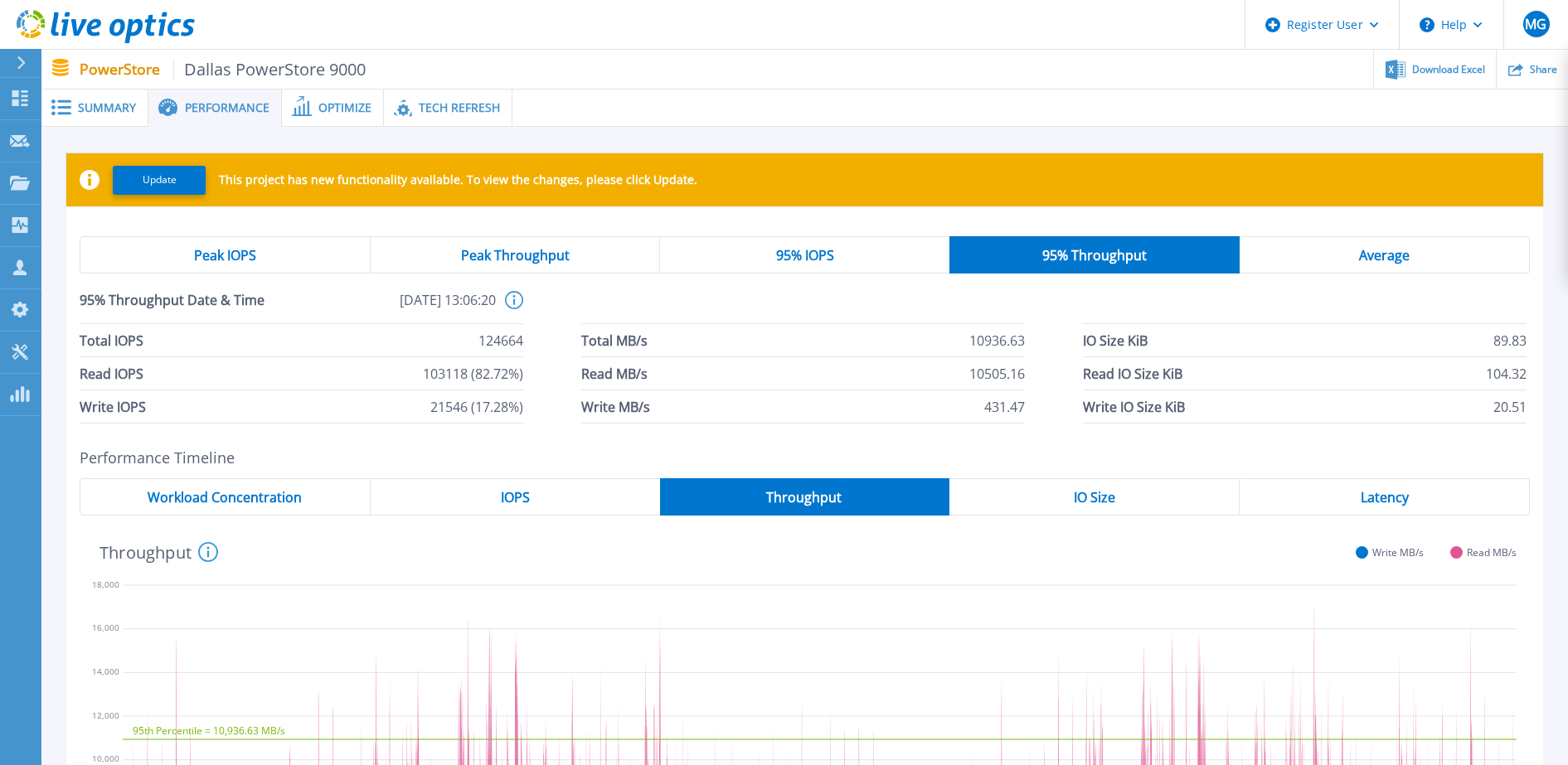
click at [536, 256] on span "Peak Throughput" at bounding box center [515, 256] width 108 height 13
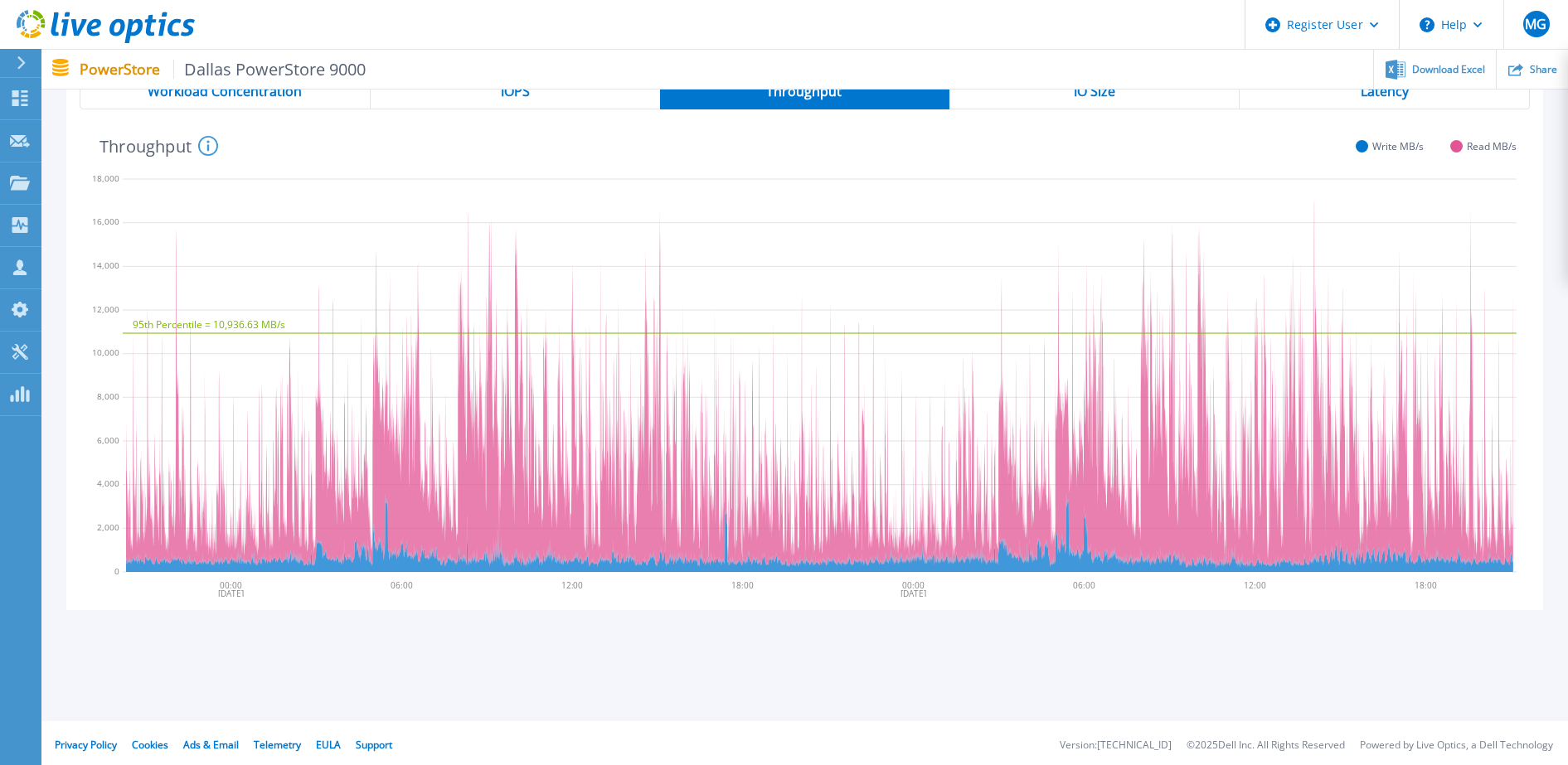
scroll to position [412, 0]
